Goal: Task Accomplishment & Management: Complete application form

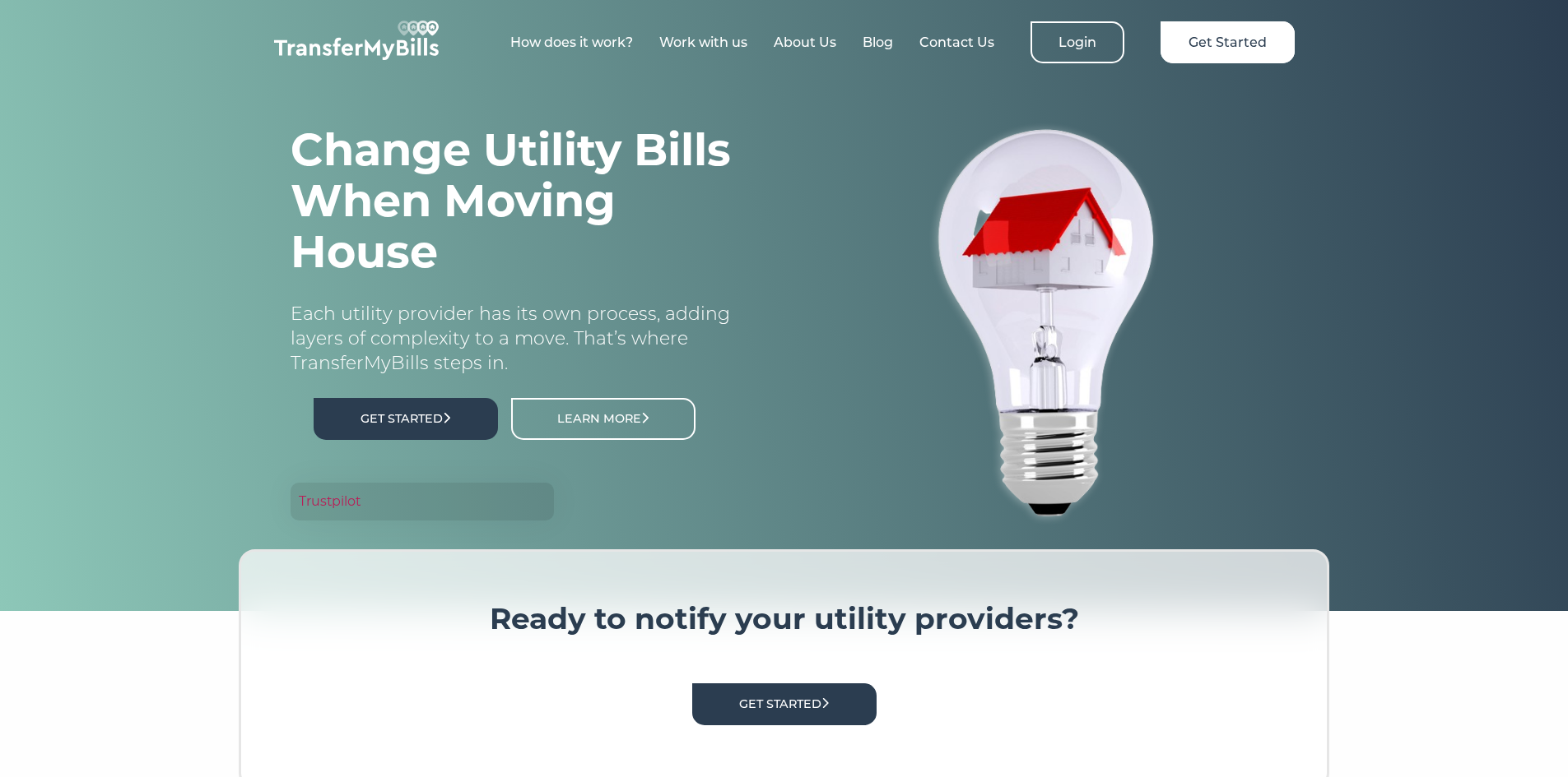
click at [435, 411] on link "Get Started" at bounding box center [406, 419] width 185 height 42
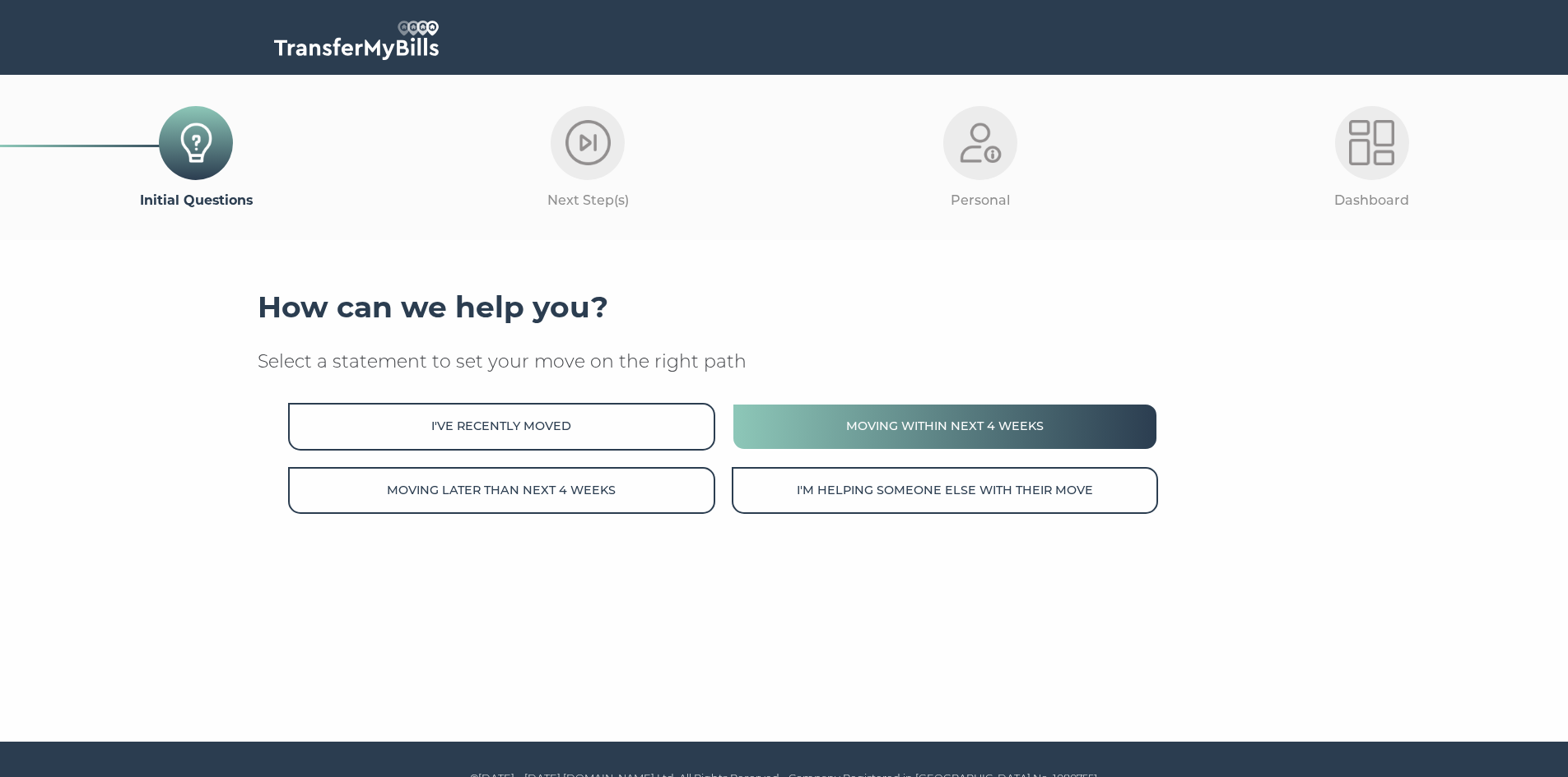
click at [855, 435] on button "Moving within next 4 weeks" at bounding box center [945, 427] width 426 height 47
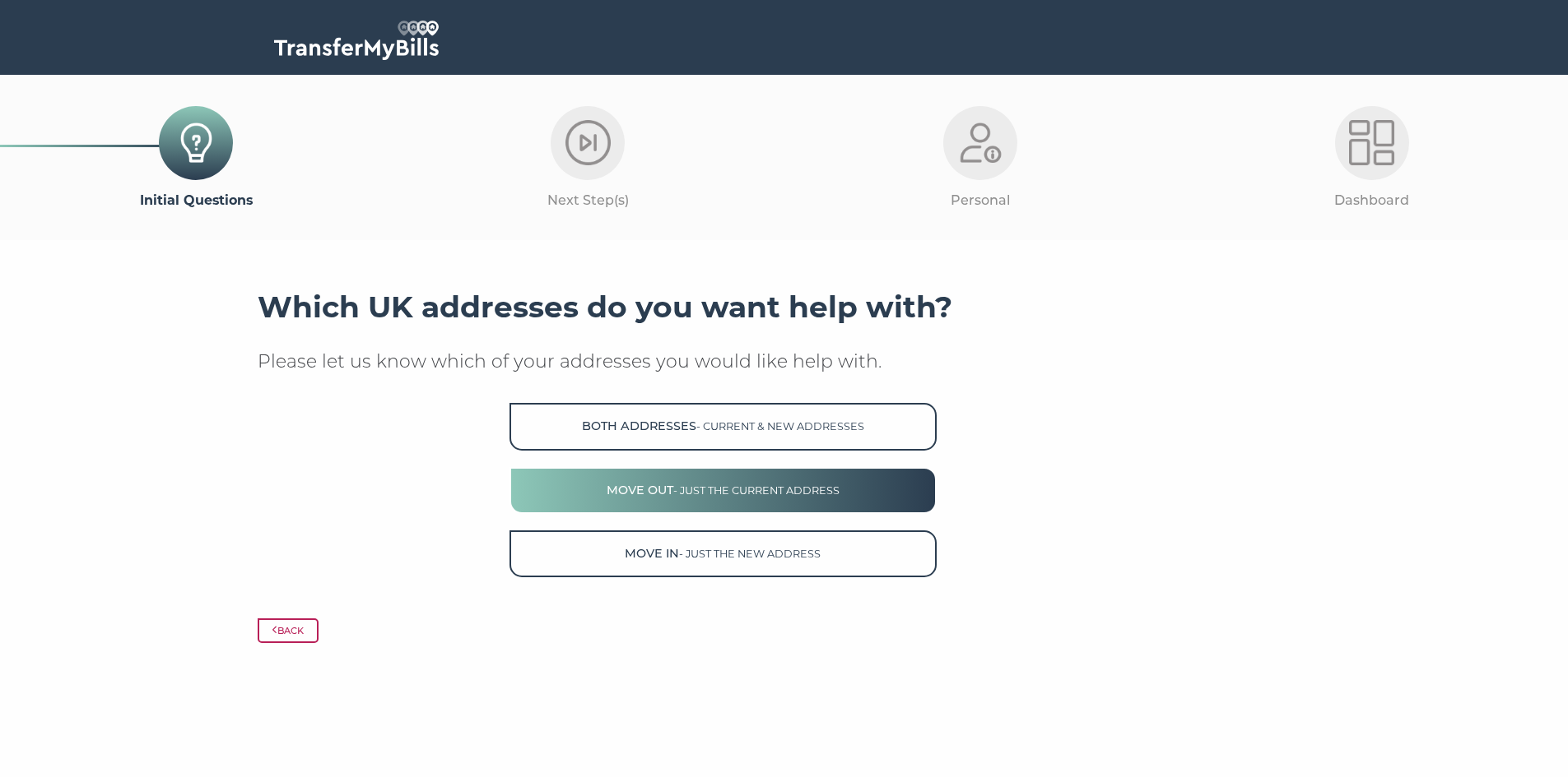
click at [606, 496] on button "Move Out - just the current address" at bounding box center [722, 491] width 426 height 47
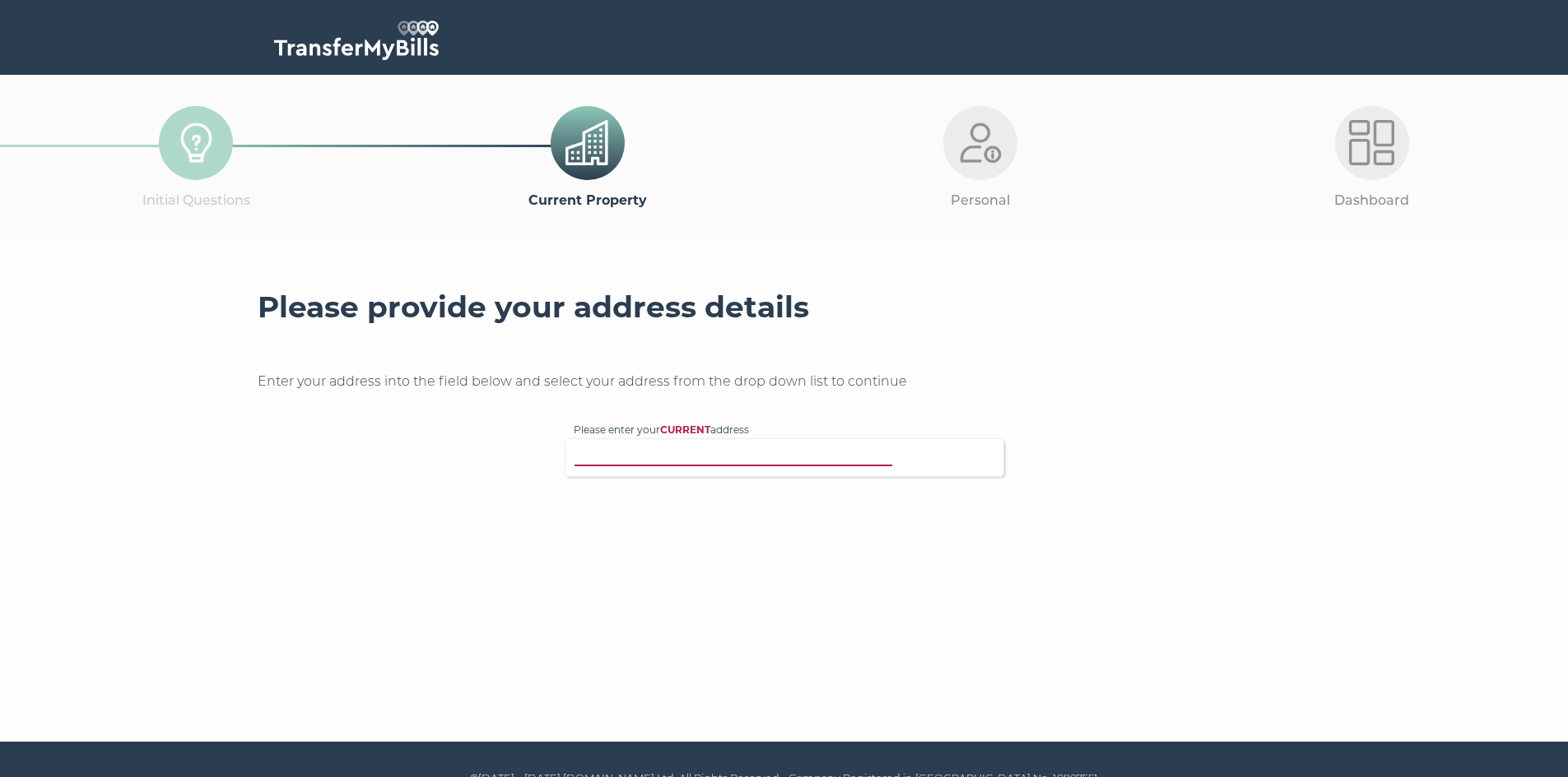
click at [762, 461] on input "Please enter your CURRENT address" at bounding box center [750, 456] width 354 height 16
type input "cr84ja"
click at [733, 468] on strong "CURRENT" at bounding box center [709, 460] width 62 height 14
click at [733, 464] on input "Please enter your CURRENT address" at bounding box center [750, 456] width 354 height 16
type input "cr84ja"
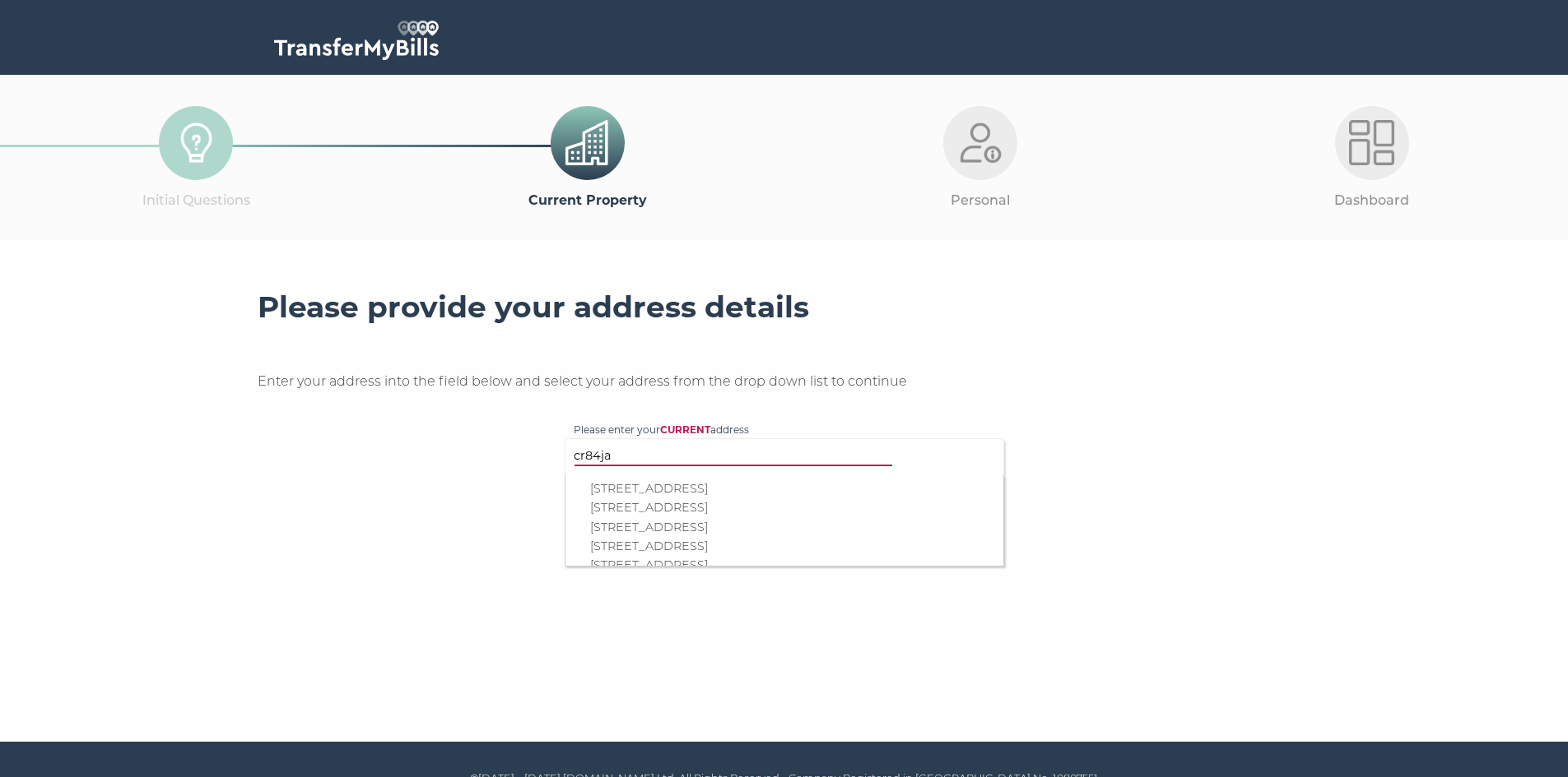
click at [703, 551] on p "4 Sydney Avenue, Purley, CR8 4JA" at bounding box center [792, 546] width 404 height 19
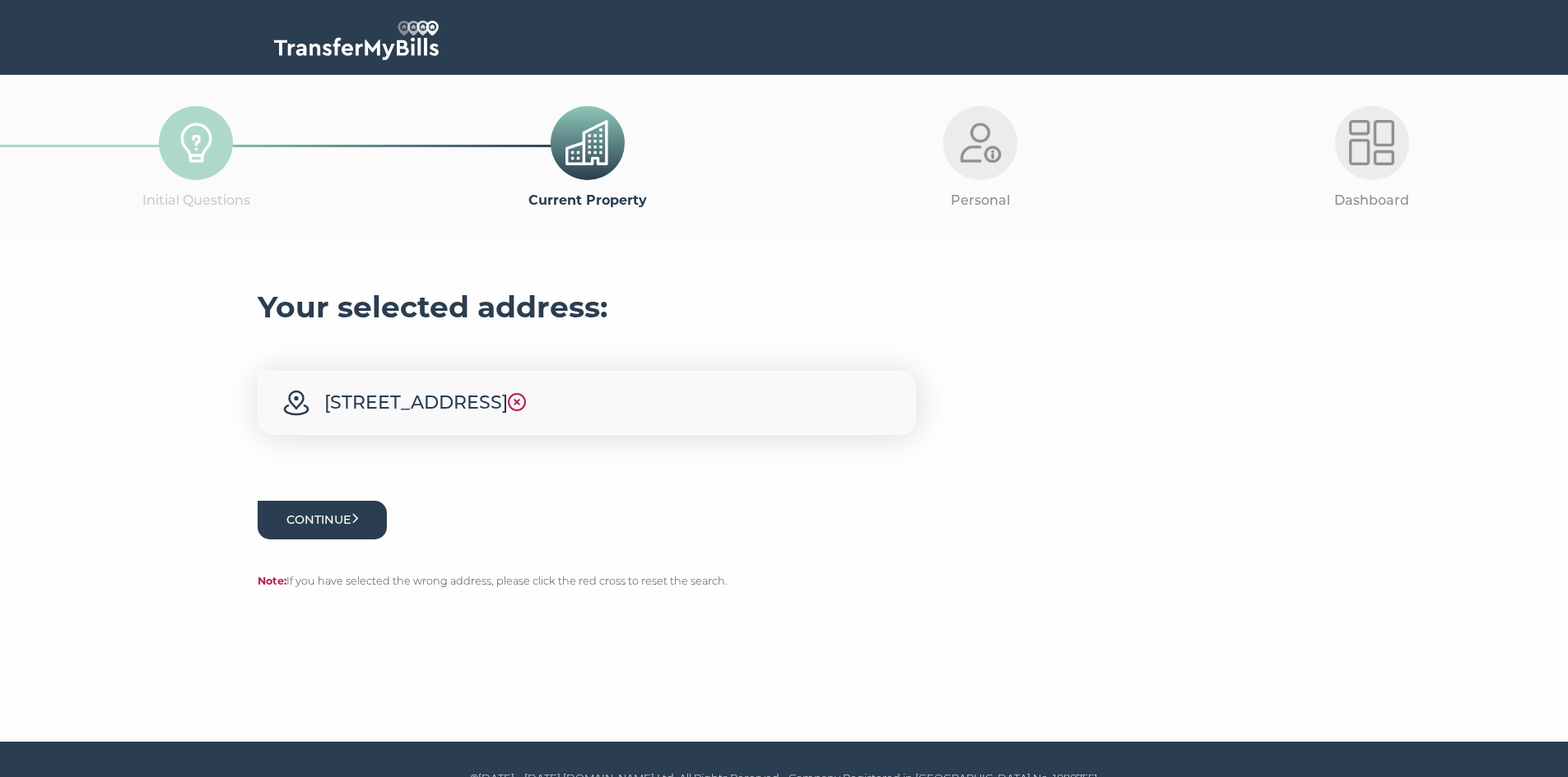
click at [369, 524] on button "Continue" at bounding box center [323, 520] width 130 height 39
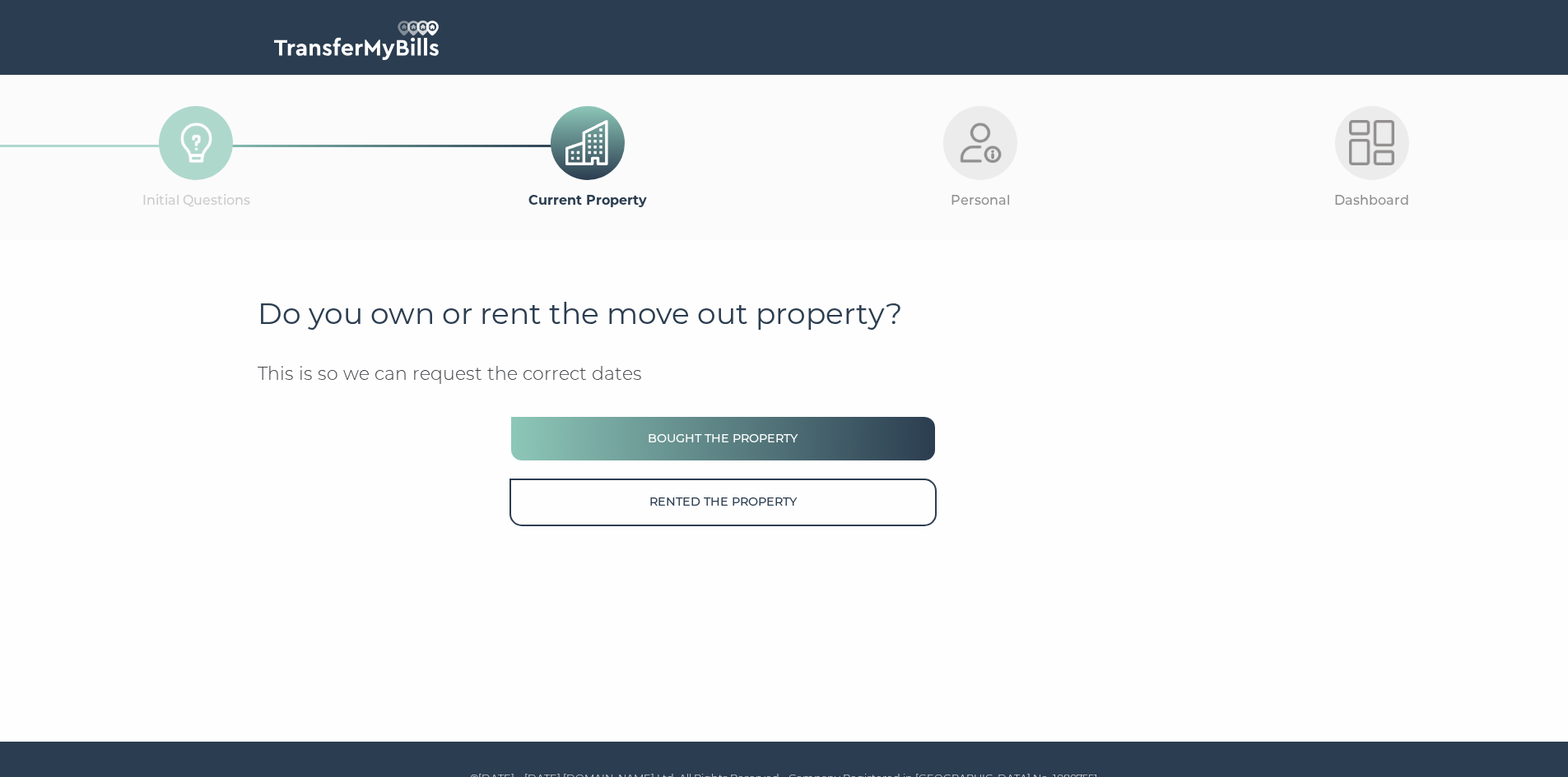
click at [734, 443] on button "Bought the property" at bounding box center [722, 439] width 426 height 47
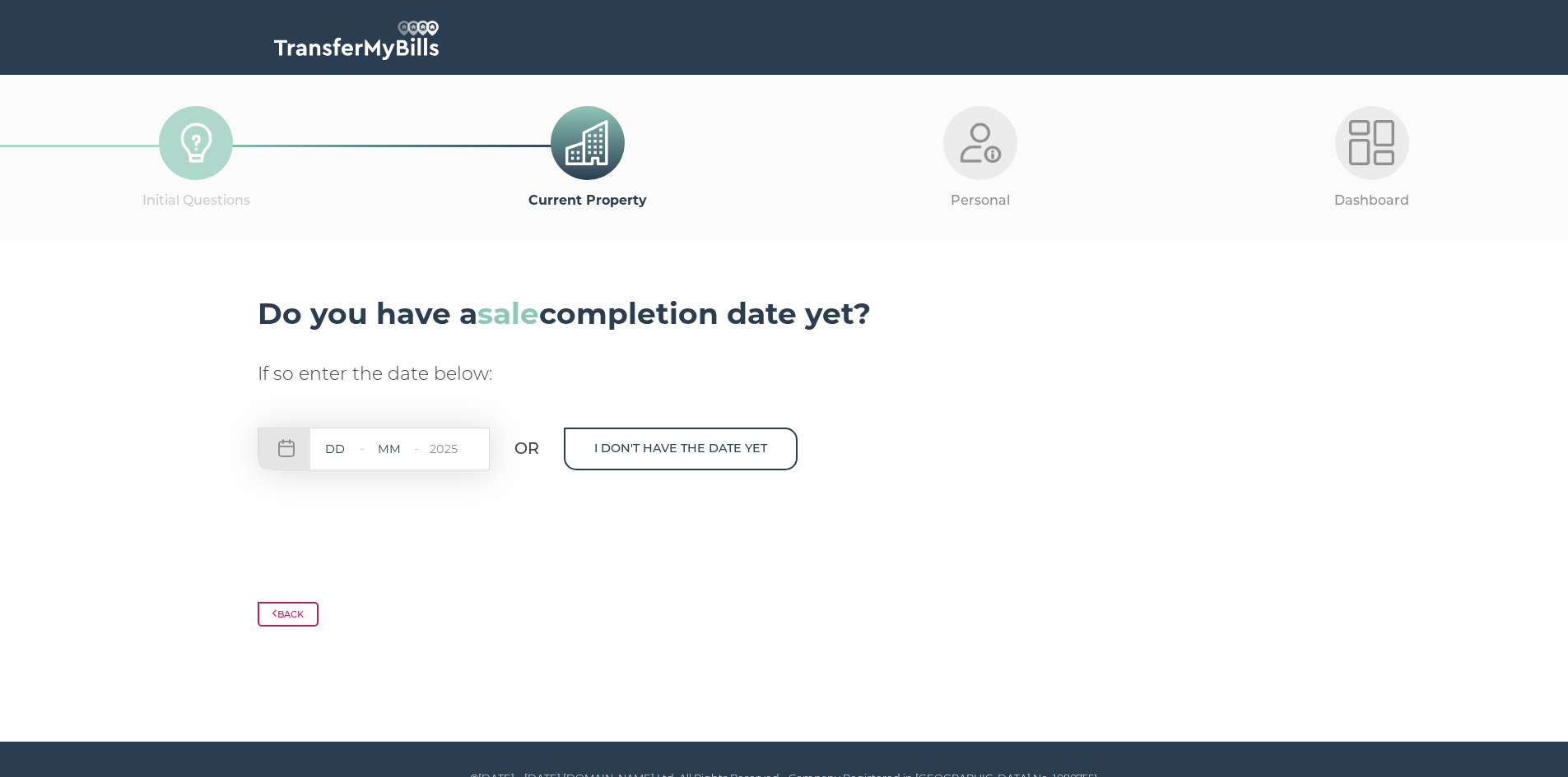
click at [350, 463] on div "- - 2025" at bounding box center [374, 449] width 232 height 43
click at [298, 458] on div "- - 2025" at bounding box center [374, 449] width 232 height 43
click at [432, 458] on input "2025" at bounding box center [443, 450] width 50 height 21
click at [348, 455] on input "text" at bounding box center [335, 450] width 50 height 21
type input "17"
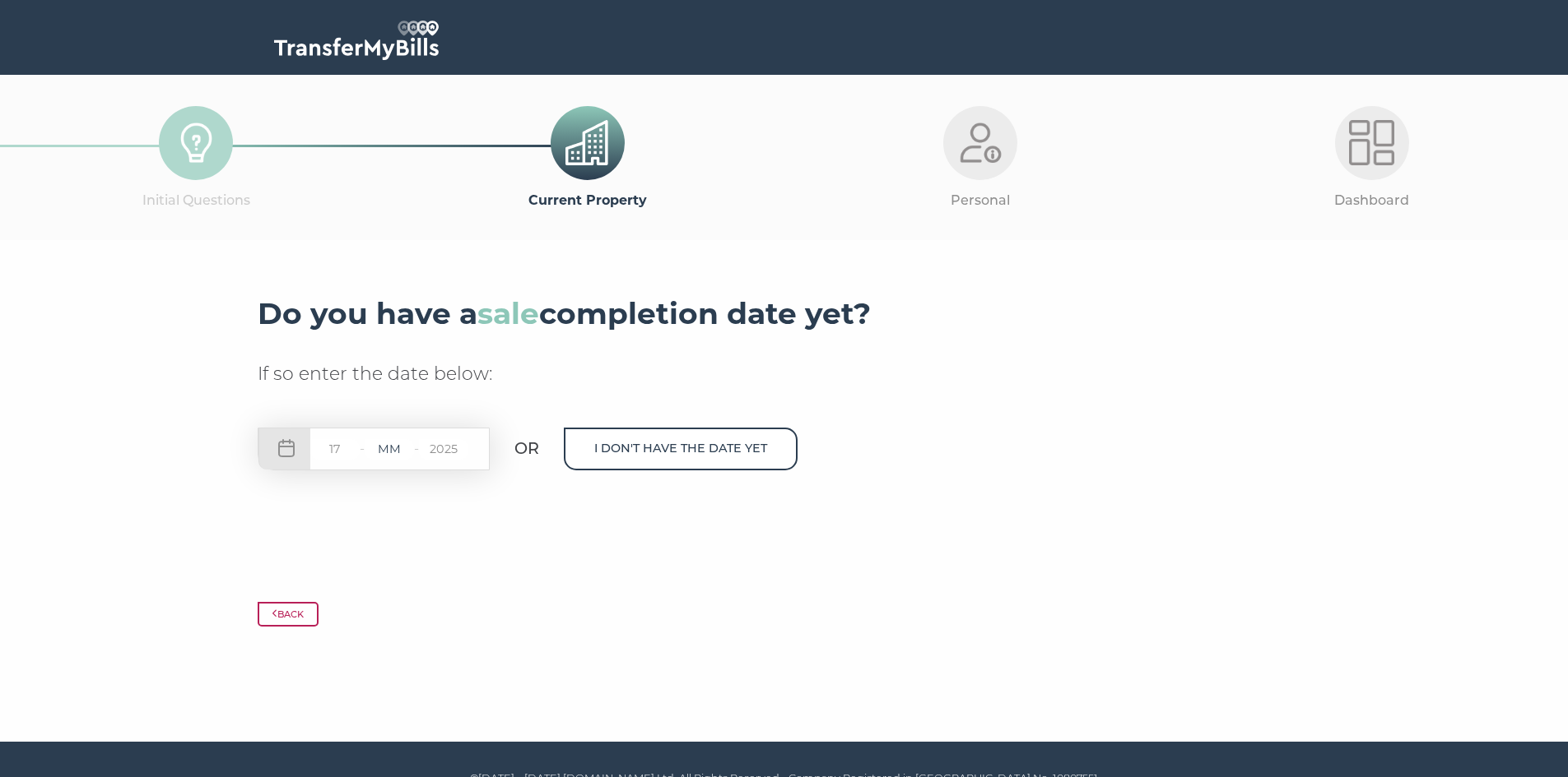
click at [385, 441] on input "text" at bounding box center [389, 450] width 50 height 21
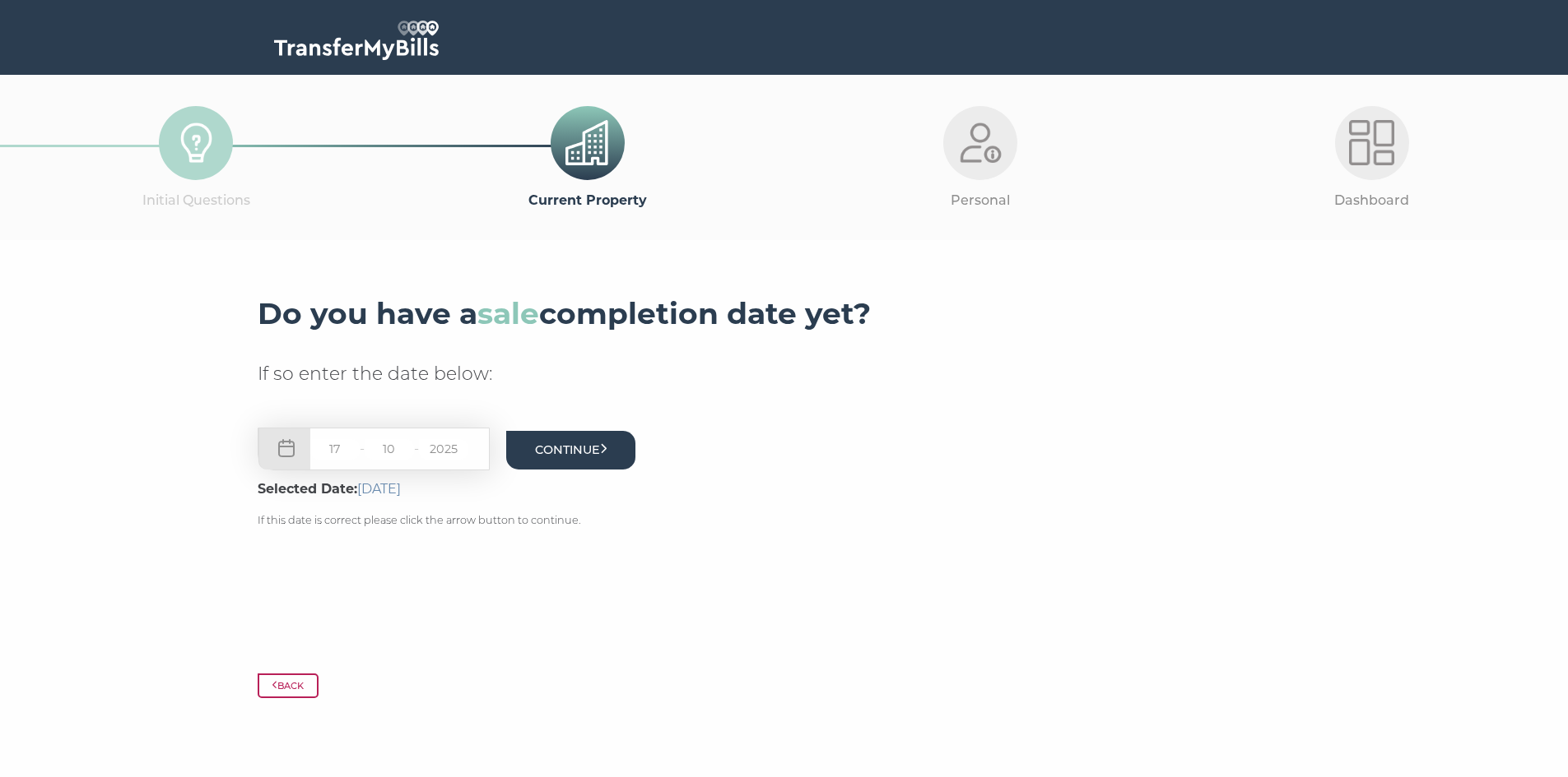
type input "10"
click at [556, 450] on button "Continue" at bounding box center [571, 450] width 130 height 39
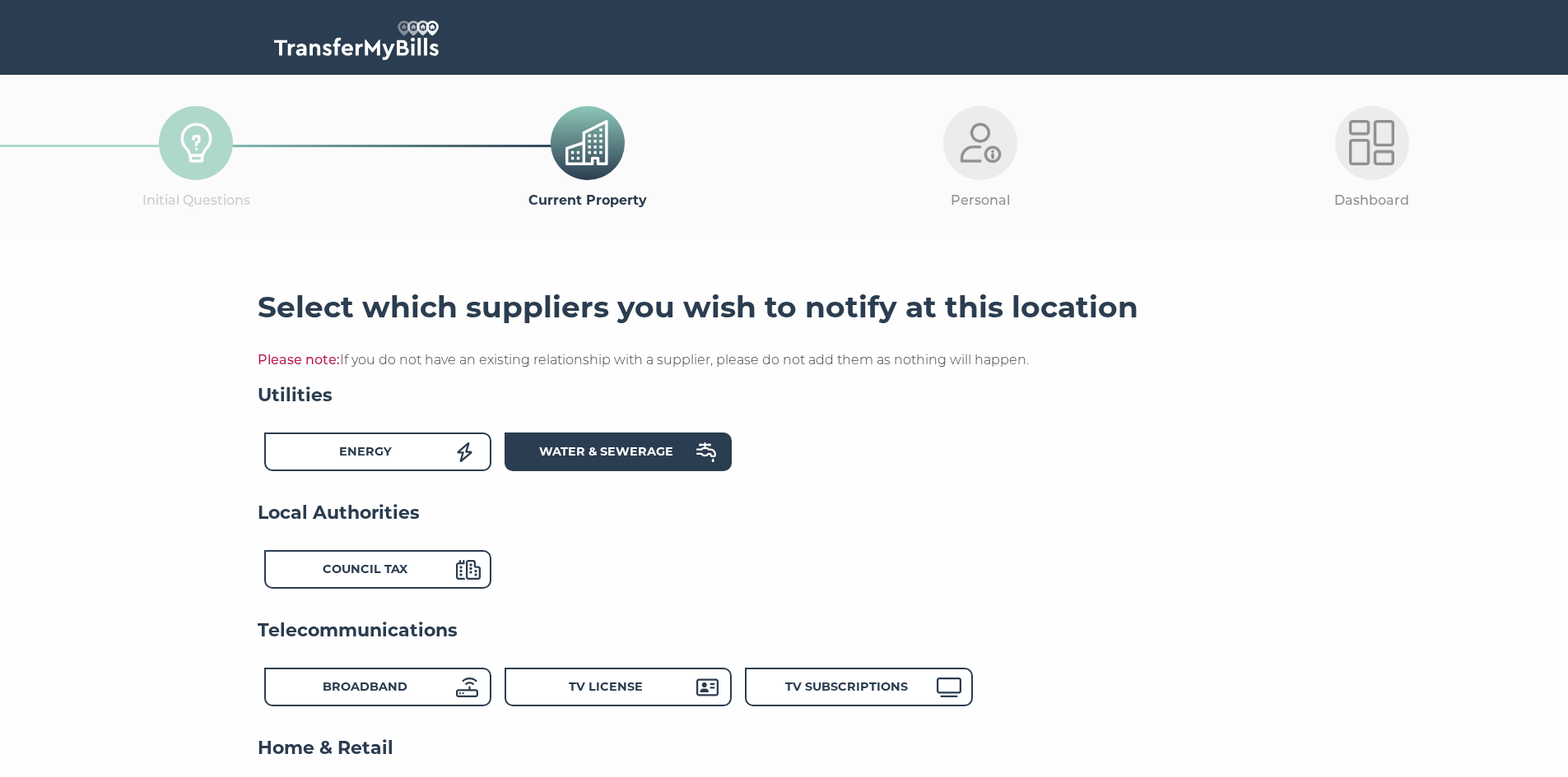
scroll to position [82, 0]
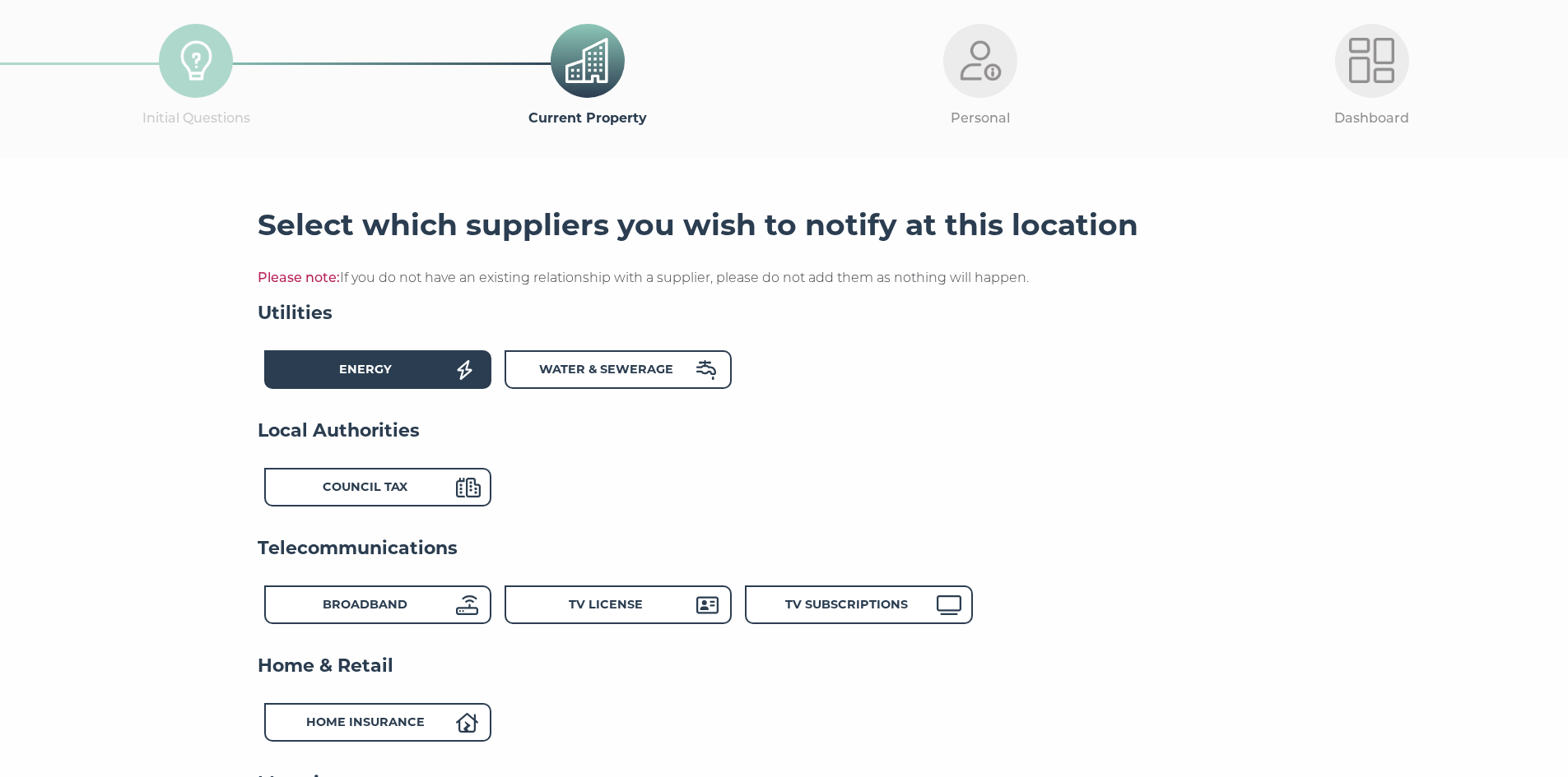
click at [396, 359] on div "Energy" at bounding box center [377, 369] width 227 height 39
click at [693, 383] on div "Water & Sewerage" at bounding box center [605, 372] width 181 height 24
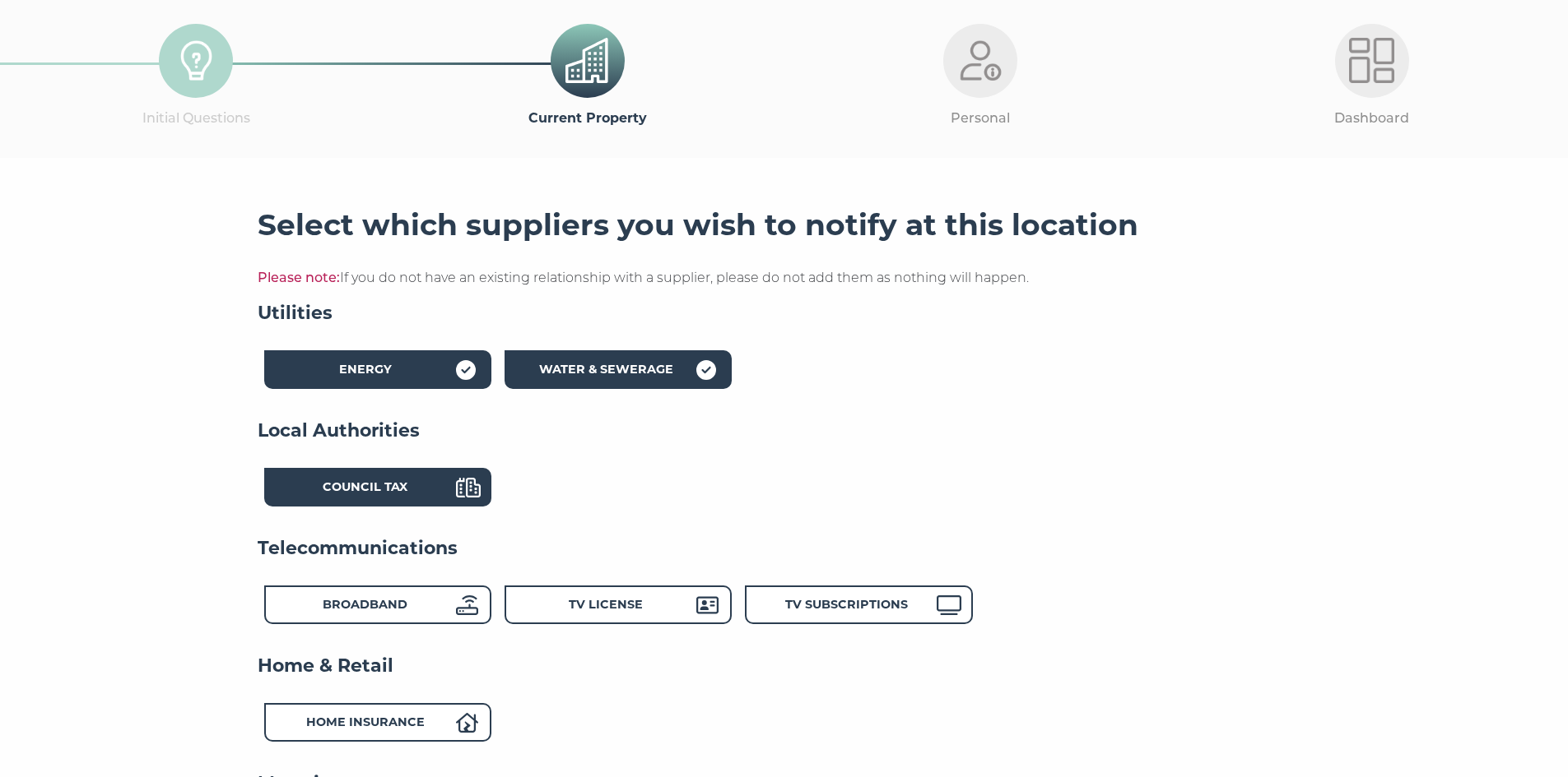
click at [451, 490] on div "Council Tax" at bounding box center [366, 489] width 181 height 24
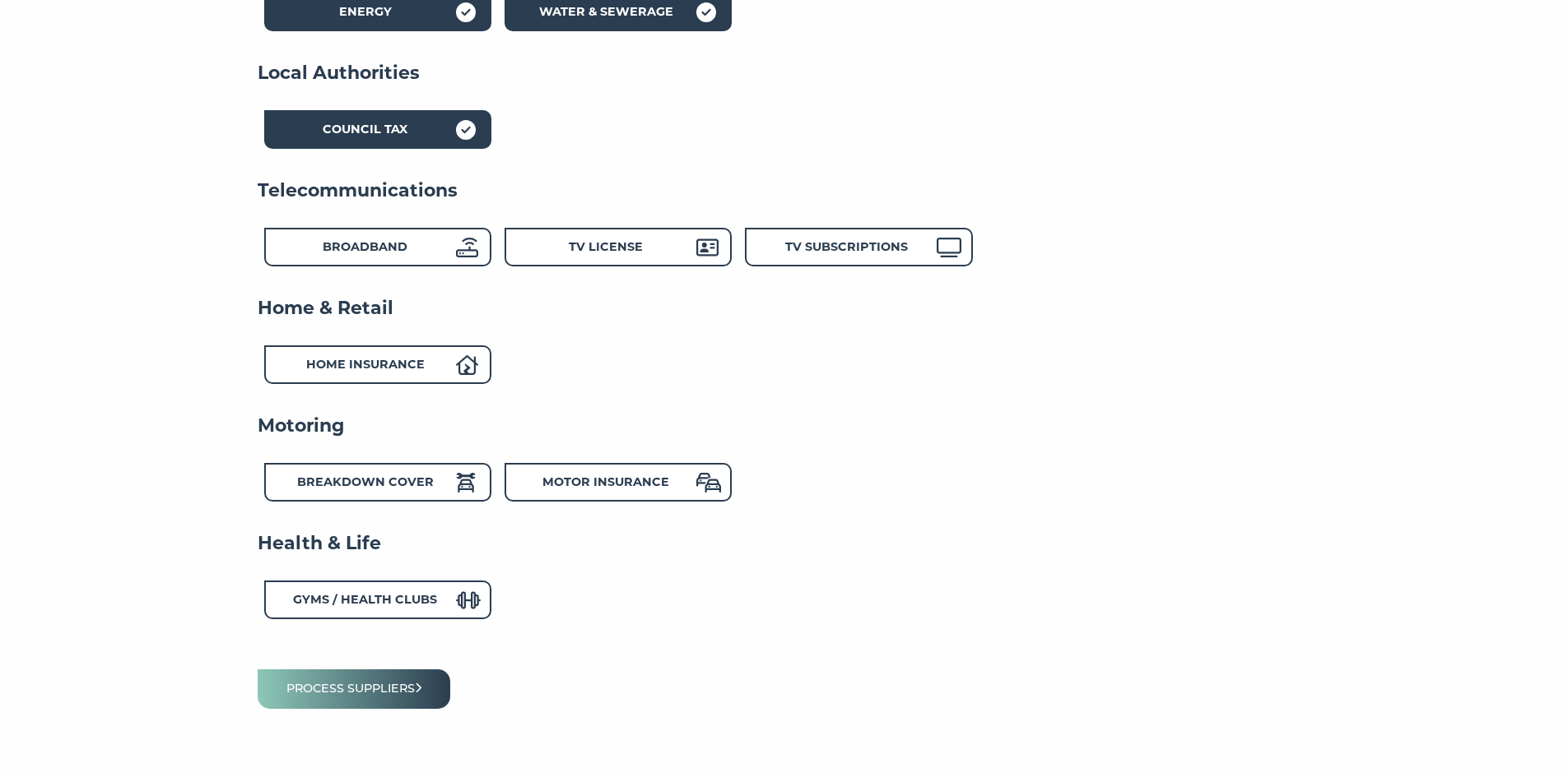
scroll to position [412, 0]
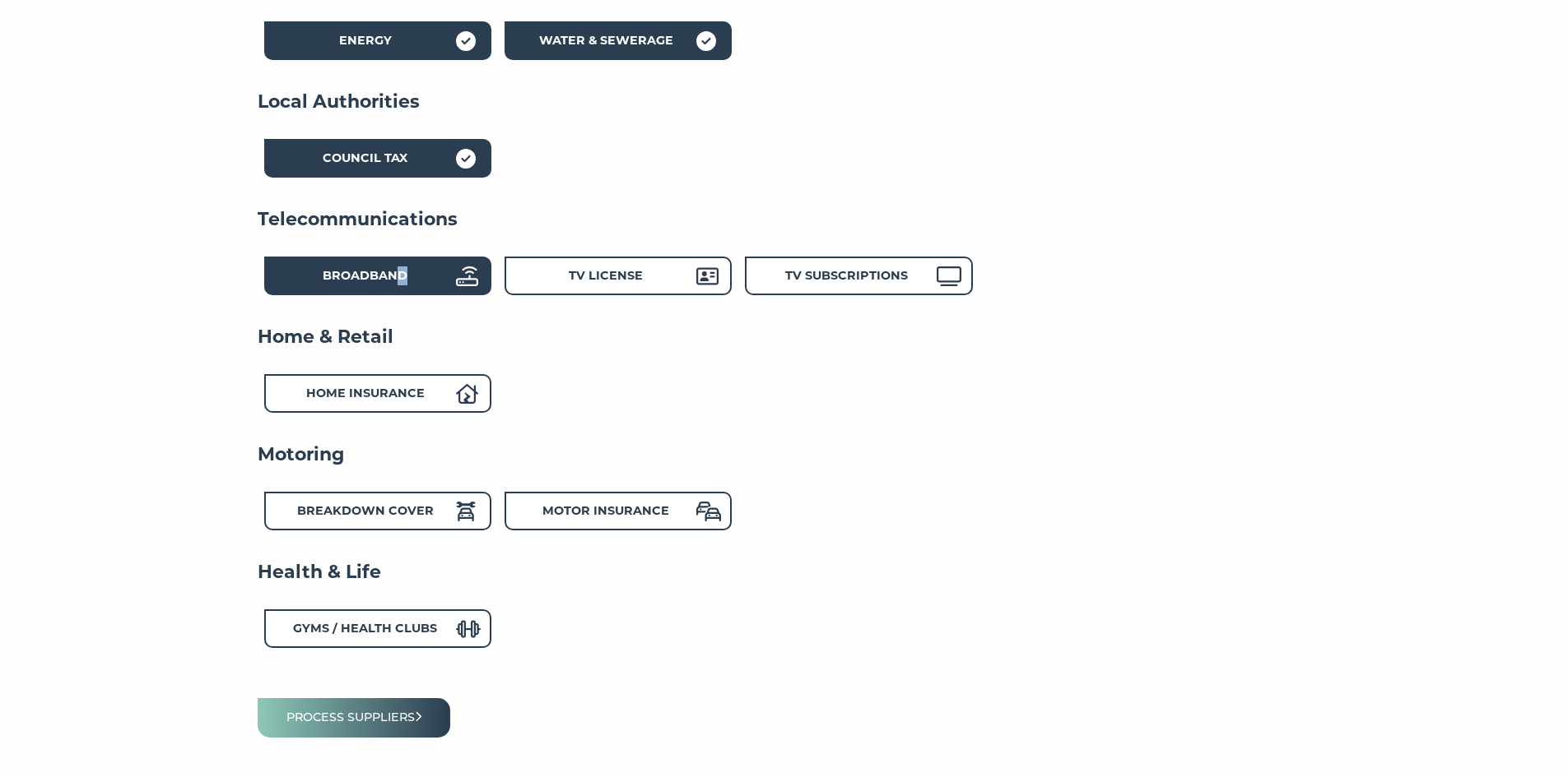
click at [410, 284] on div "Broadband" at bounding box center [366, 279] width 181 height 24
click at [450, 280] on div "Broadband" at bounding box center [366, 279] width 181 height 24
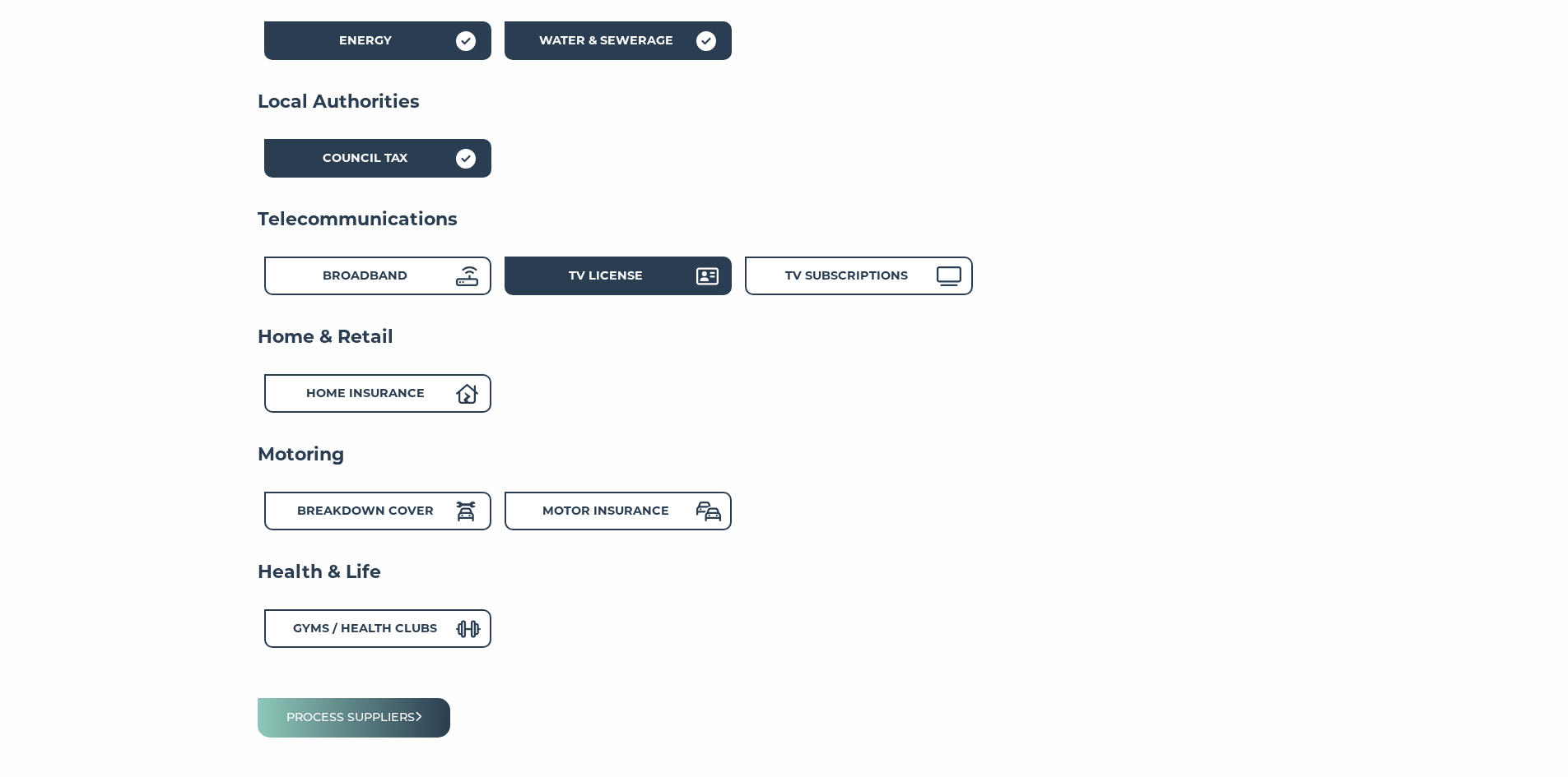
click at [582, 264] on div "TV License" at bounding box center [618, 276] width 227 height 39
click at [456, 271] on div "Broadband" at bounding box center [366, 279] width 181 height 24
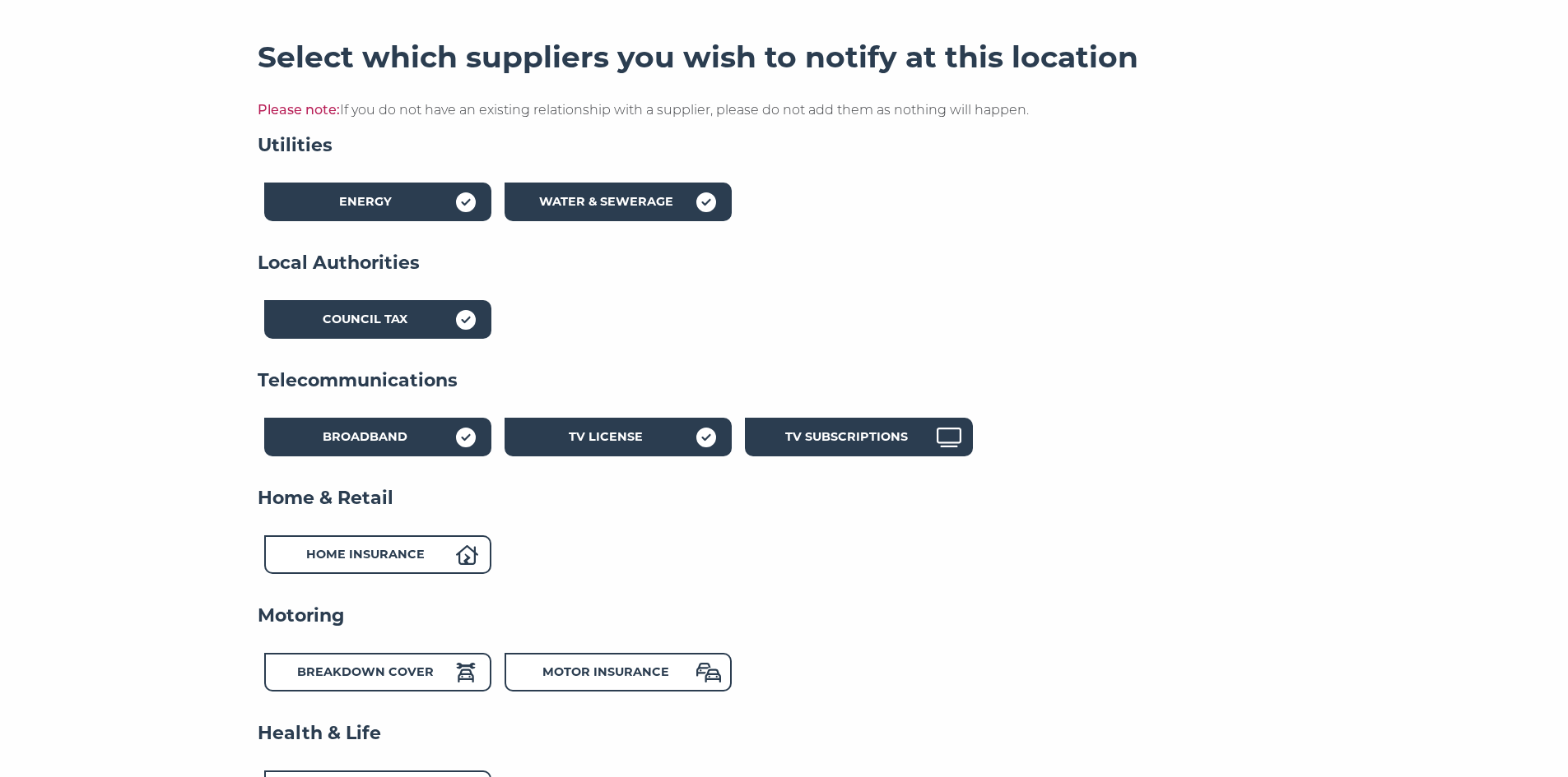
scroll to position [247, 0]
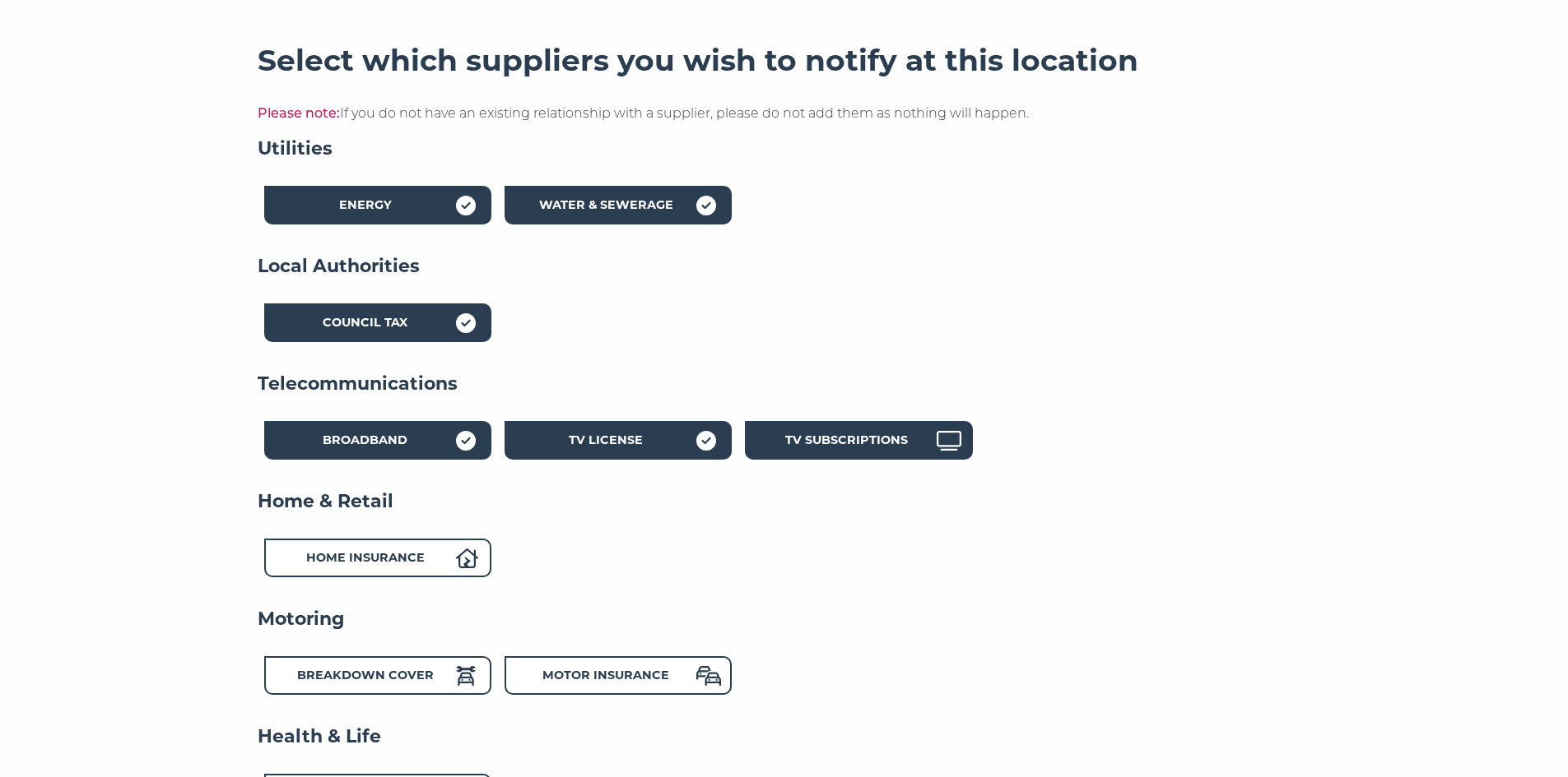
click at [854, 459] on div "TV Subscriptions" at bounding box center [858, 441] width 227 height 39
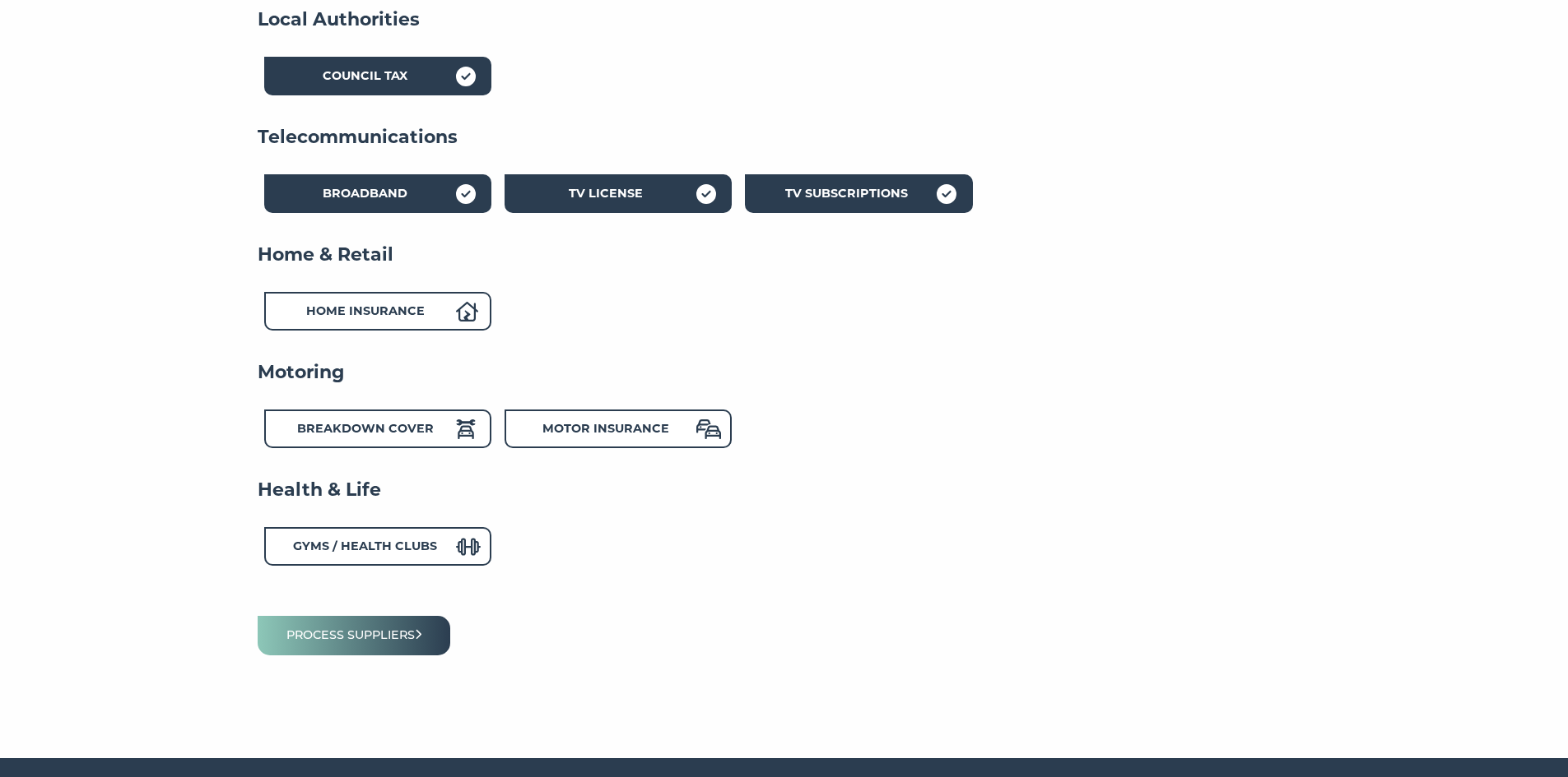
scroll to position [538, 0]
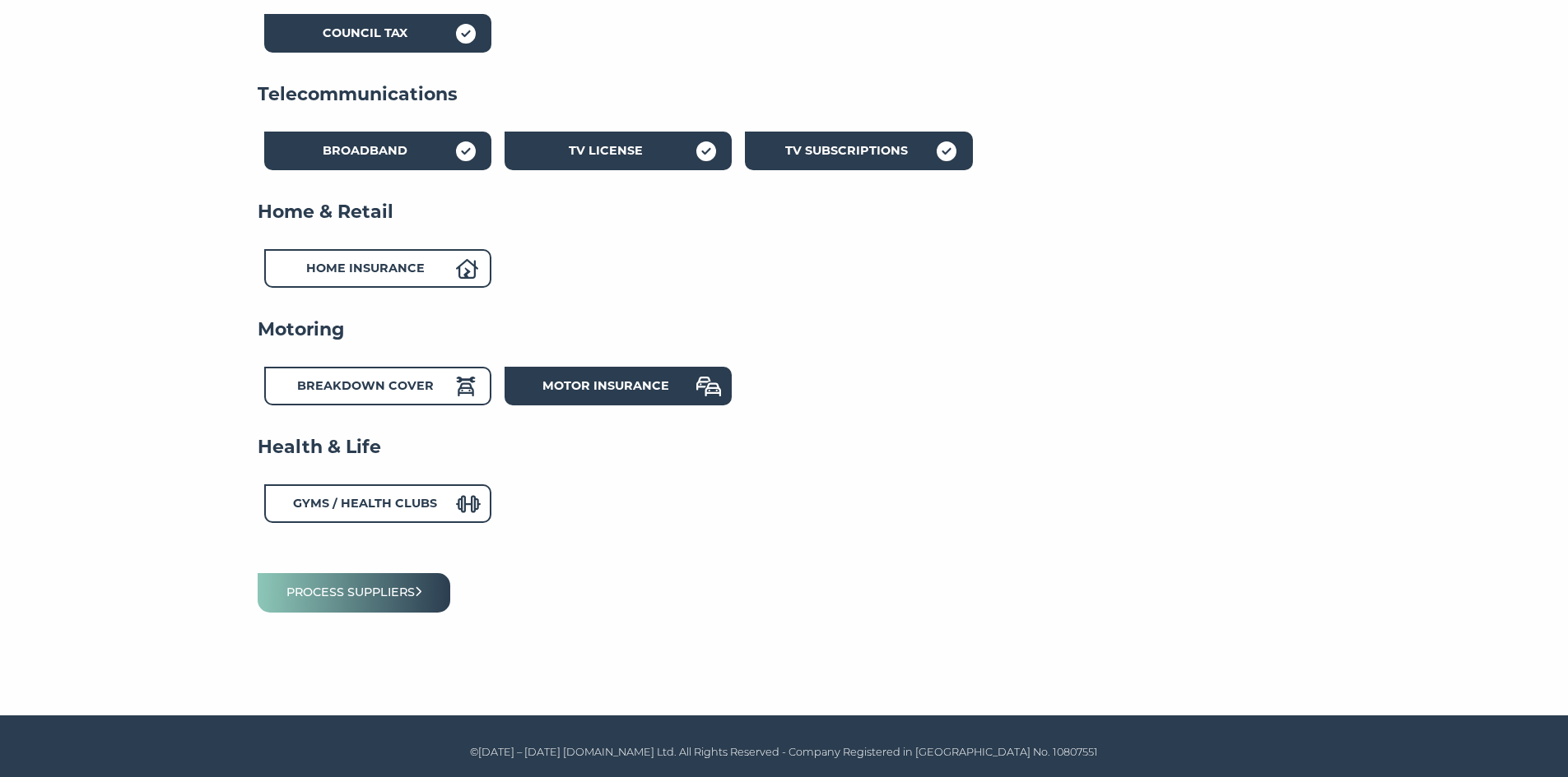
click at [565, 381] on strong "Motor Insurance" at bounding box center [605, 385] width 127 height 14
click at [404, 596] on button "Process suppliers" at bounding box center [355, 592] width 194 height 39
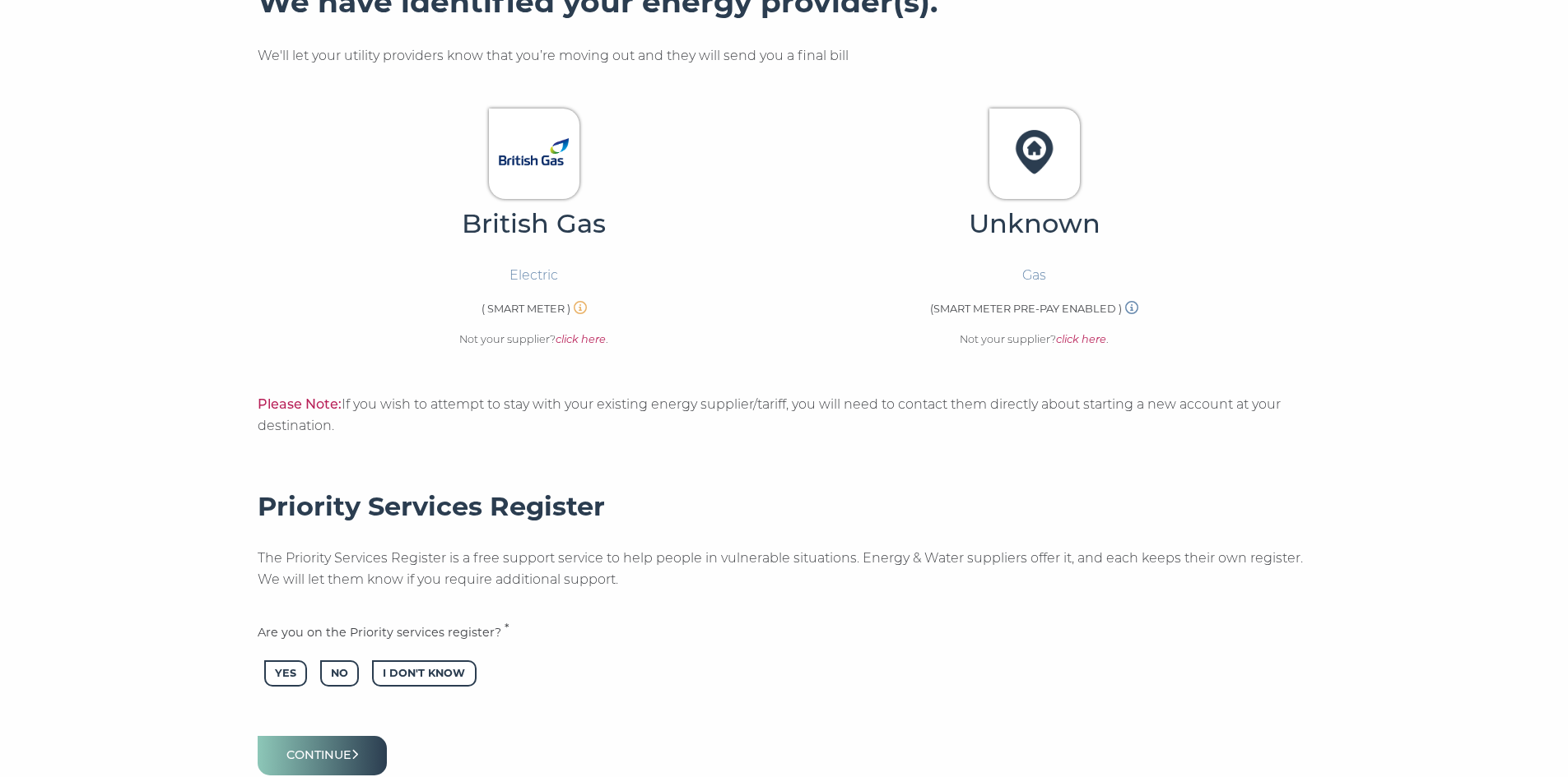
scroll to position [579, 0]
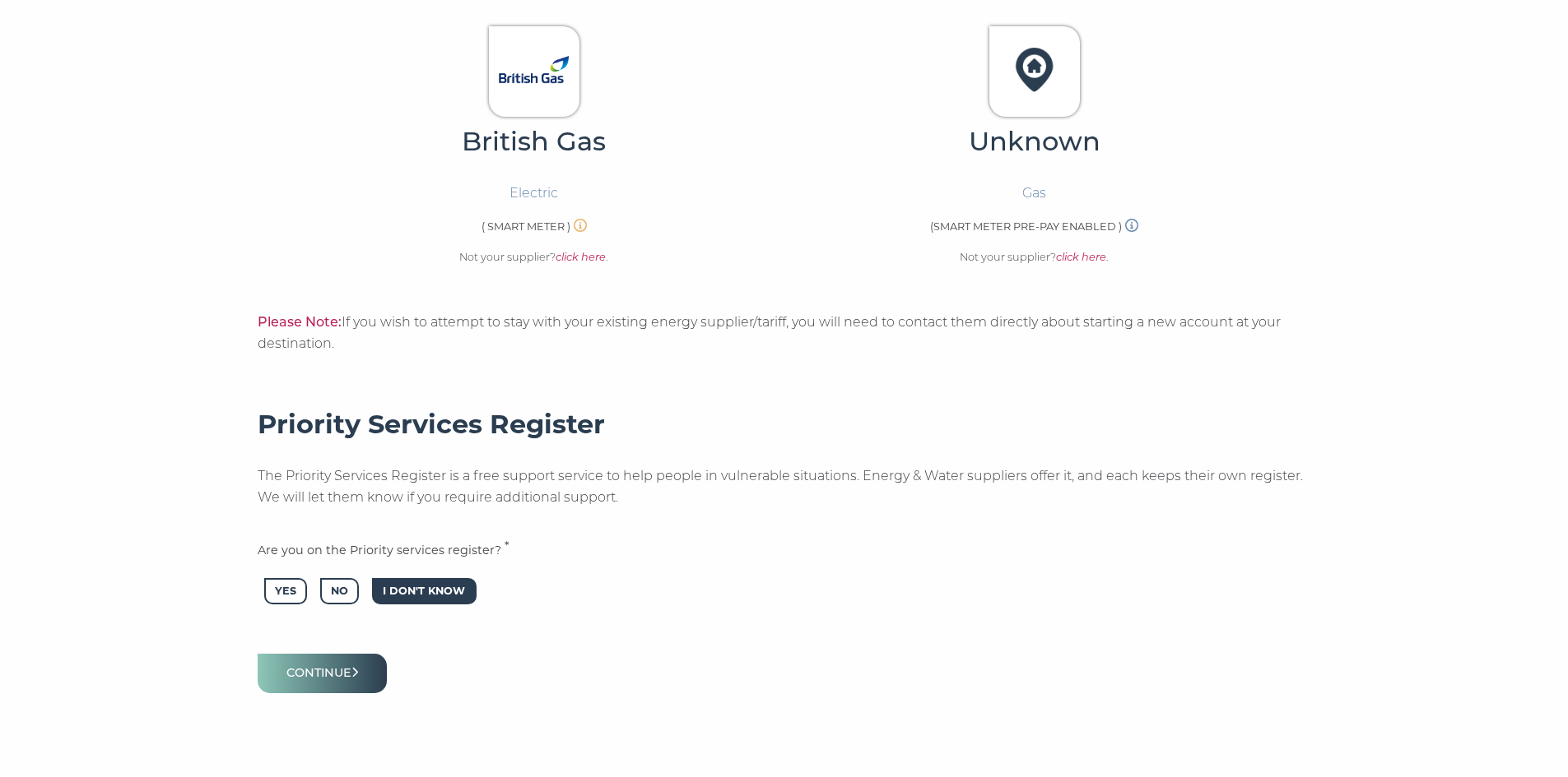
click at [422, 598] on span "I Don't Know" at bounding box center [423, 592] width 104 height 27
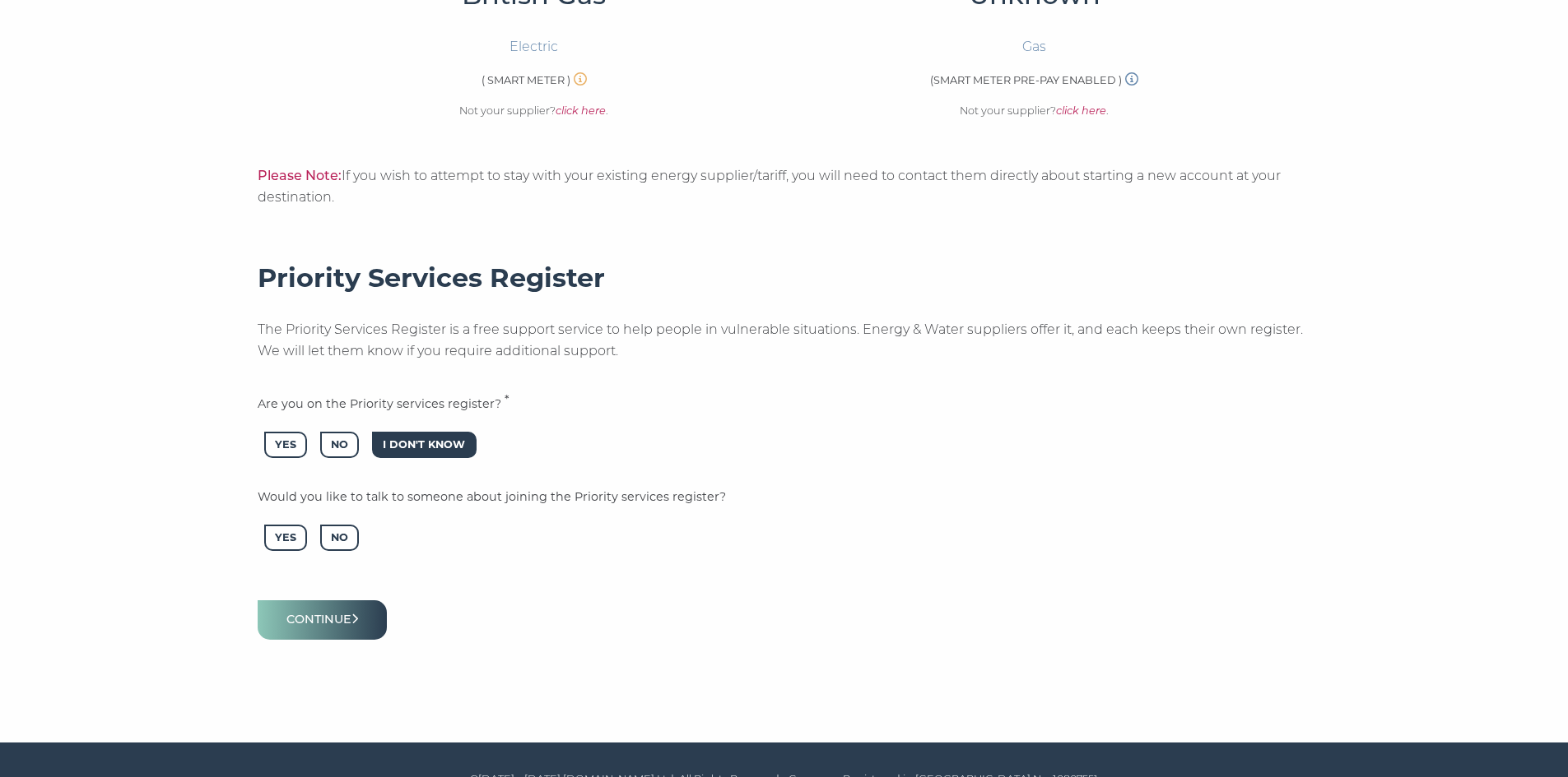
scroll to position [744, 0]
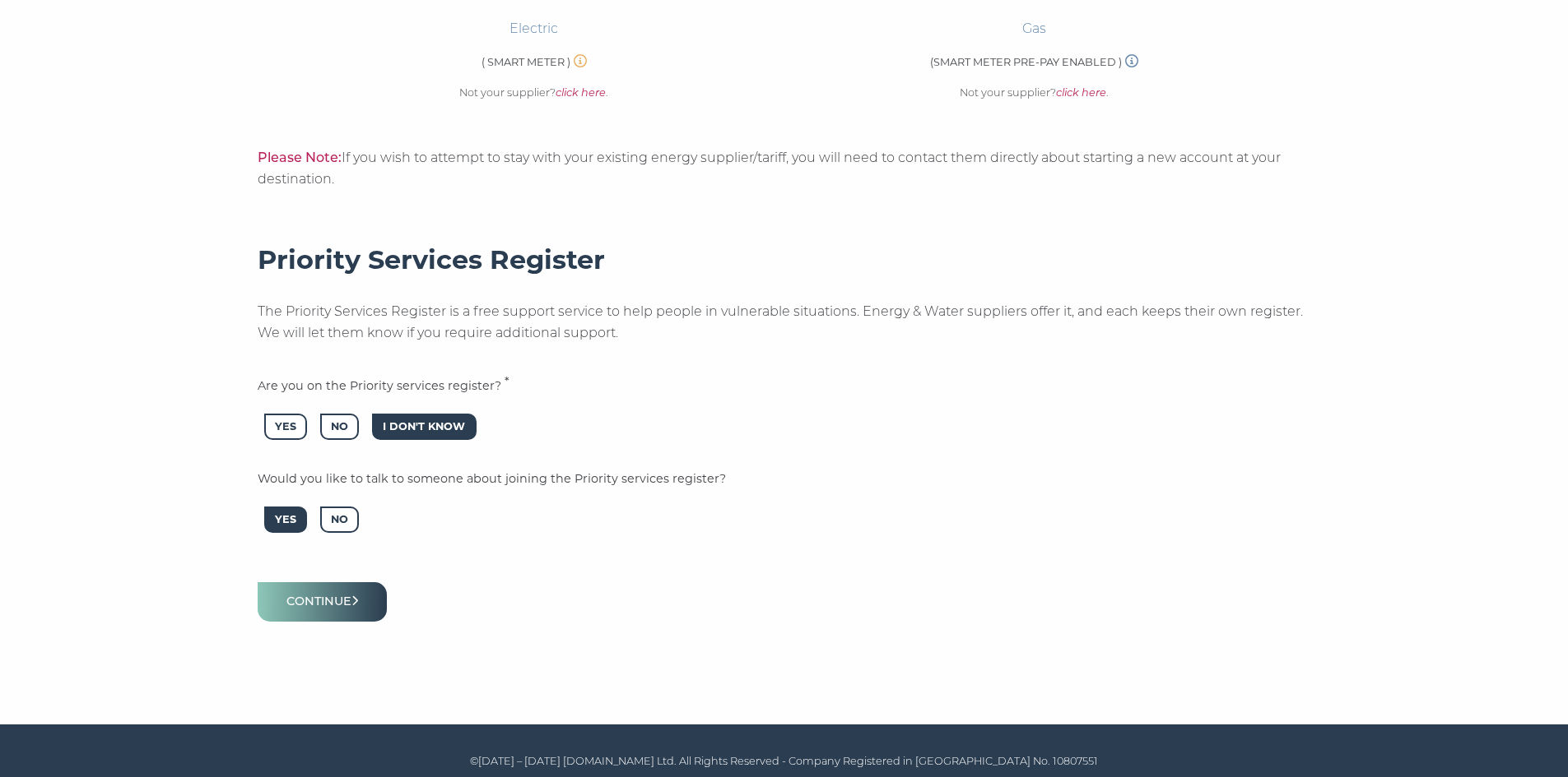
click at [299, 517] on span "Yes" at bounding box center [285, 520] width 43 height 27
click at [353, 600] on button "Continue" at bounding box center [323, 602] width 130 height 39
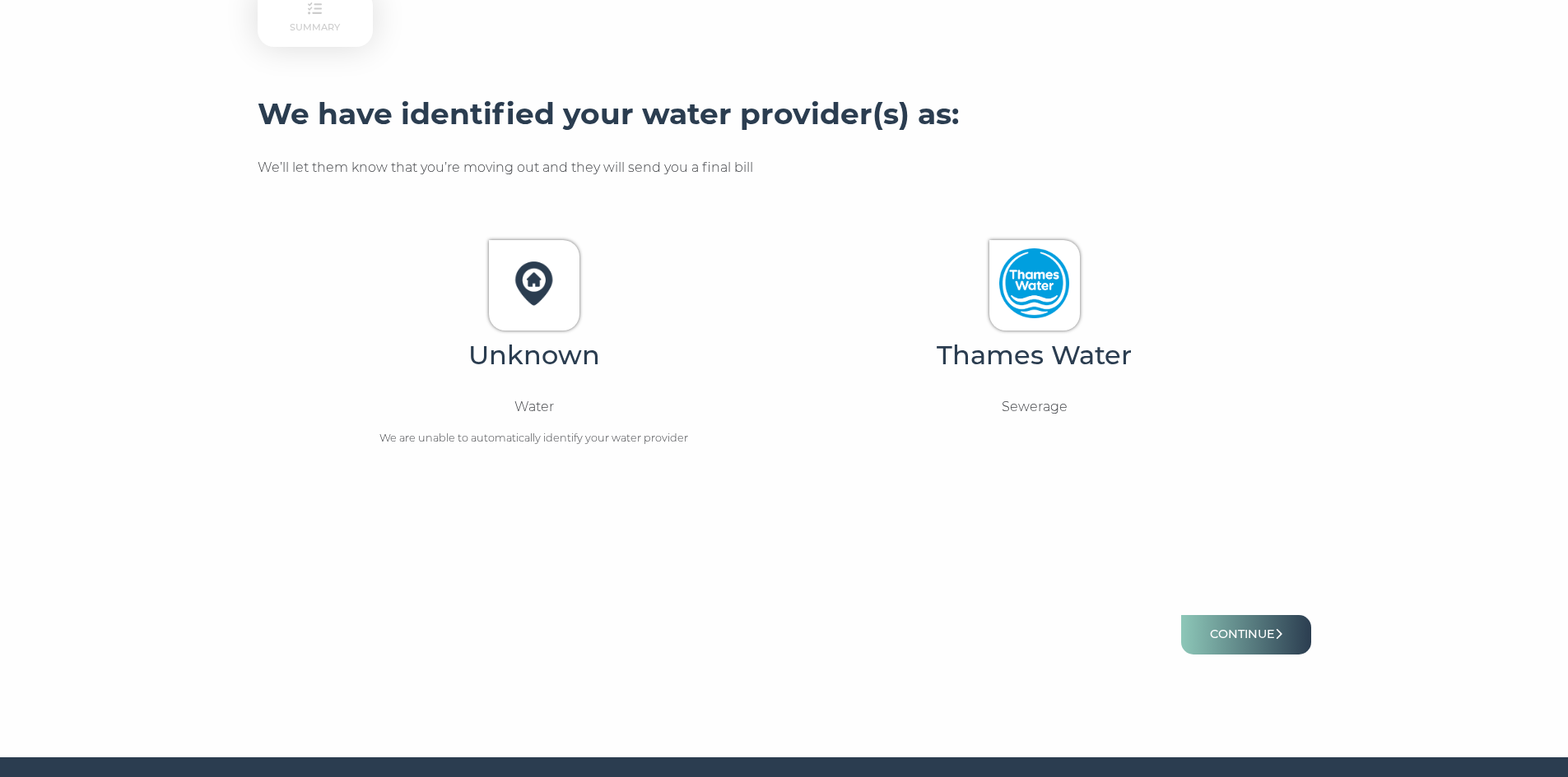
scroll to position [412, 0]
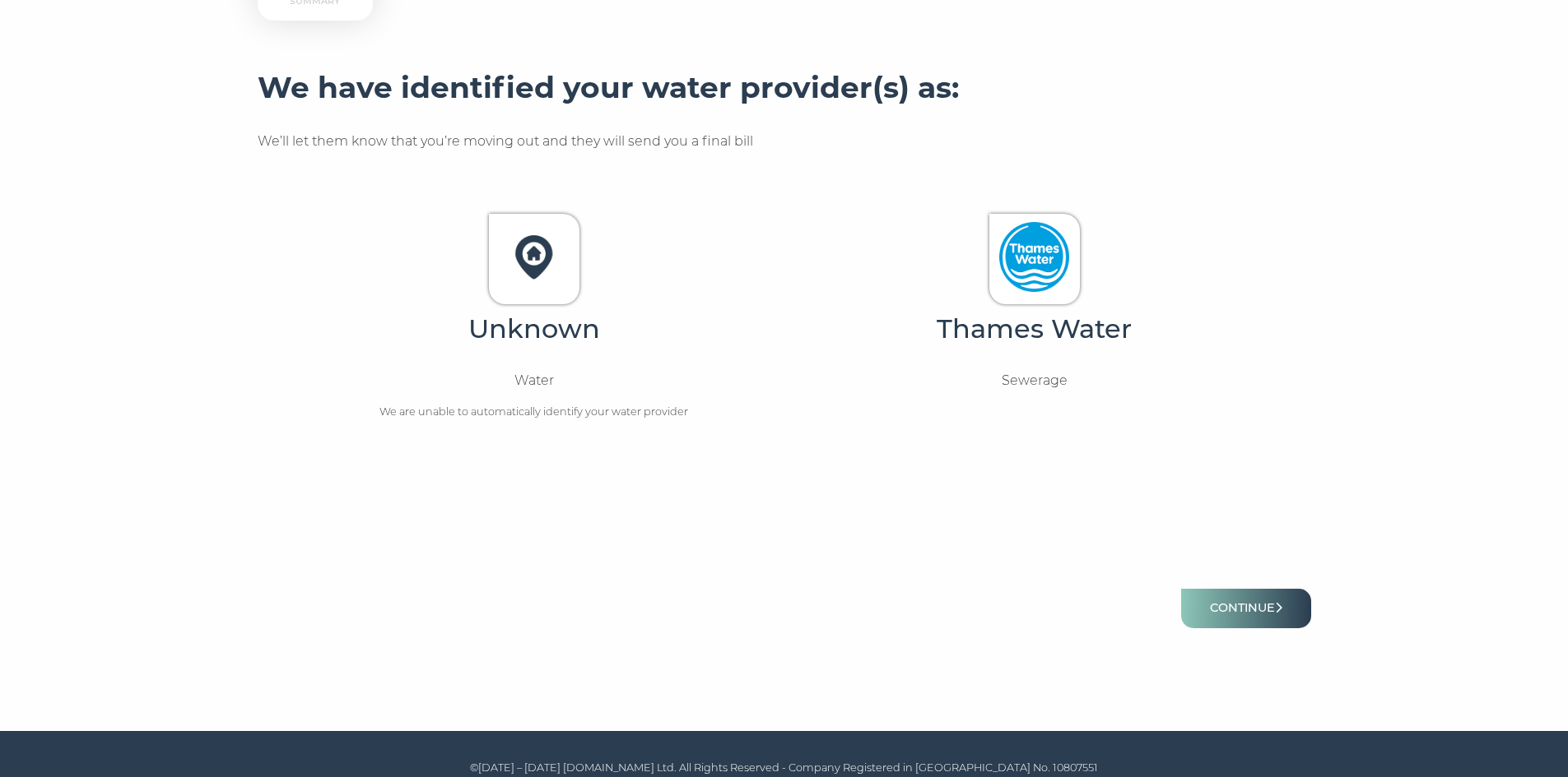
click at [536, 258] on img at bounding box center [533, 257] width 70 height 70
click at [512, 241] on img at bounding box center [533, 257] width 70 height 70
click at [1271, 617] on button "Continue" at bounding box center [1246, 608] width 130 height 39
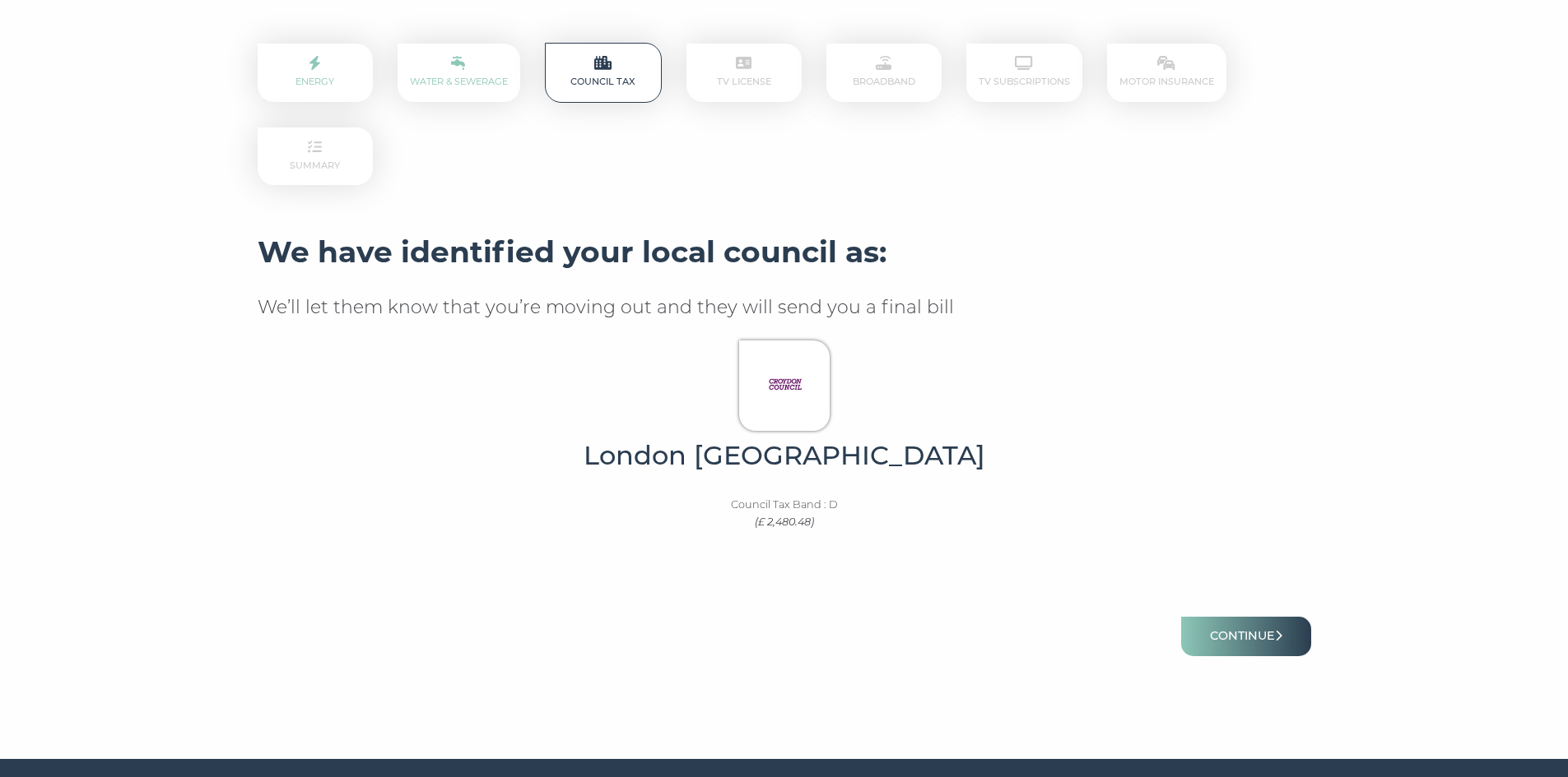
scroll to position [292, 0]
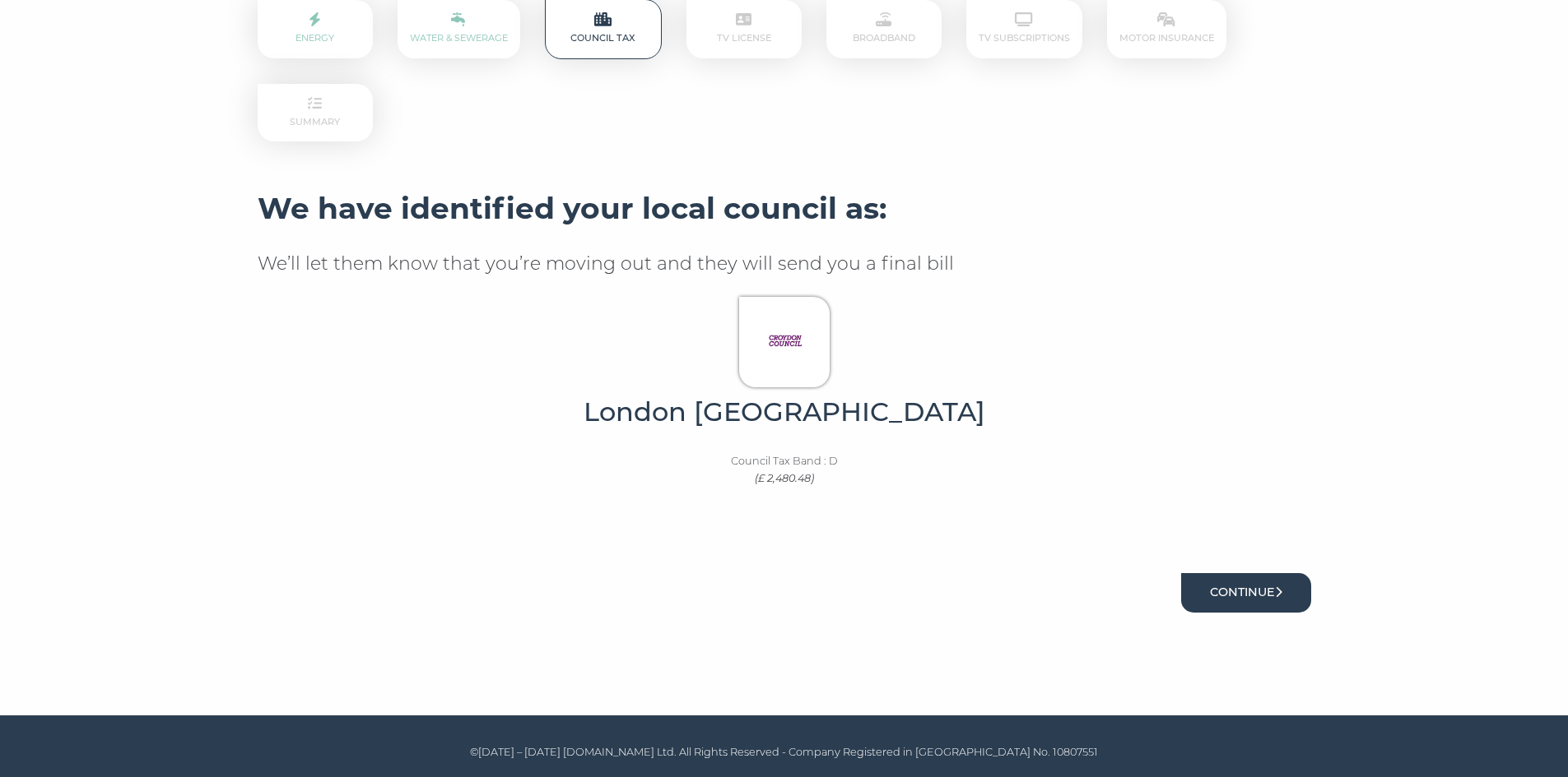
click at [1224, 591] on button "Continue" at bounding box center [1246, 592] width 130 height 39
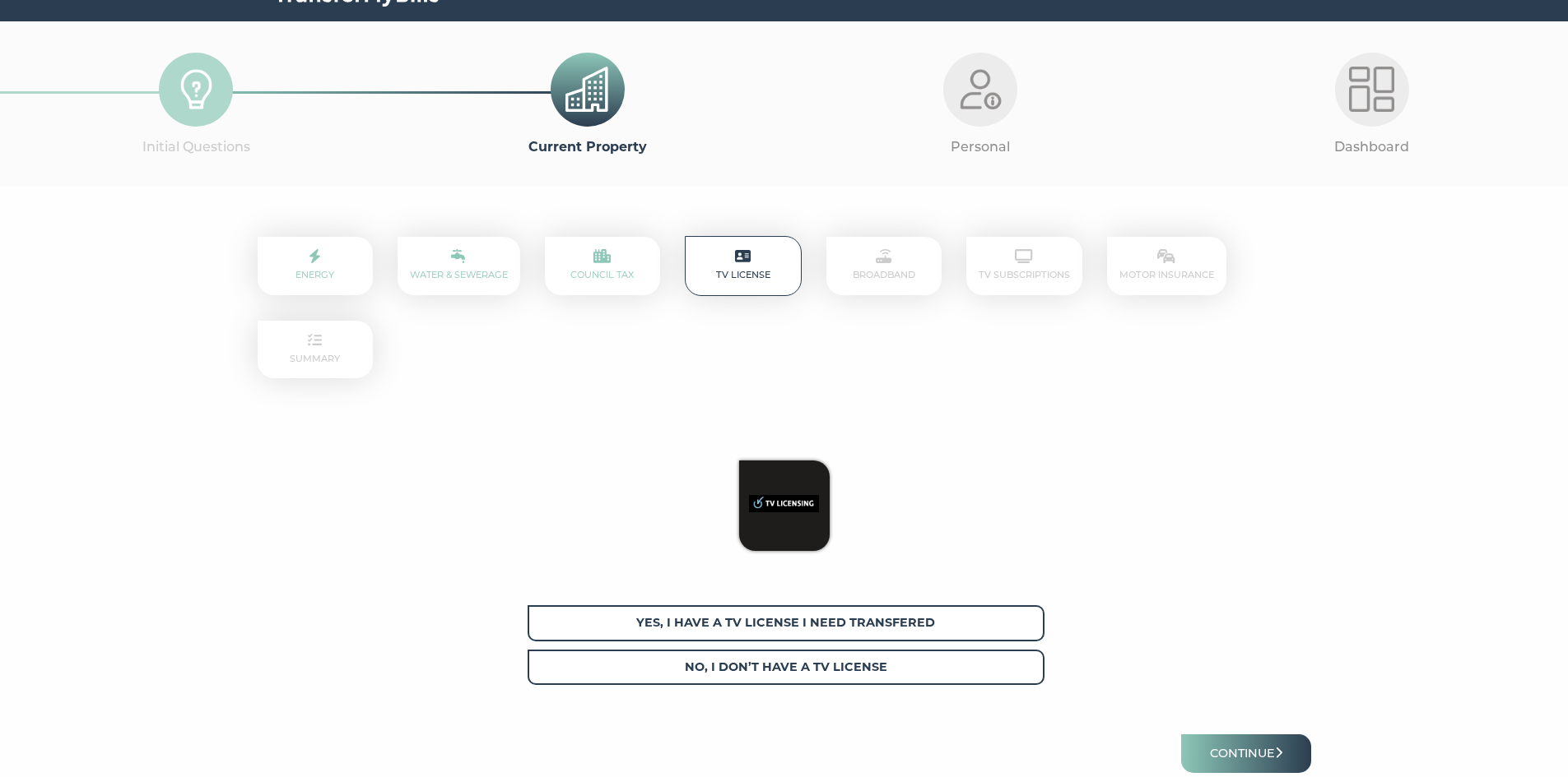
scroll to position [82, 0]
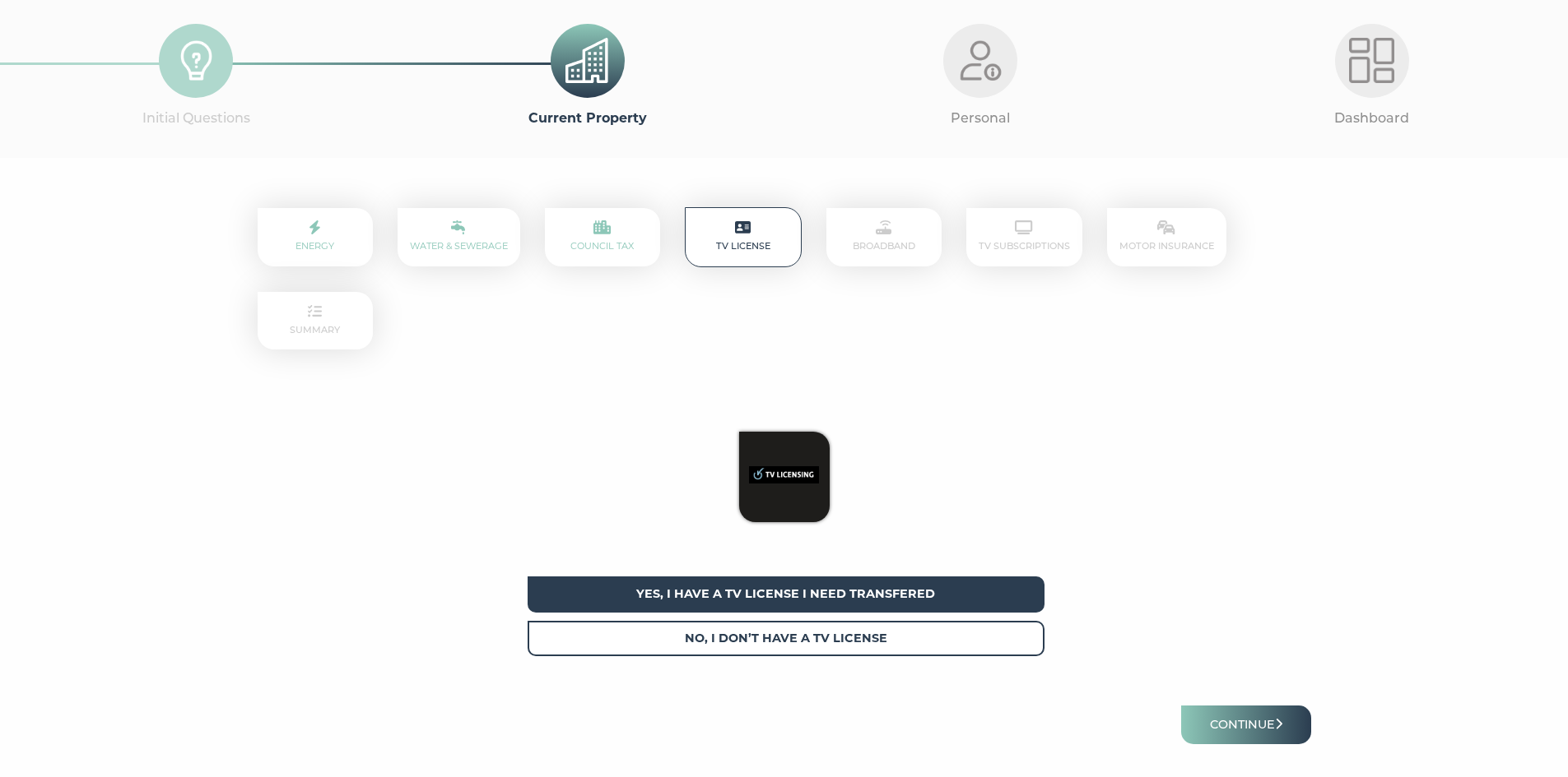
click at [847, 602] on span "Yes, I have a tv license I need transfered" at bounding box center [785, 594] width 517 height 35
drag, startPoint x: 1308, startPoint y: 724, endPoint x: 1298, endPoint y: 724, distance: 10.0
click at [1306, 724] on button "Continue" at bounding box center [1246, 725] width 130 height 39
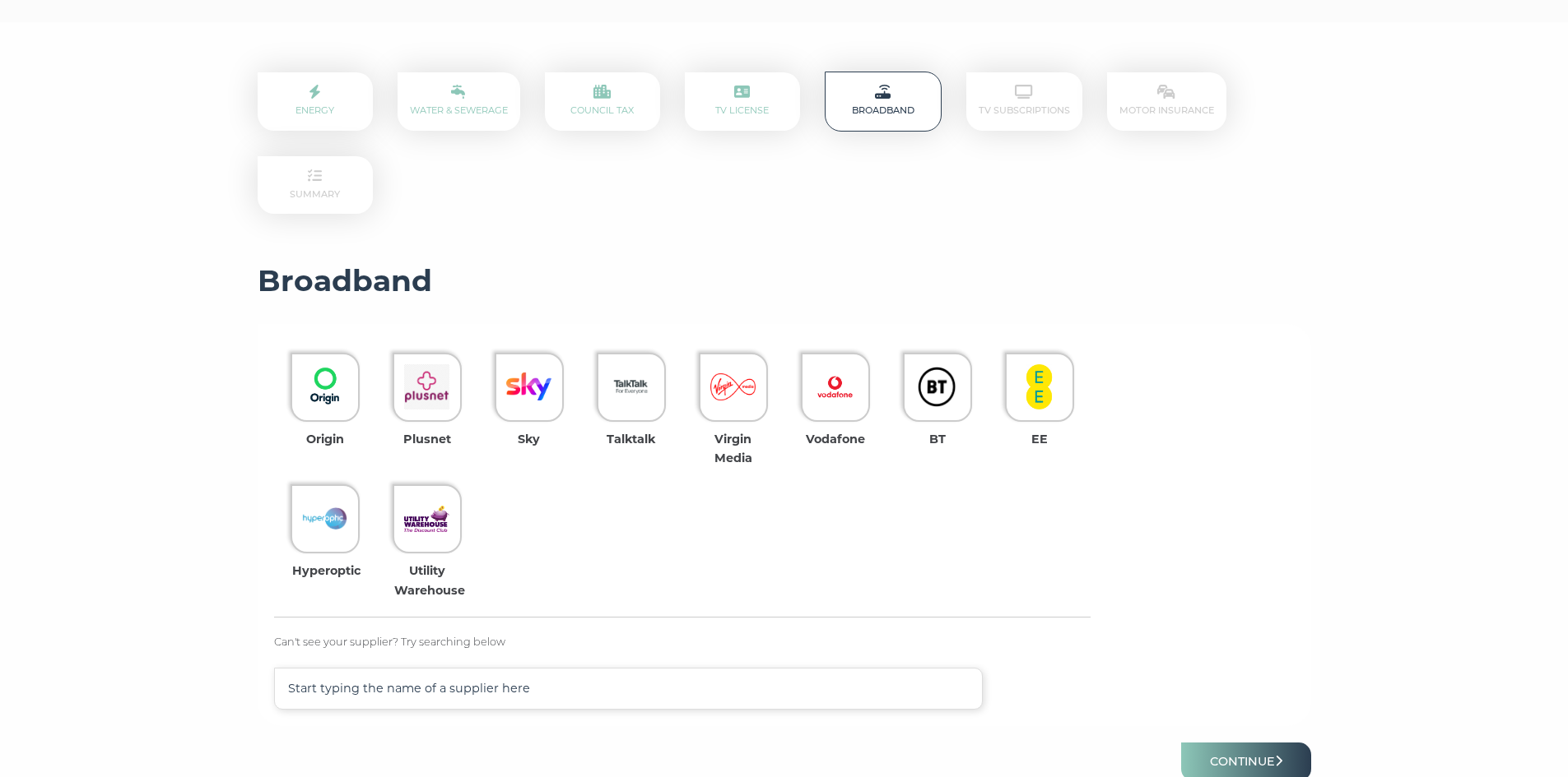
scroll to position [247, 0]
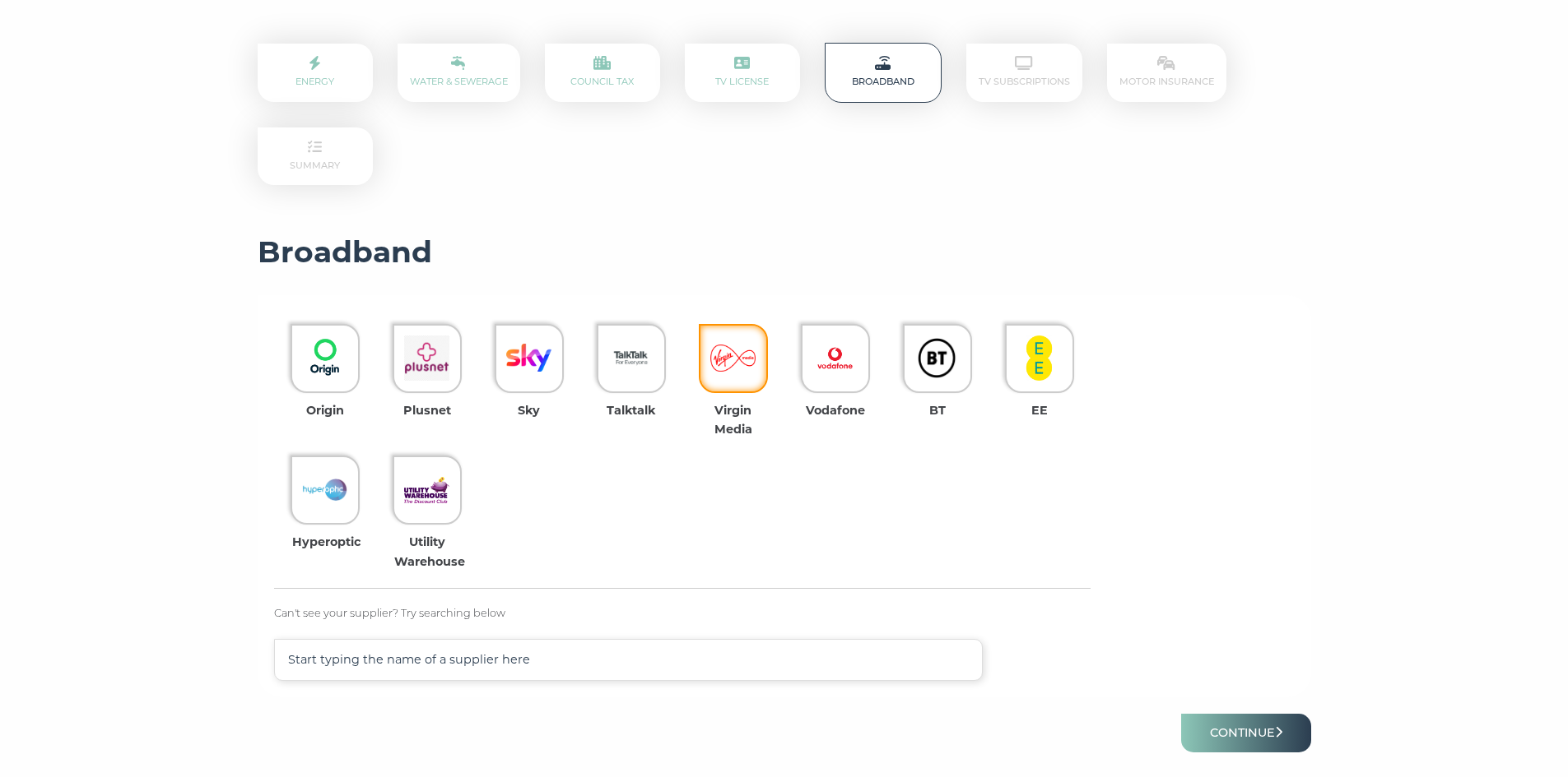
click at [708, 370] on div at bounding box center [733, 358] width 69 height 69
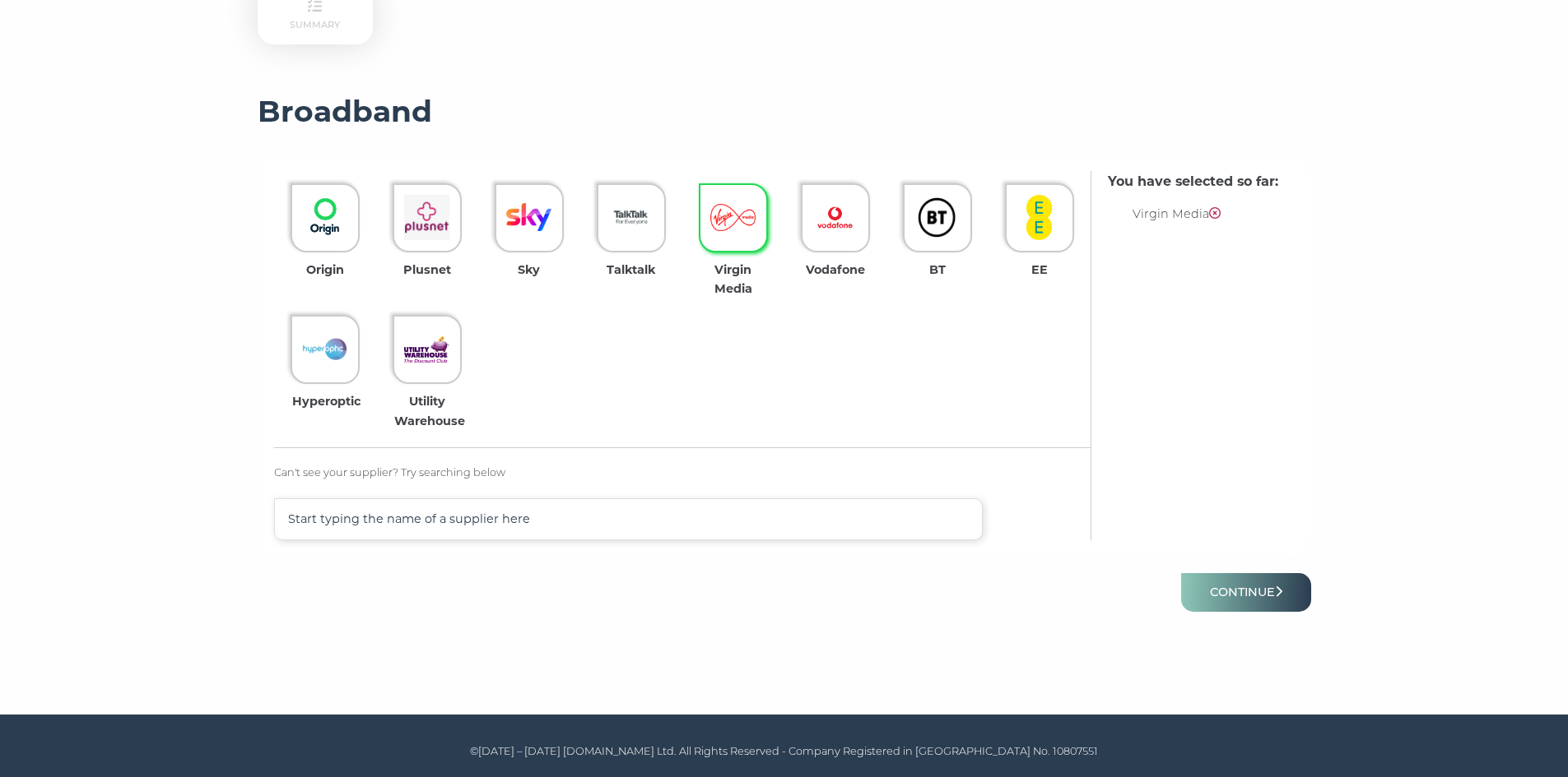
scroll to position [307, 0]
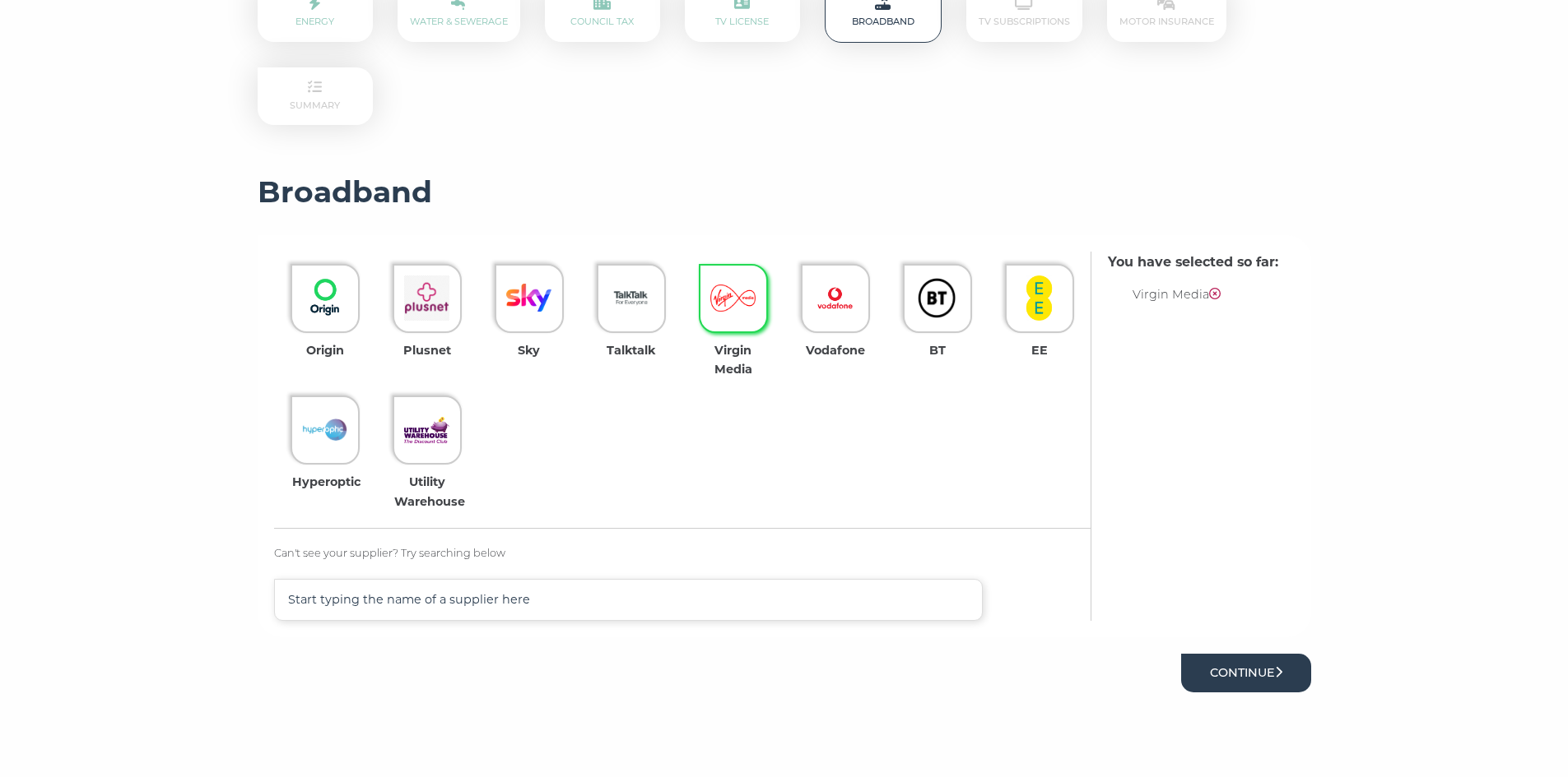
click at [1250, 674] on button "Continue" at bounding box center [1246, 673] width 130 height 39
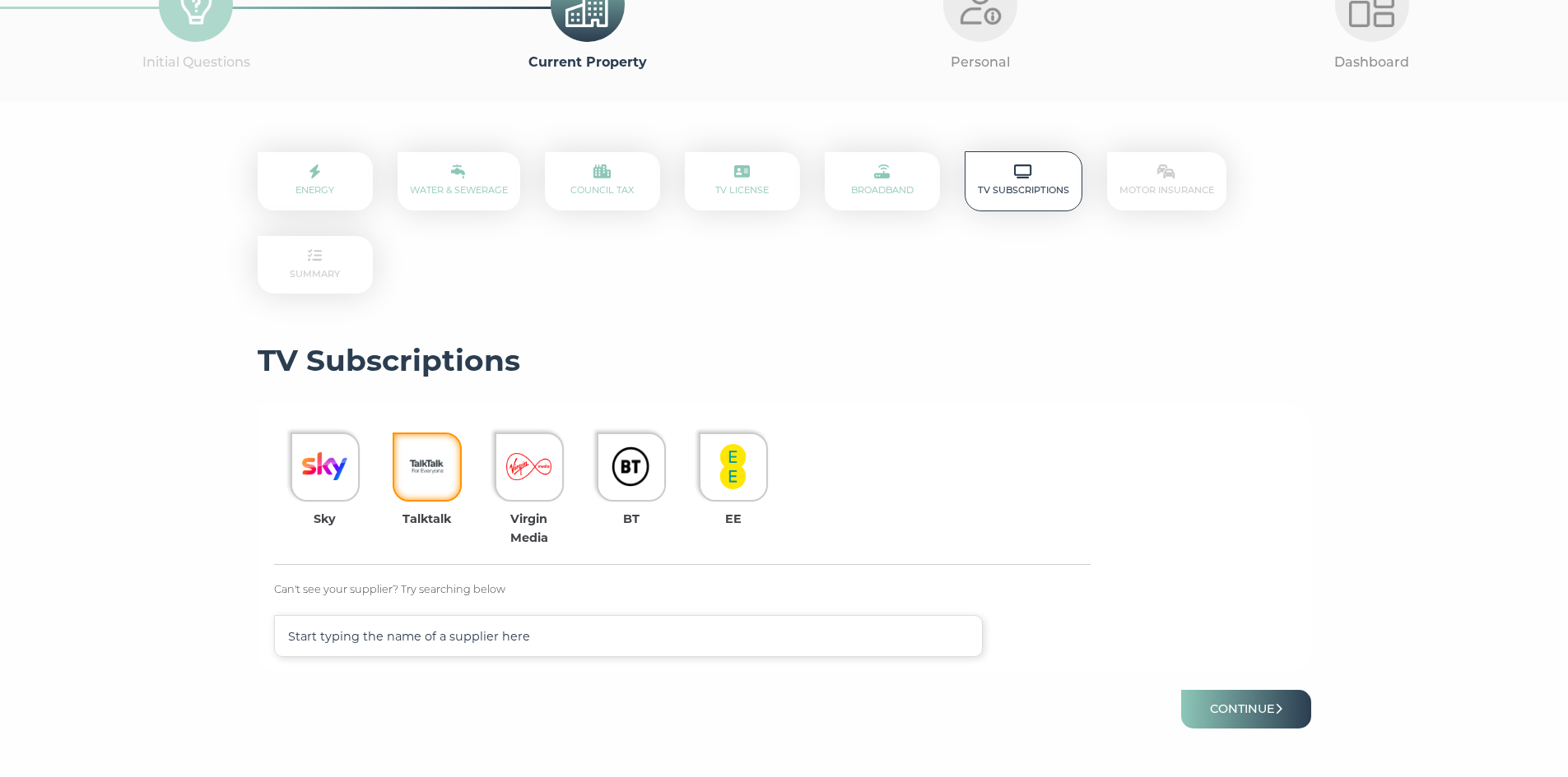
scroll to position [165, 0]
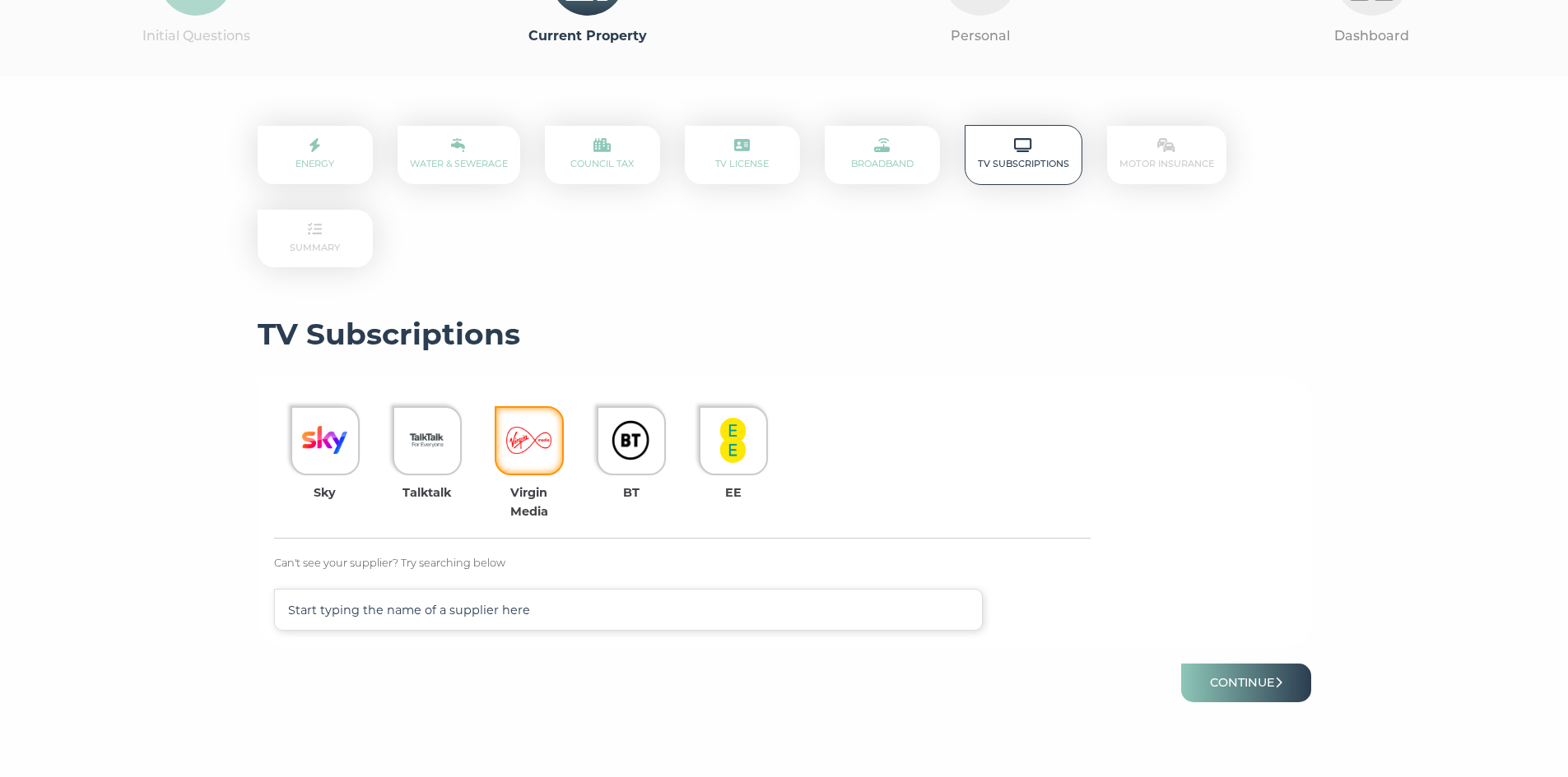
click at [564, 442] on div at bounding box center [529, 441] width 69 height 69
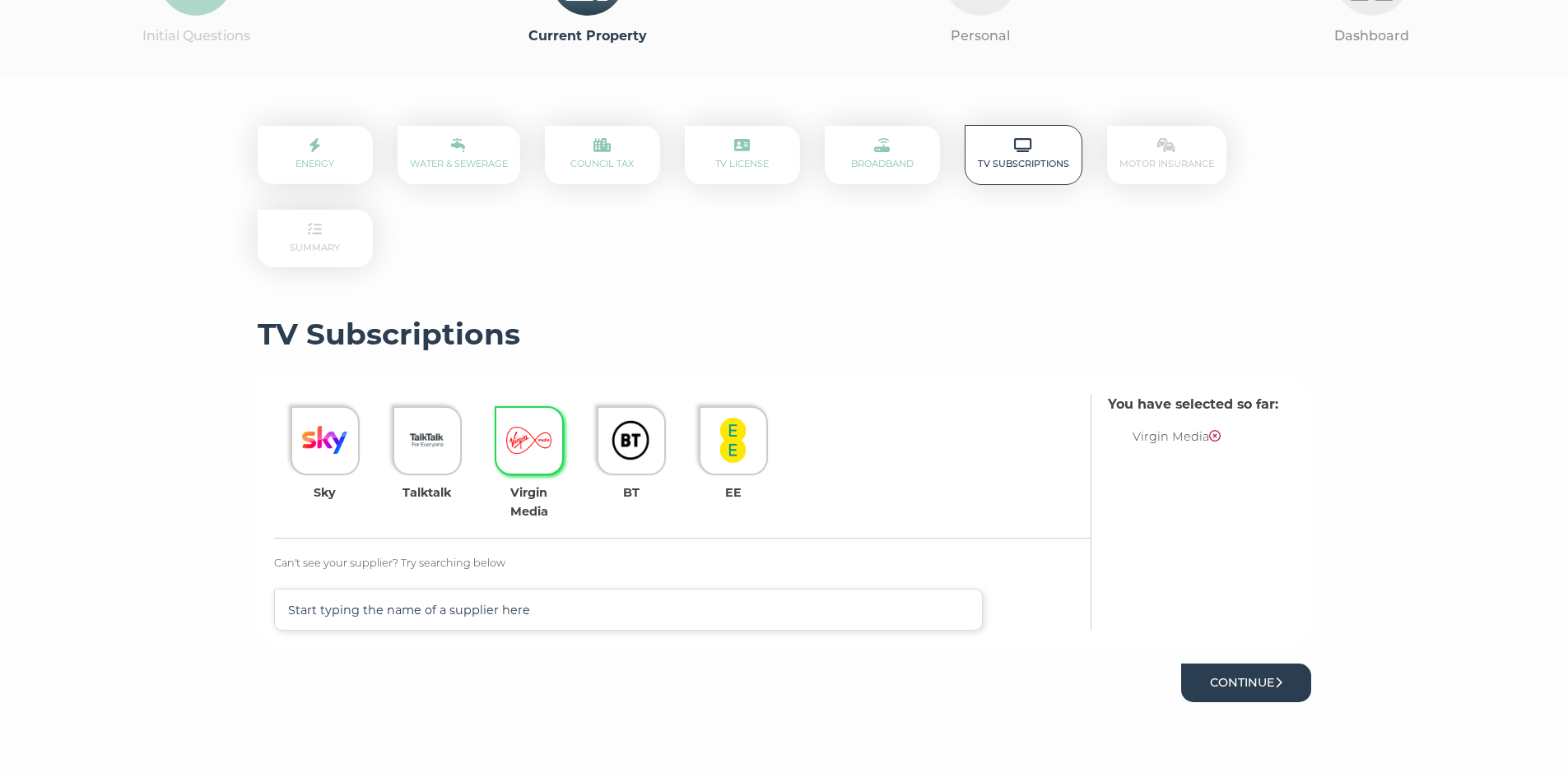
click at [1269, 687] on button "Continue" at bounding box center [1246, 683] width 130 height 39
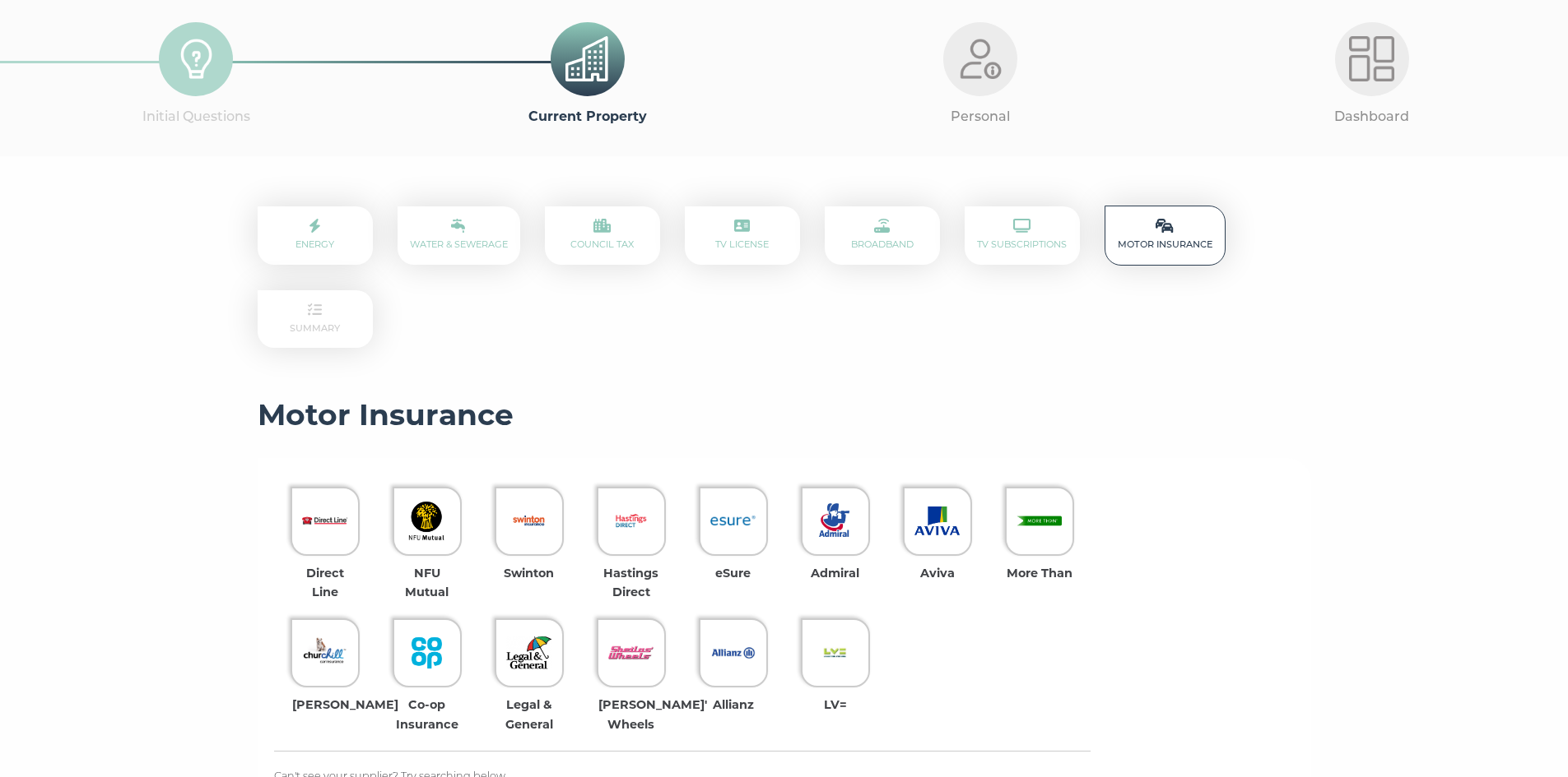
scroll to position [82, 0]
click at [1016, 250] on link "TV Subscriptions" at bounding box center [1022, 237] width 90 height 29
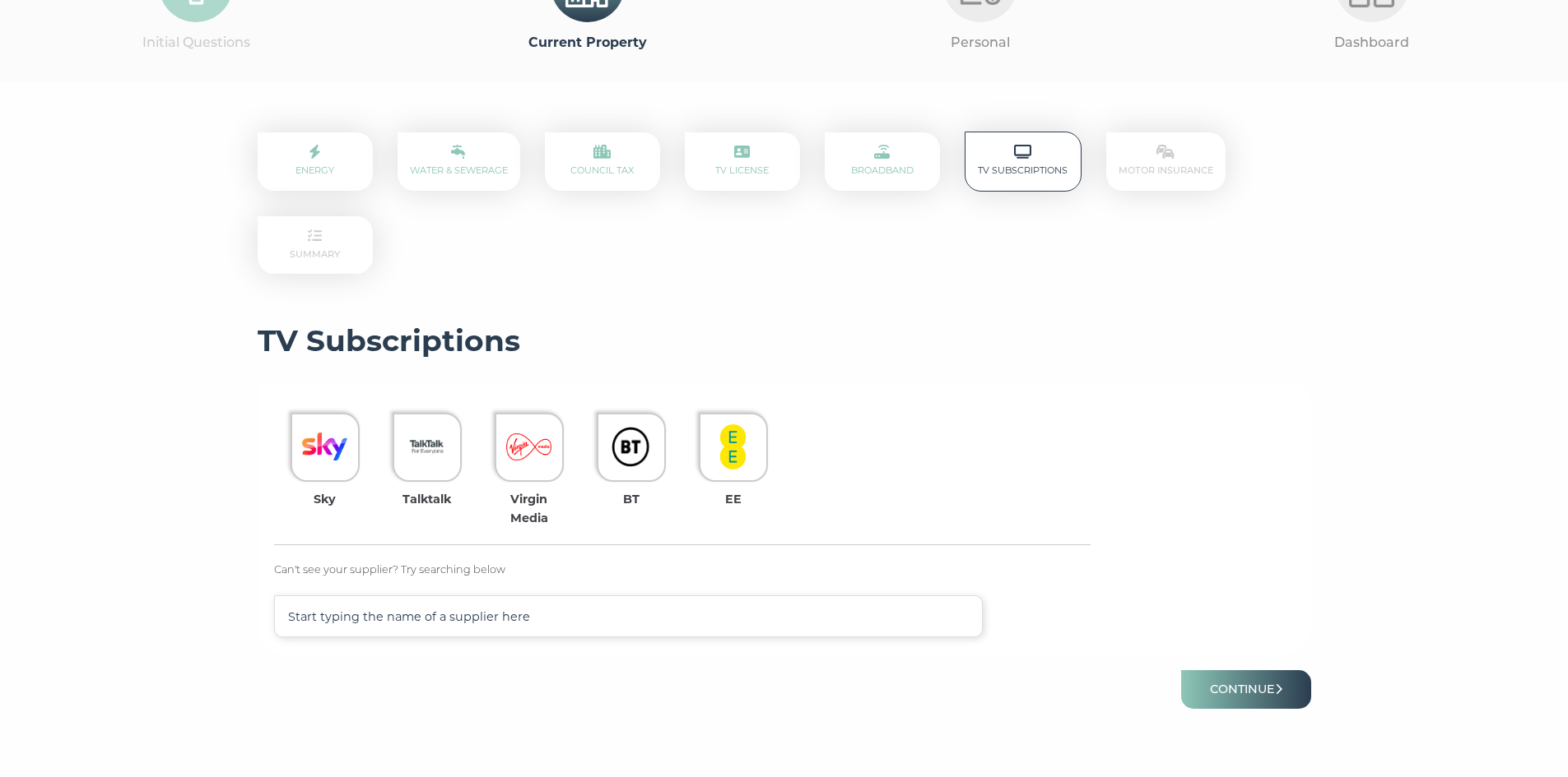
scroll to position [165, 0]
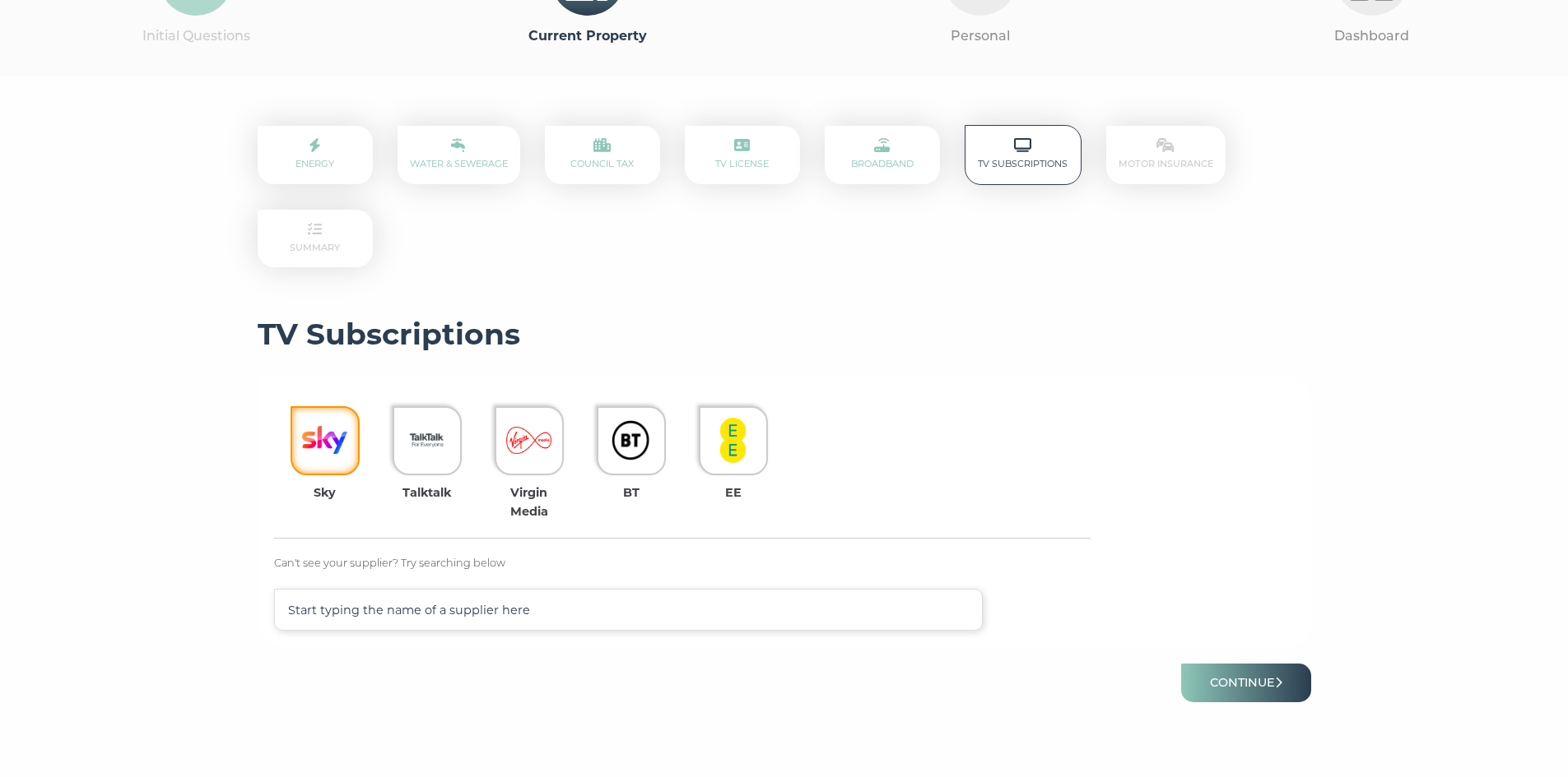
click at [302, 447] on div at bounding box center [325, 441] width 69 height 69
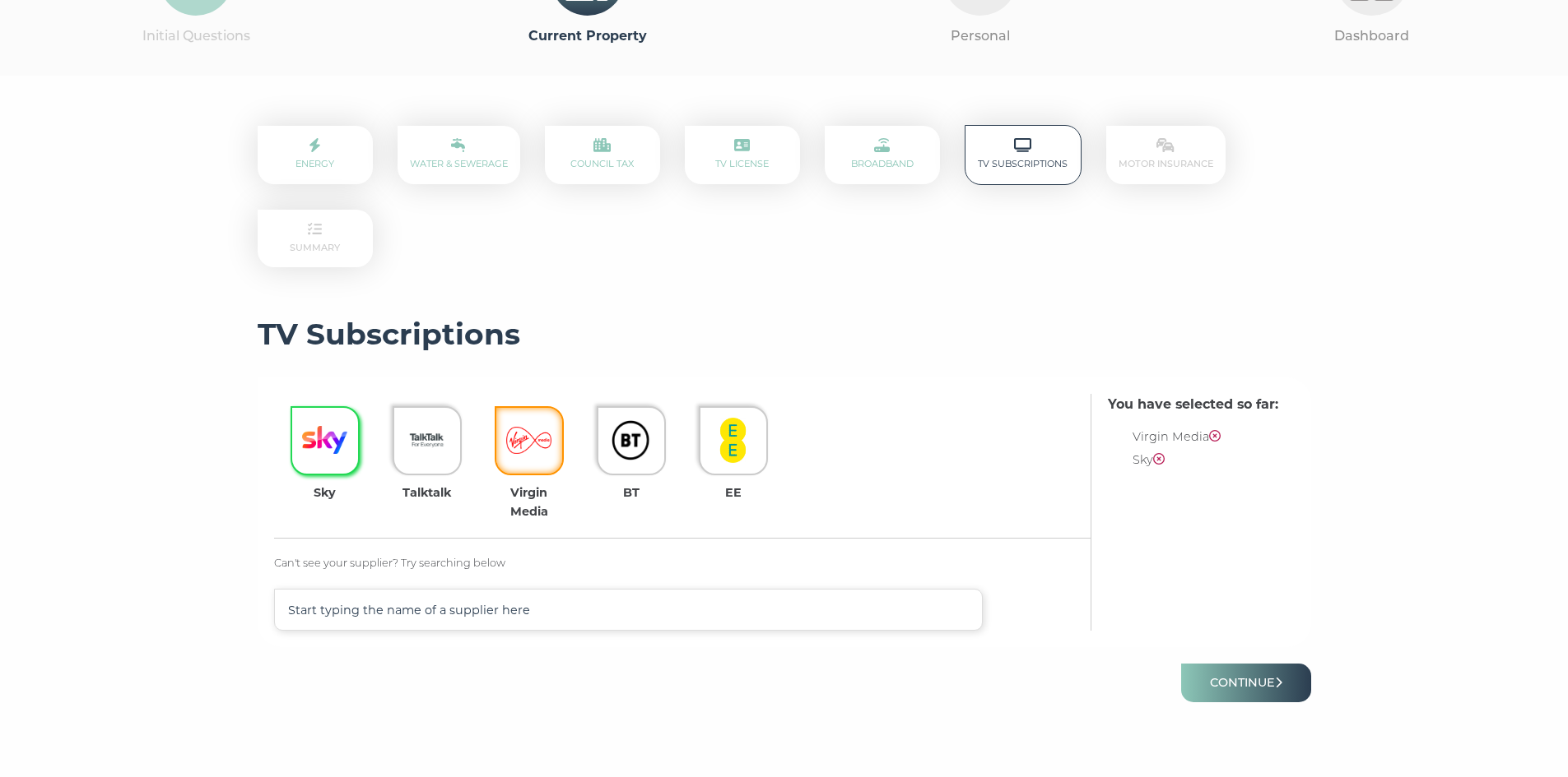
click at [548, 460] on img at bounding box center [528, 441] width 45 height 45
click at [1243, 694] on button "Continue" at bounding box center [1246, 683] width 130 height 39
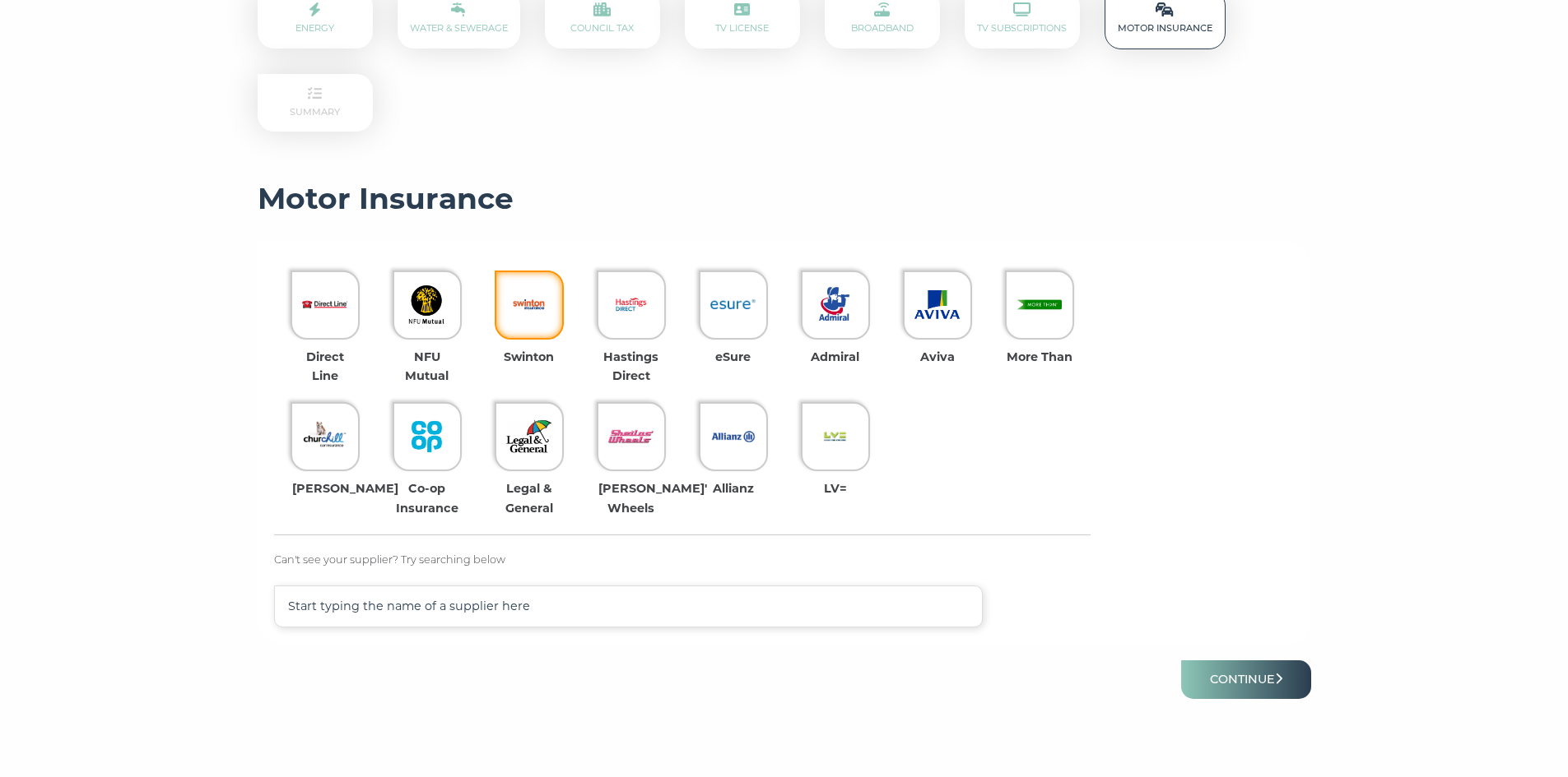
scroll to position [329, 0]
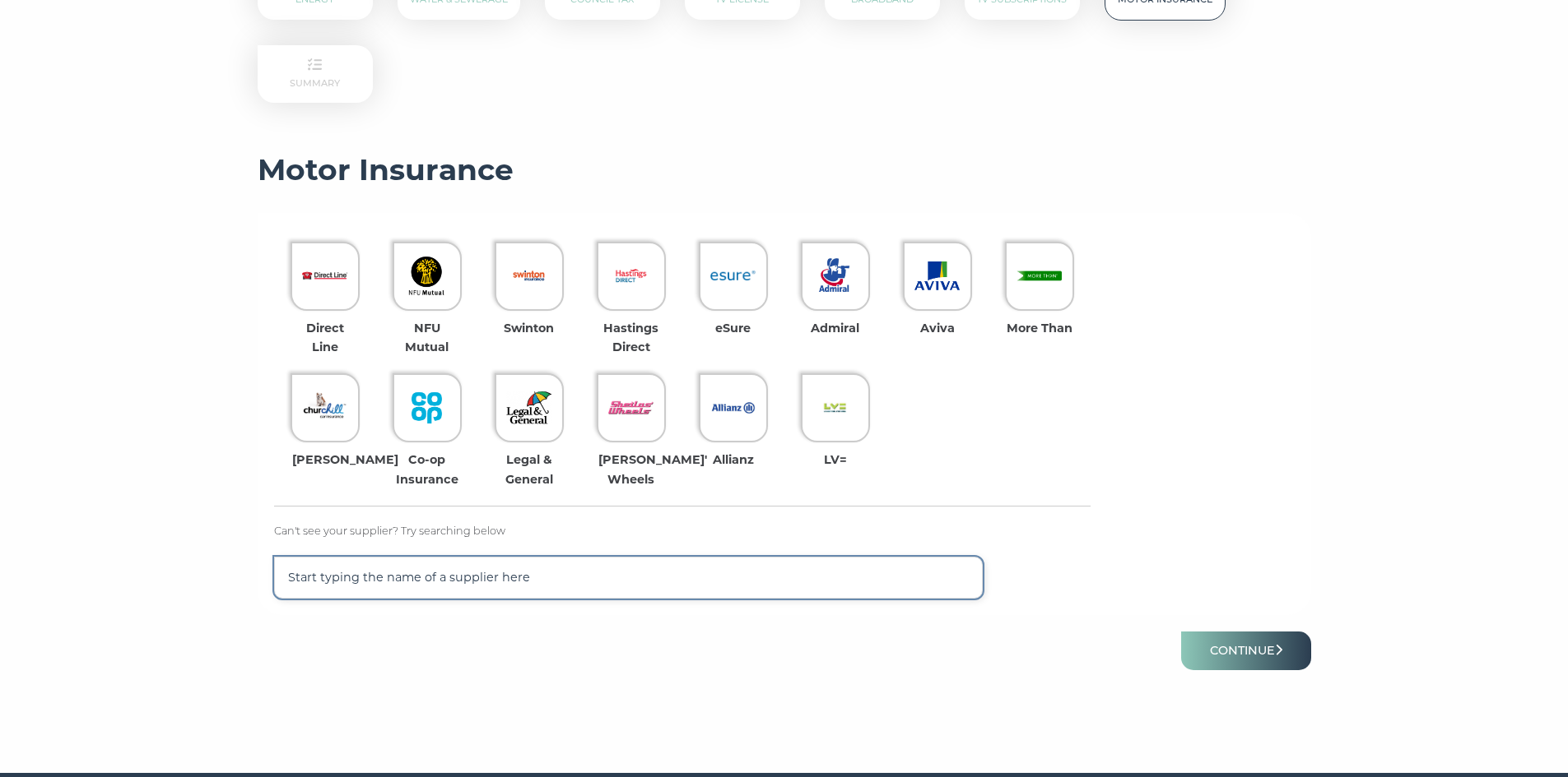
click at [360, 599] on input "text" at bounding box center [629, 578] width 709 height 42
type input "Dia"
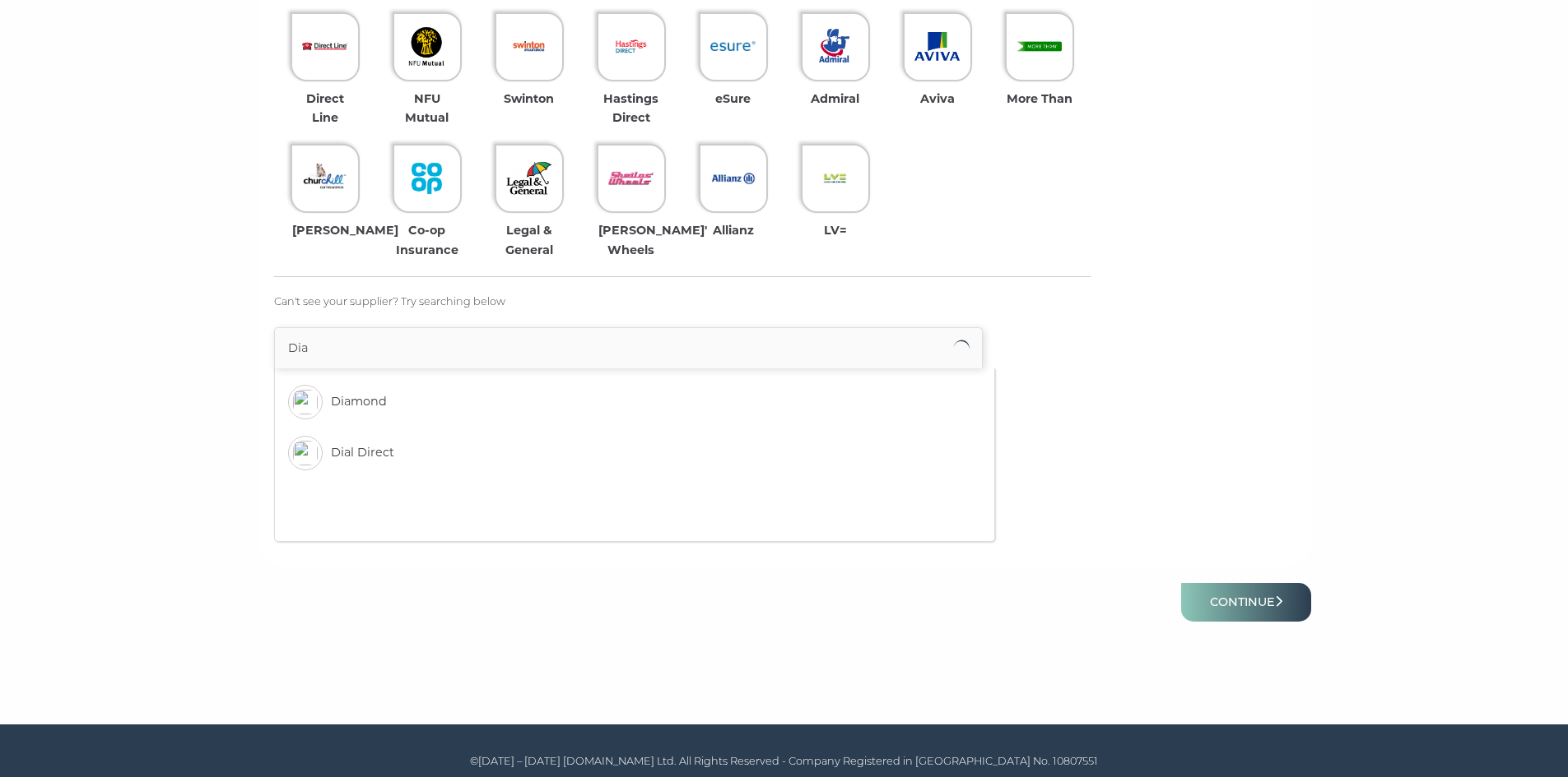
scroll to position [570, 0]
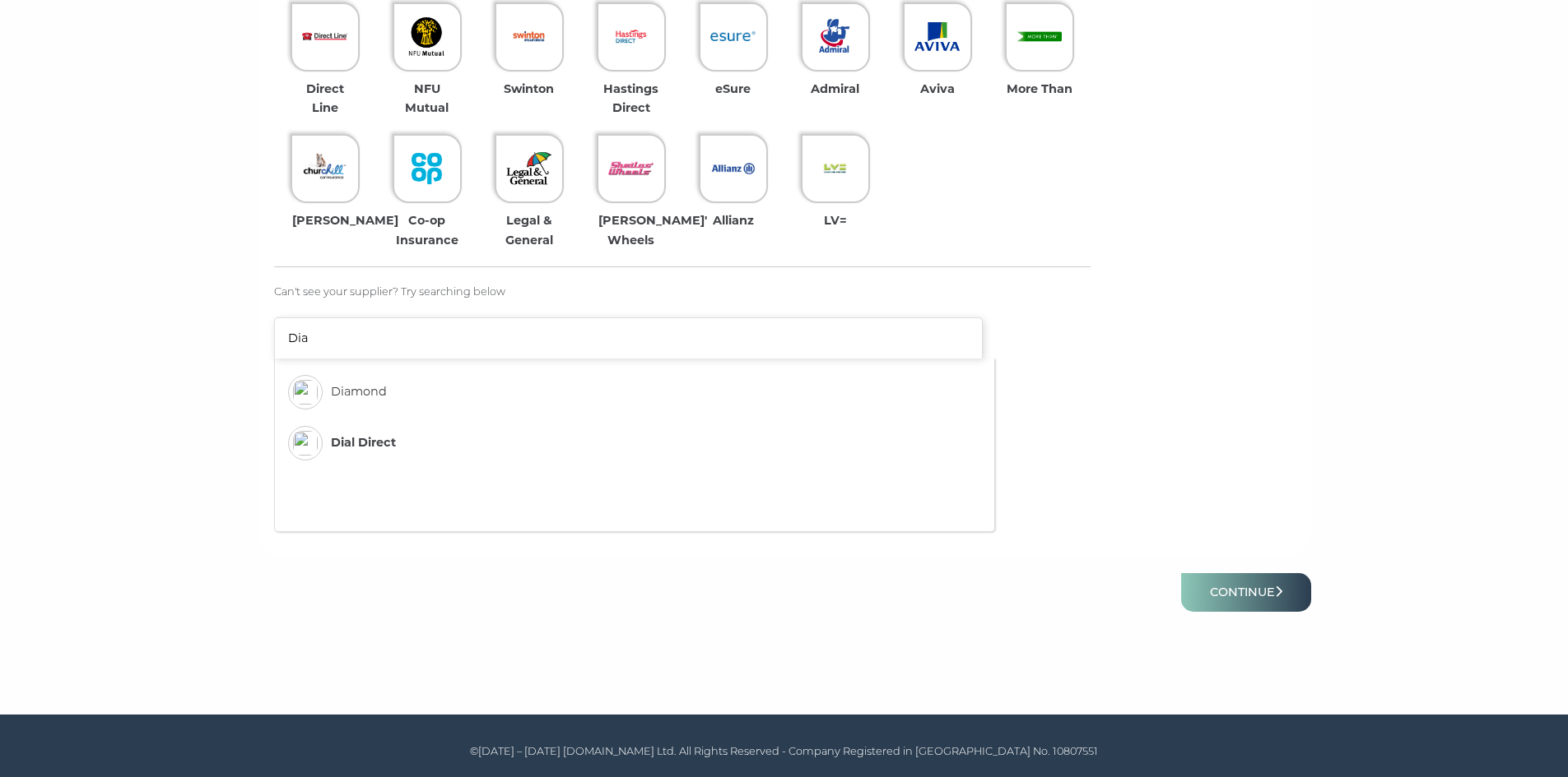
click at [311, 434] on img at bounding box center [305, 443] width 24 height 24
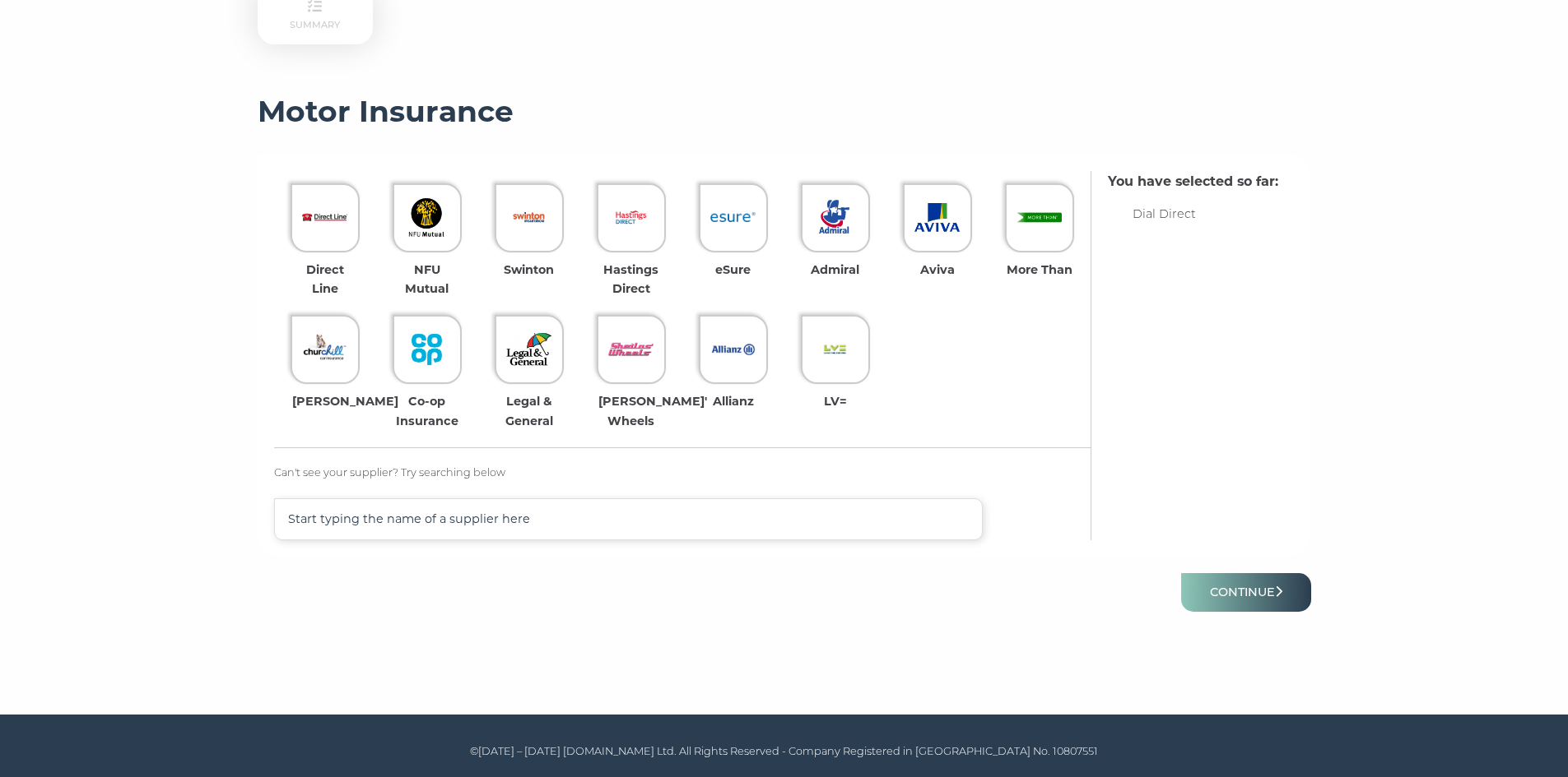
scroll to position [389, 0]
click at [1224, 586] on button "Continue" at bounding box center [1246, 592] width 130 height 39
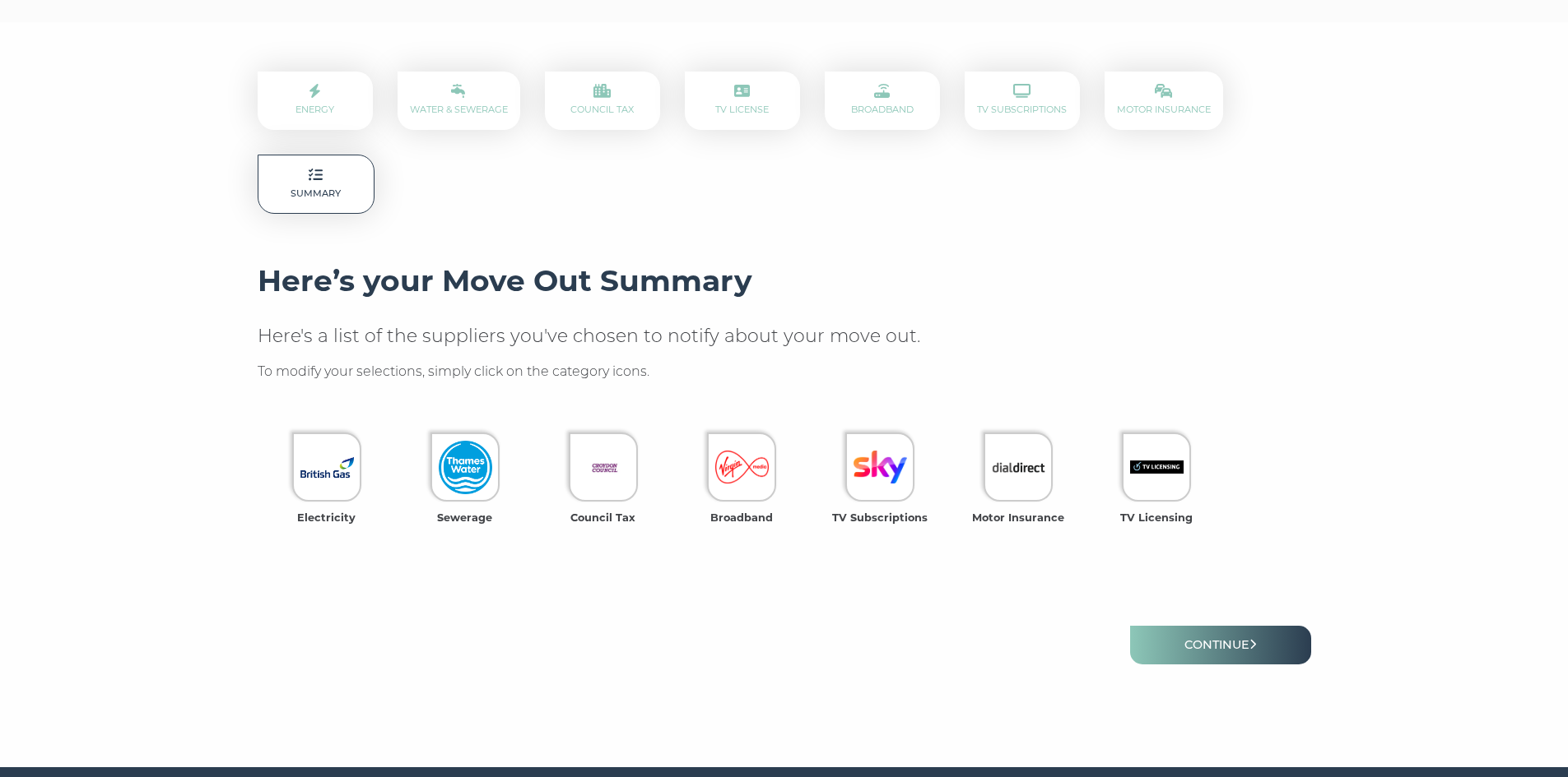
scroll to position [247, 0]
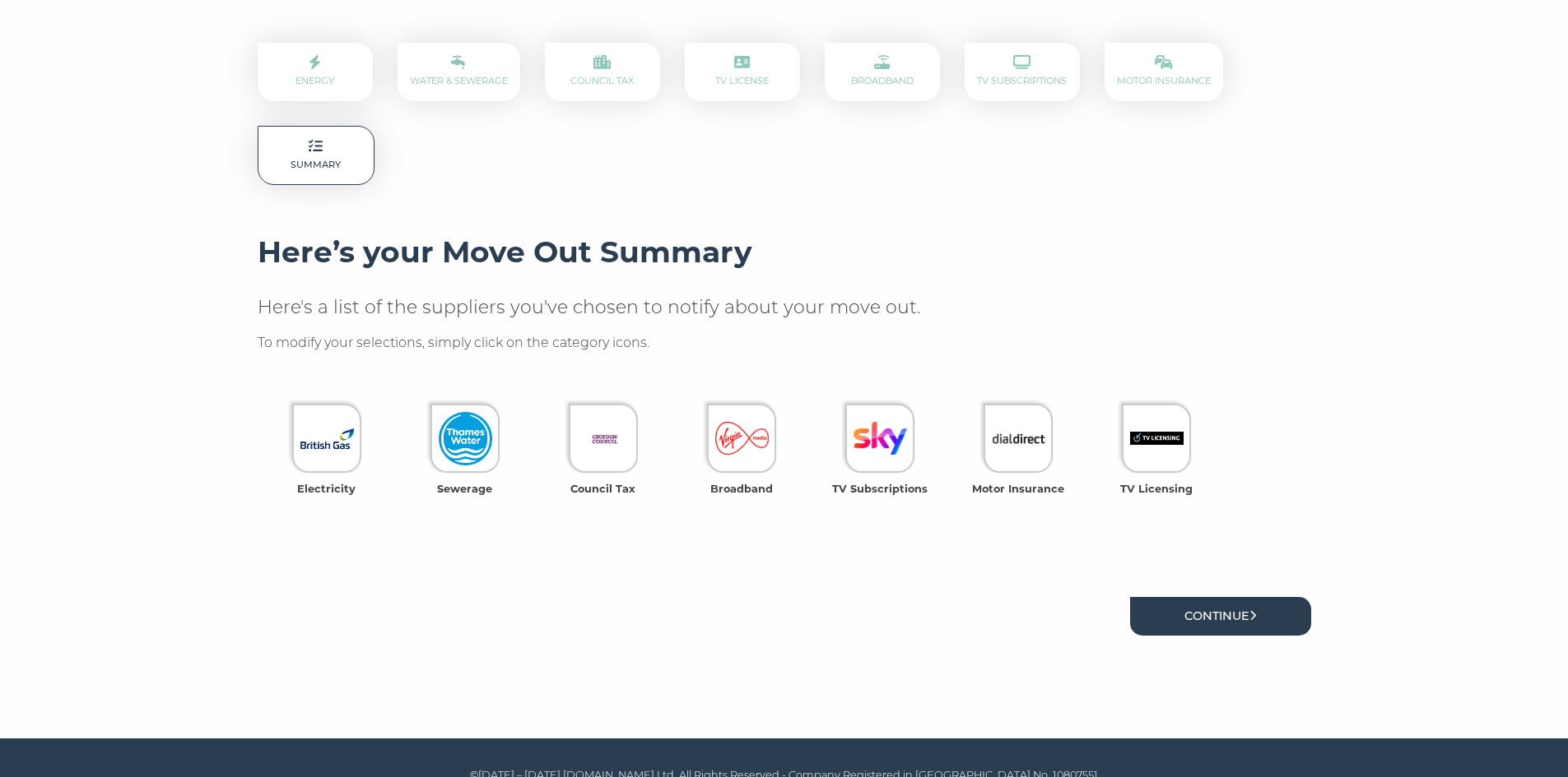
click at [1181, 627] on link "Continue" at bounding box center [1221, 616] width 181 height 39
click at [1241, 629] on link "Continue" at bounding box center [1221, 616] width 181 height 39
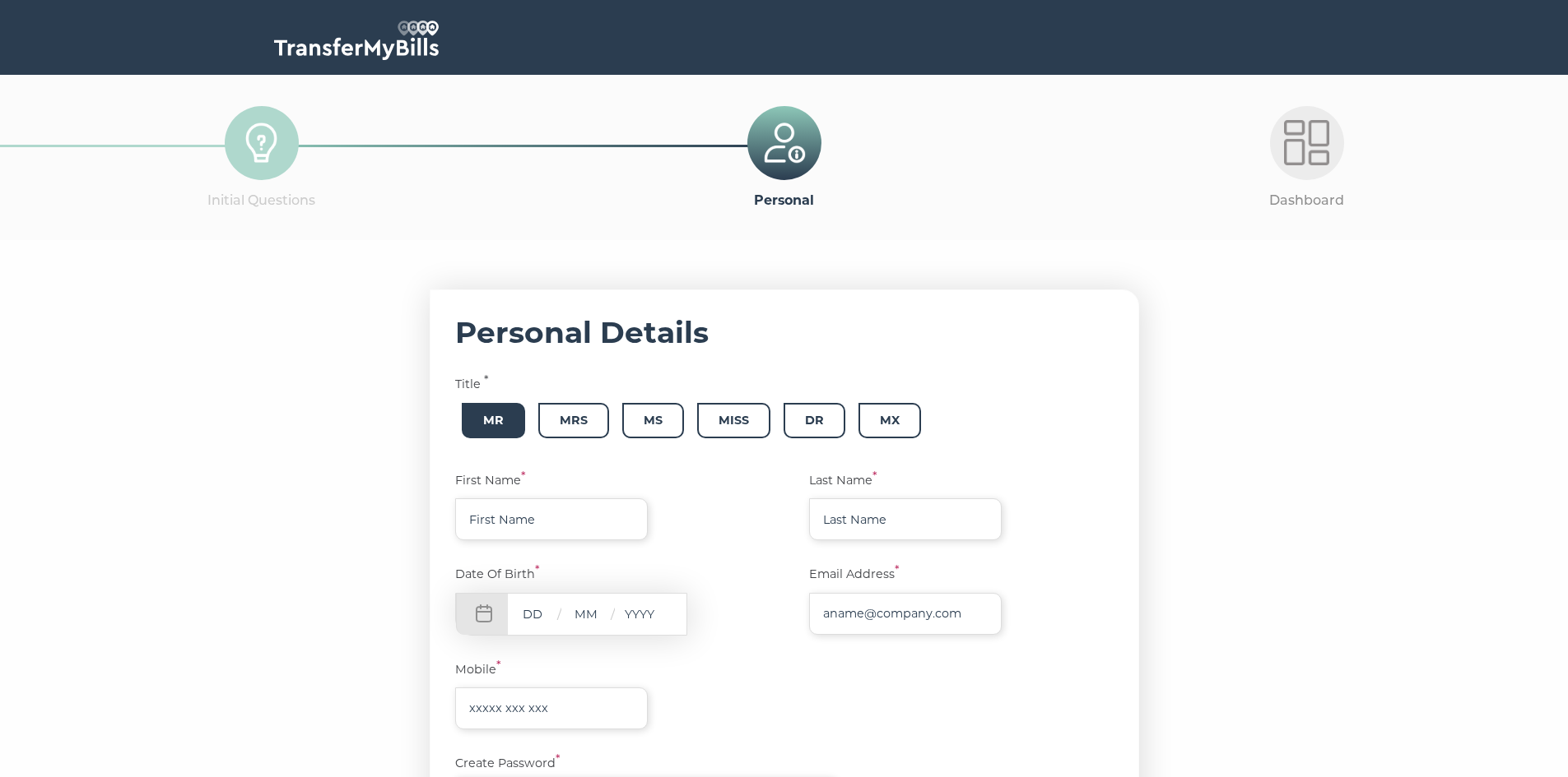
click at [504, 409] on span "Mr" at bounding box center [493, 421] width 63 height 35
click at [519, 522] on input "text" at bounding box center [551, 519] width 193 height 42
type input "Tafhim"
type input "Kiani"
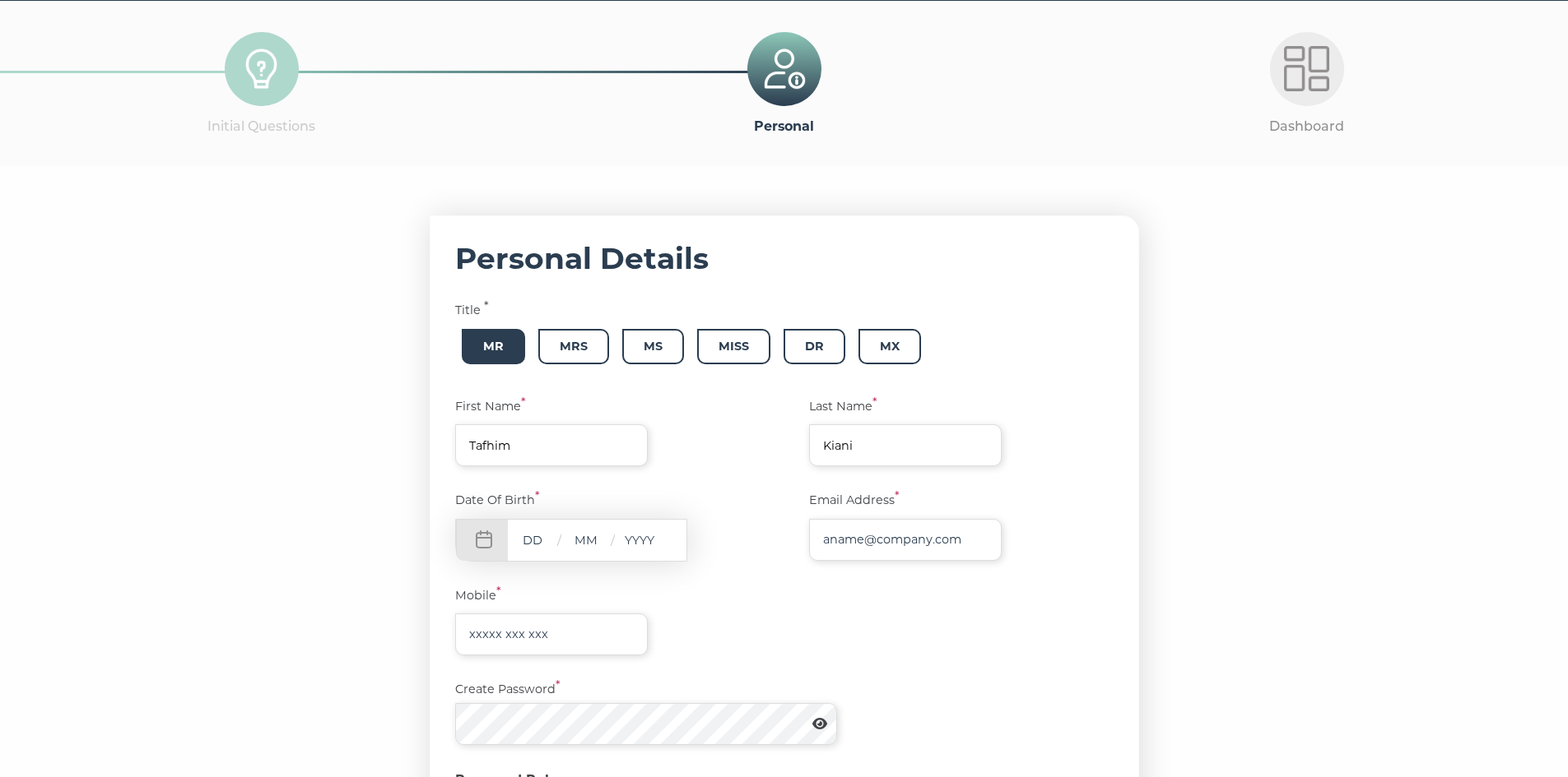
scroll to position [247, 0]
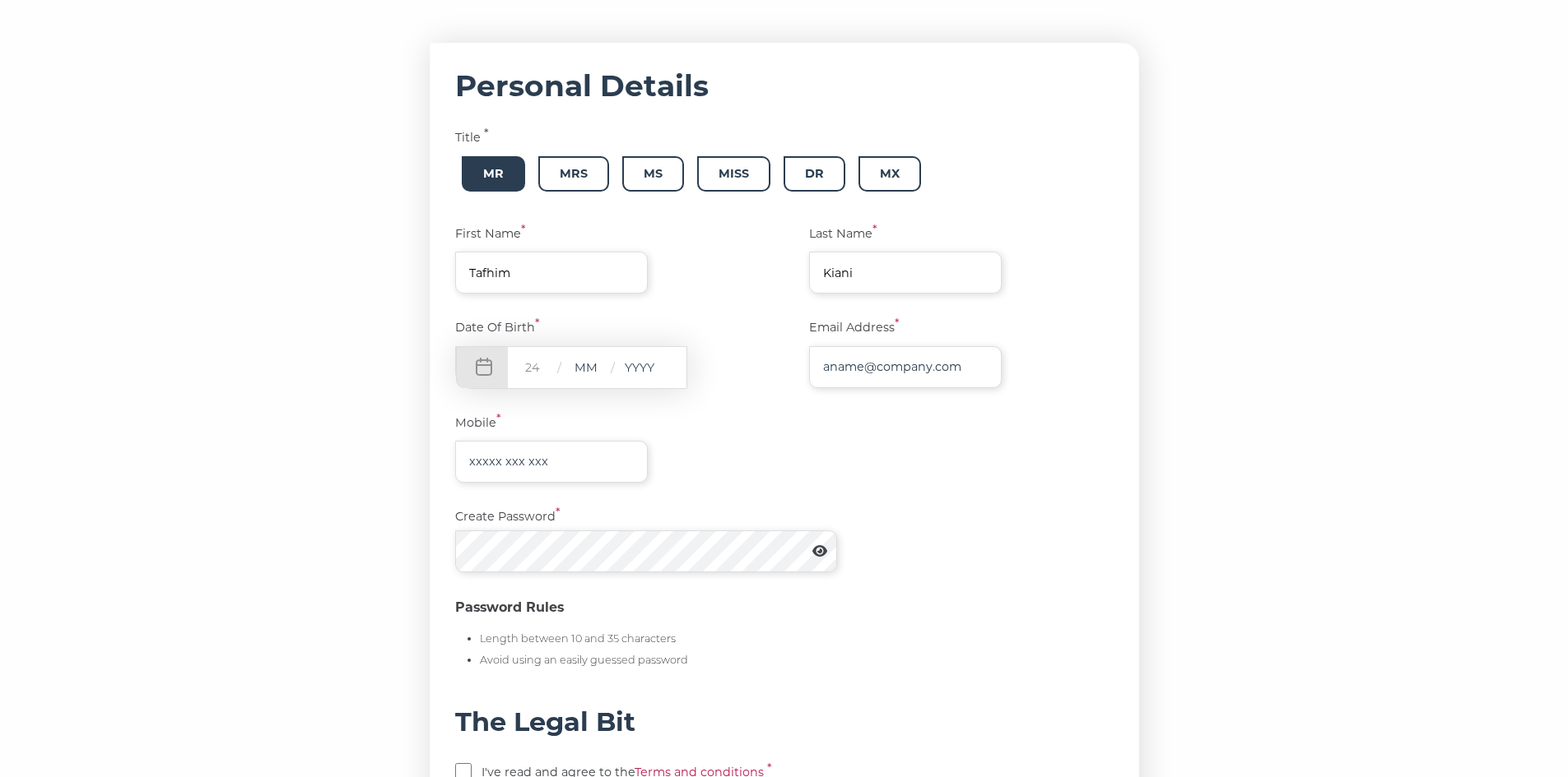
type input "24"
type input "11"
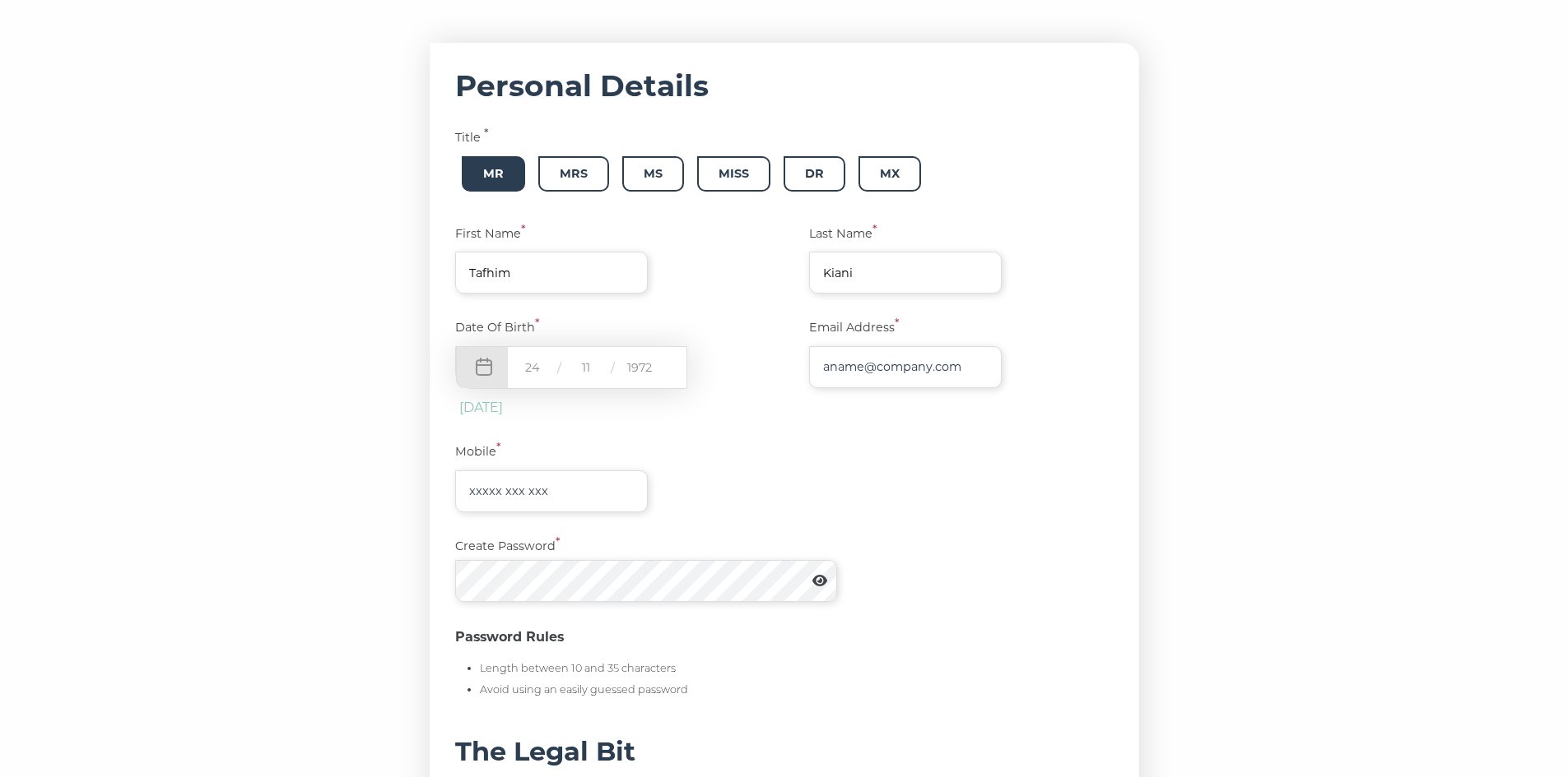
type input "1972"
type input "tafhimkiani@outlook.com"
click at [569, 479] on input "text" at bounding box center [551, 491] width 193 height 42
type input "07719888878"
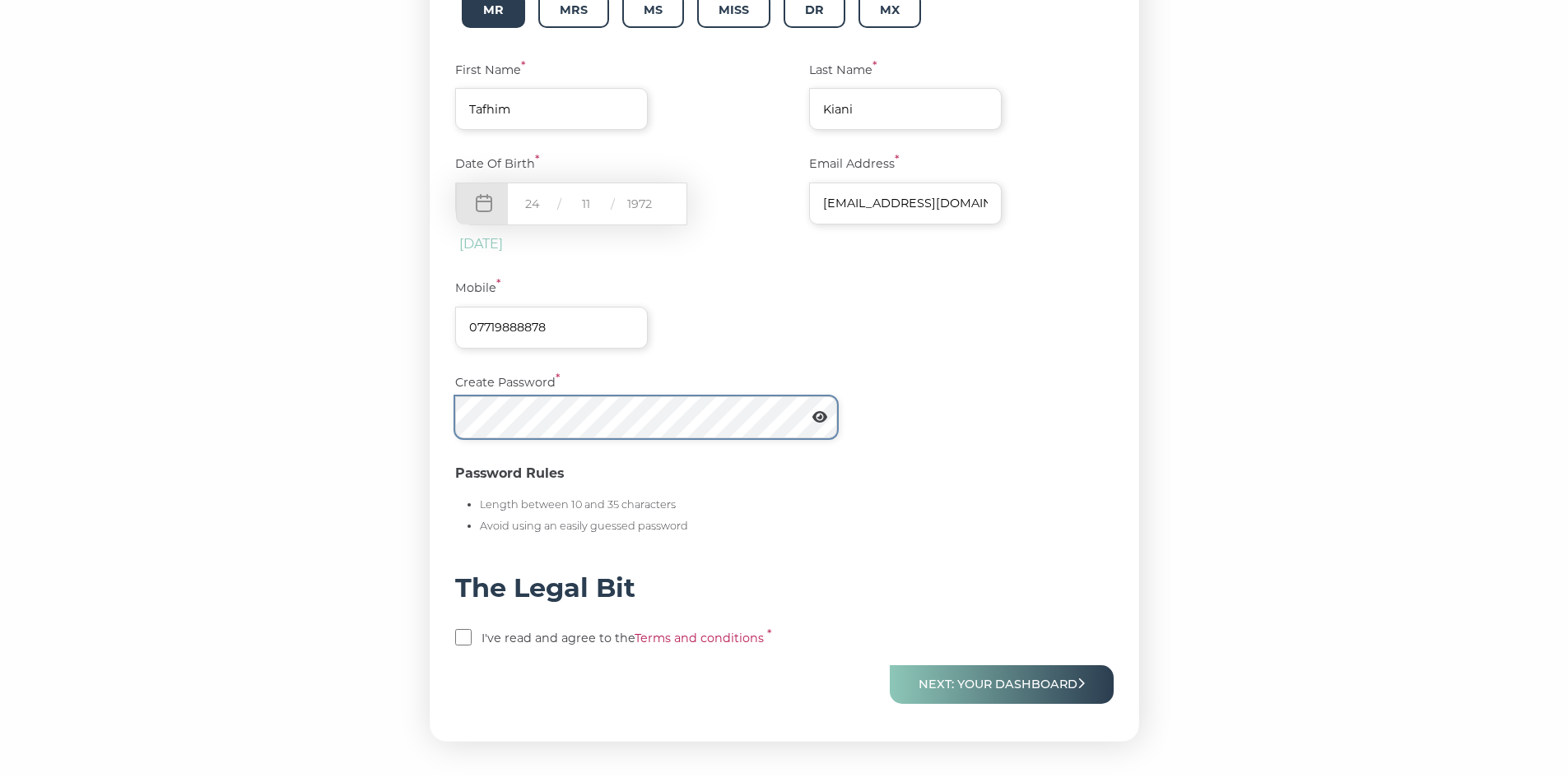
scroll to position [412, 0]
click at [822, 412] on icon at bounding box center [820, 416] width 14 height 12
drag, startPoint x: 468, startPoint y: 642, endPoint x: 659, endPoint y: 700, distance: 199.6
click at [478, 646] on p "I've read and agree to the Terms and conditions *" at bounding box center [784, 640] width 659 height 23
click at [471, 630] on input "checkbox" at bounding box center [463, 637] width 16 height 16
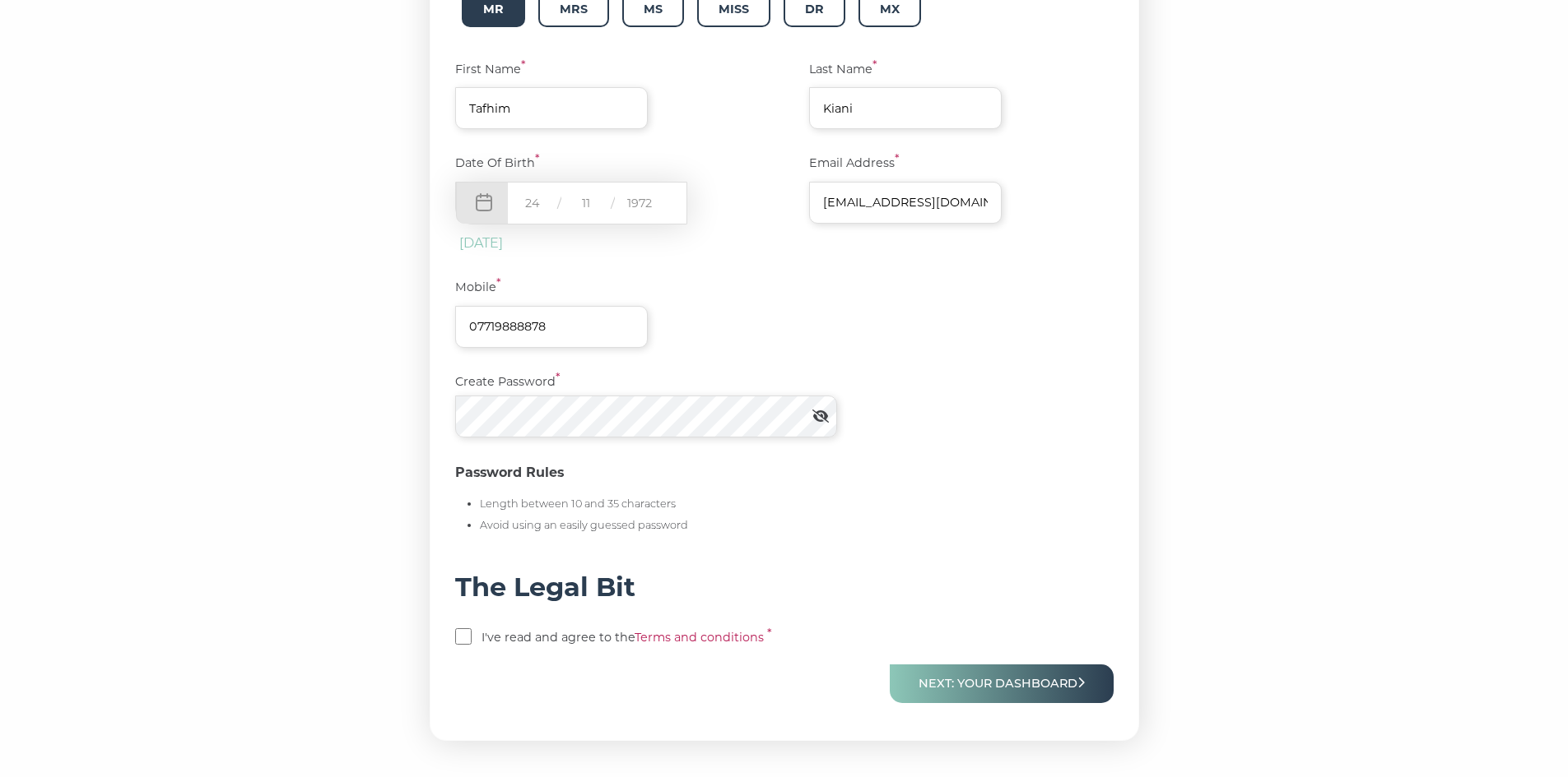
checkbox input "true"
click at [988, 691] on button "Next: Your Dashboard" at bounding box center [1001, 684] width 223 height 39
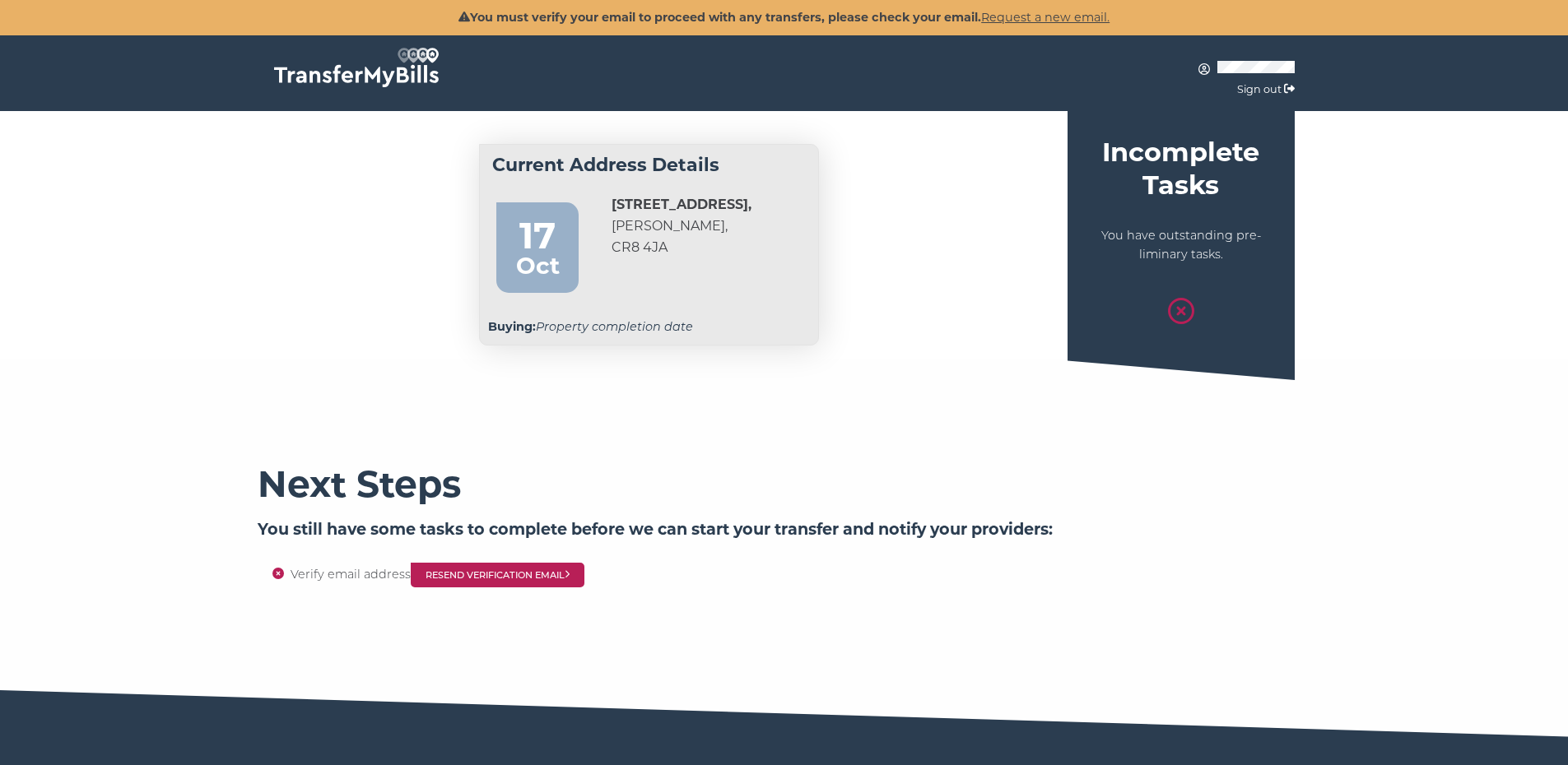
click at [1206, 243] on p "You have outstanding pre-liminary tasks." at bounding box center [1181, 245] width 203 height 39
click at [1176, 306] on icon at bounding box center [1181, 310] width 26 height 26
click at [1023, 16] on link "Request a new email." at bounding box center [1045, 17] width 128 height 14
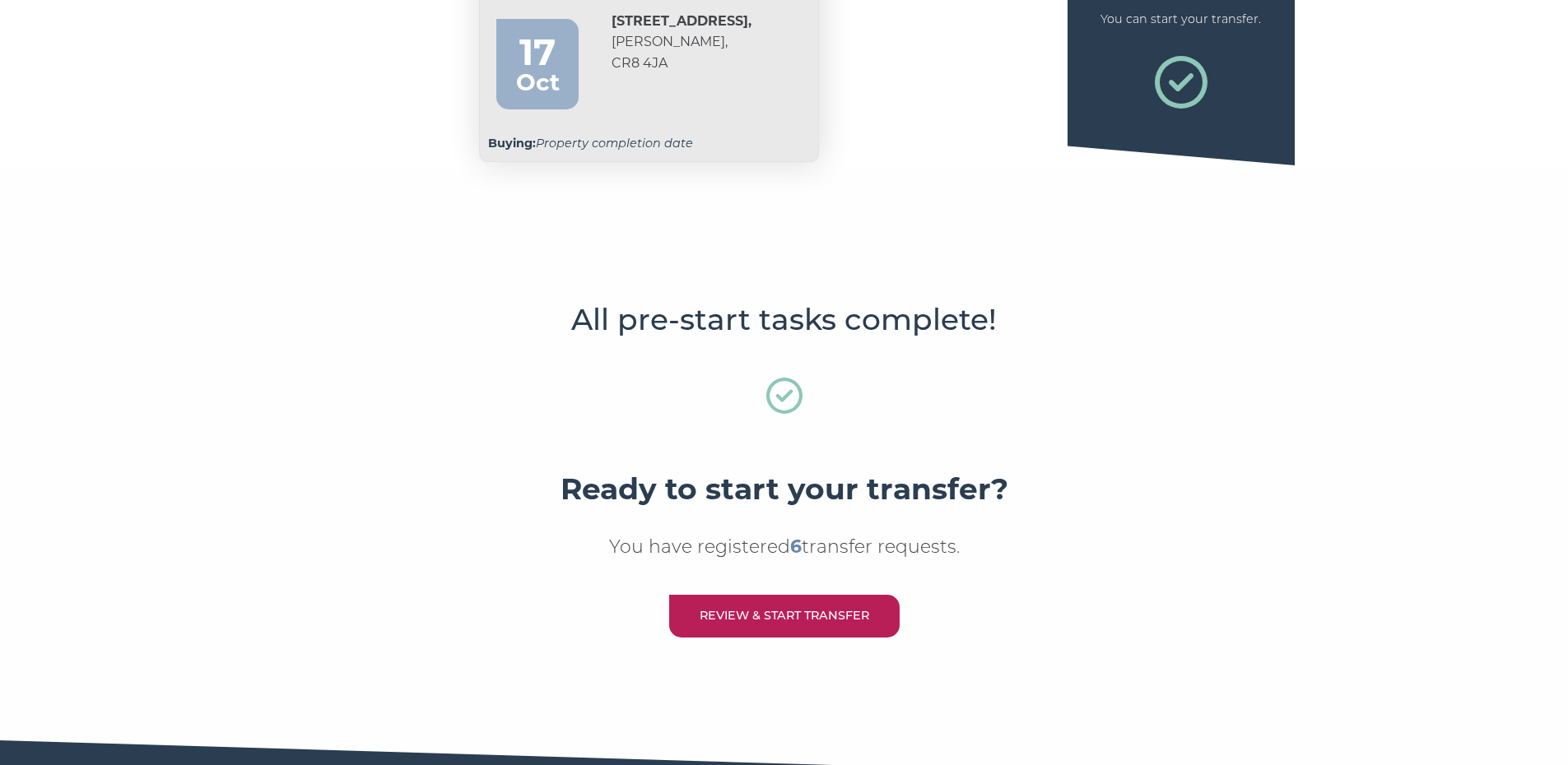
scroll to position [165, 0]
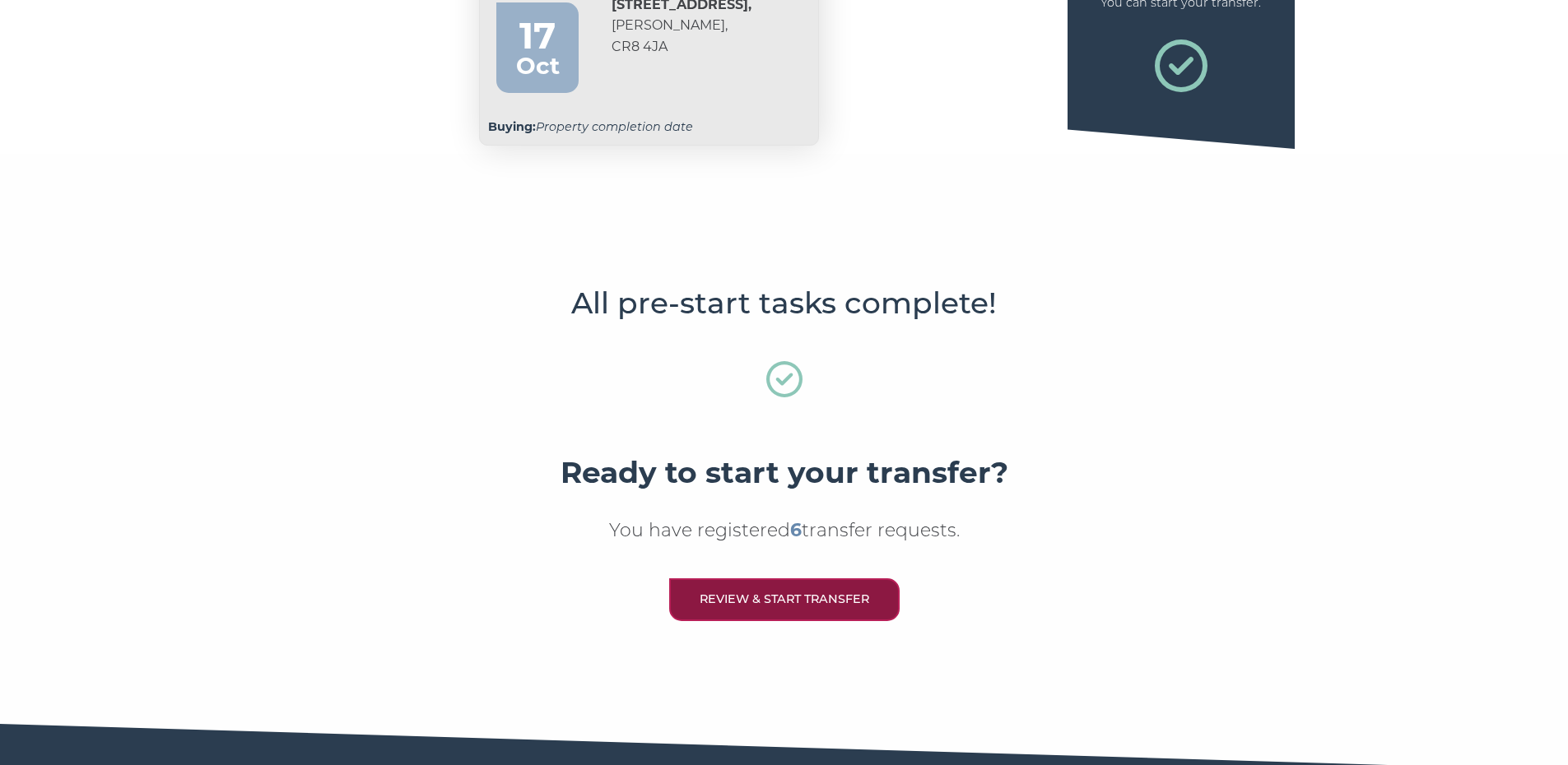
click at [731, 598] on link "Review & Start Transfer" at bounding box center [784, 599] width 231 height 42
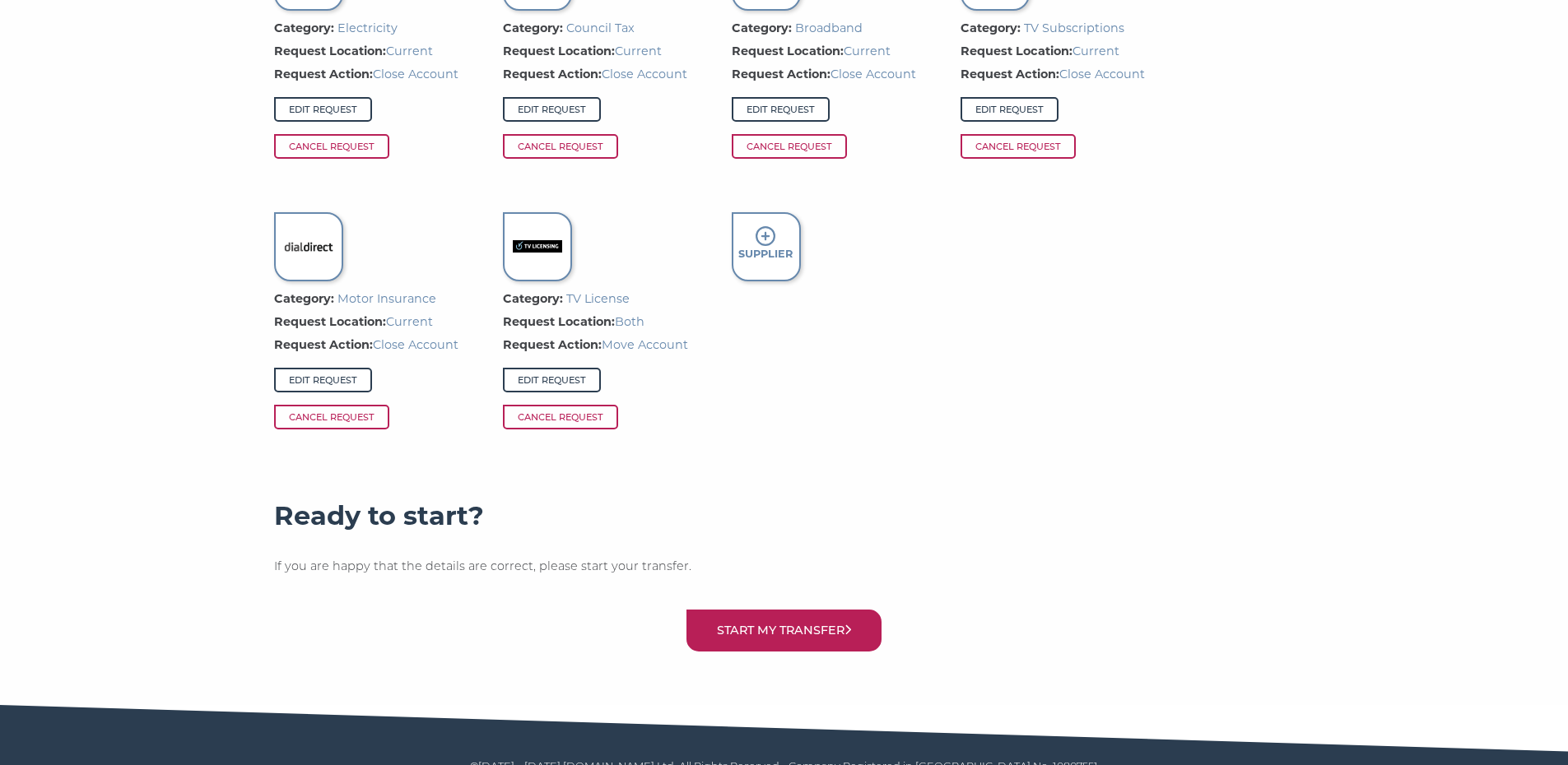
scroll to position [1312, 0]
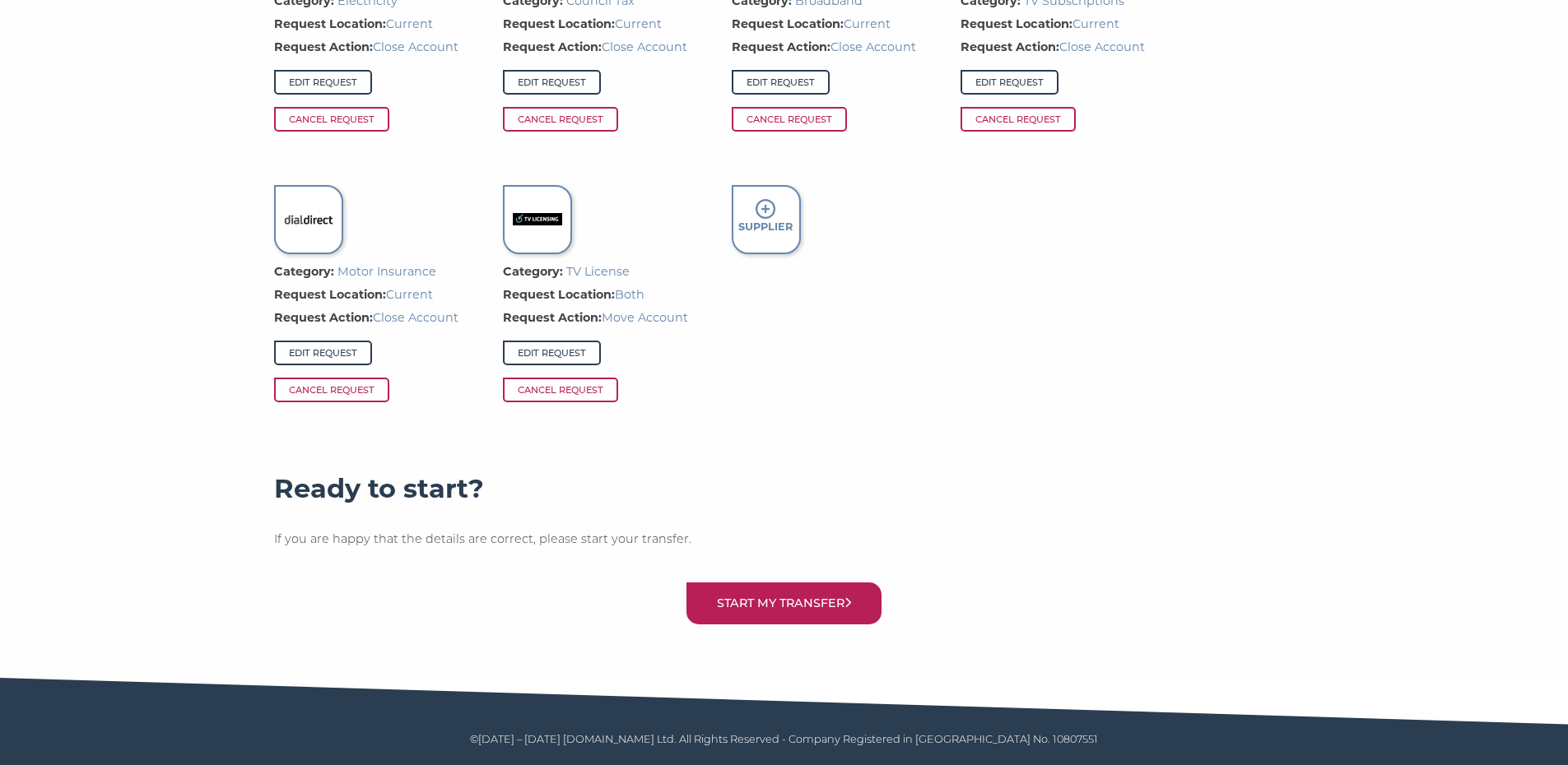
click at [703, 623] on button "Start my transfer" at bounding box center [784, 603] width 195 height 42
